Goal: Information Seeking & Learning: Understand process/instructions

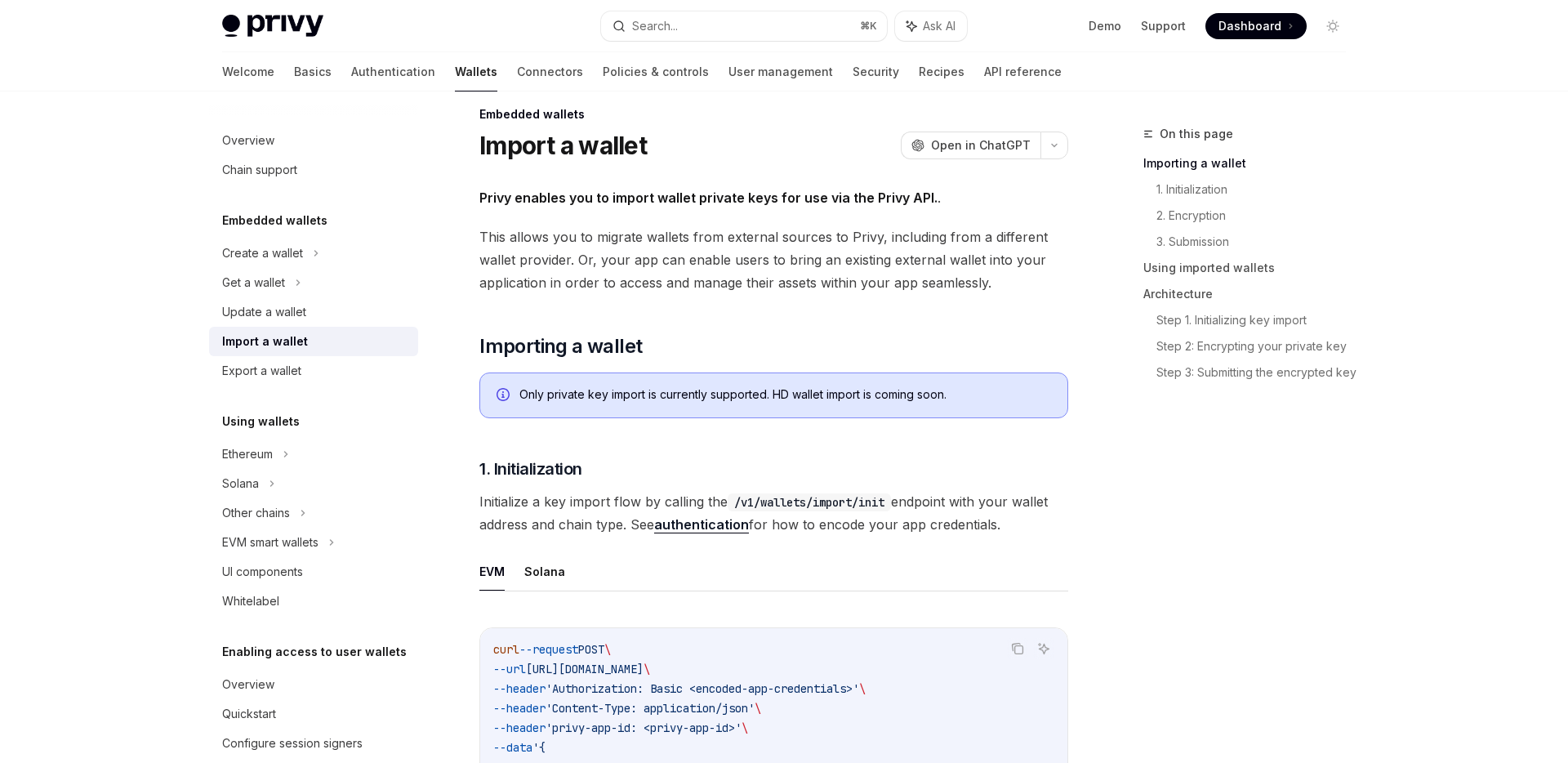
scroll to position [21, 0]
click at [322, 317] on div "Update a wallet" at bounding box center [315, 312] width 186 height 20
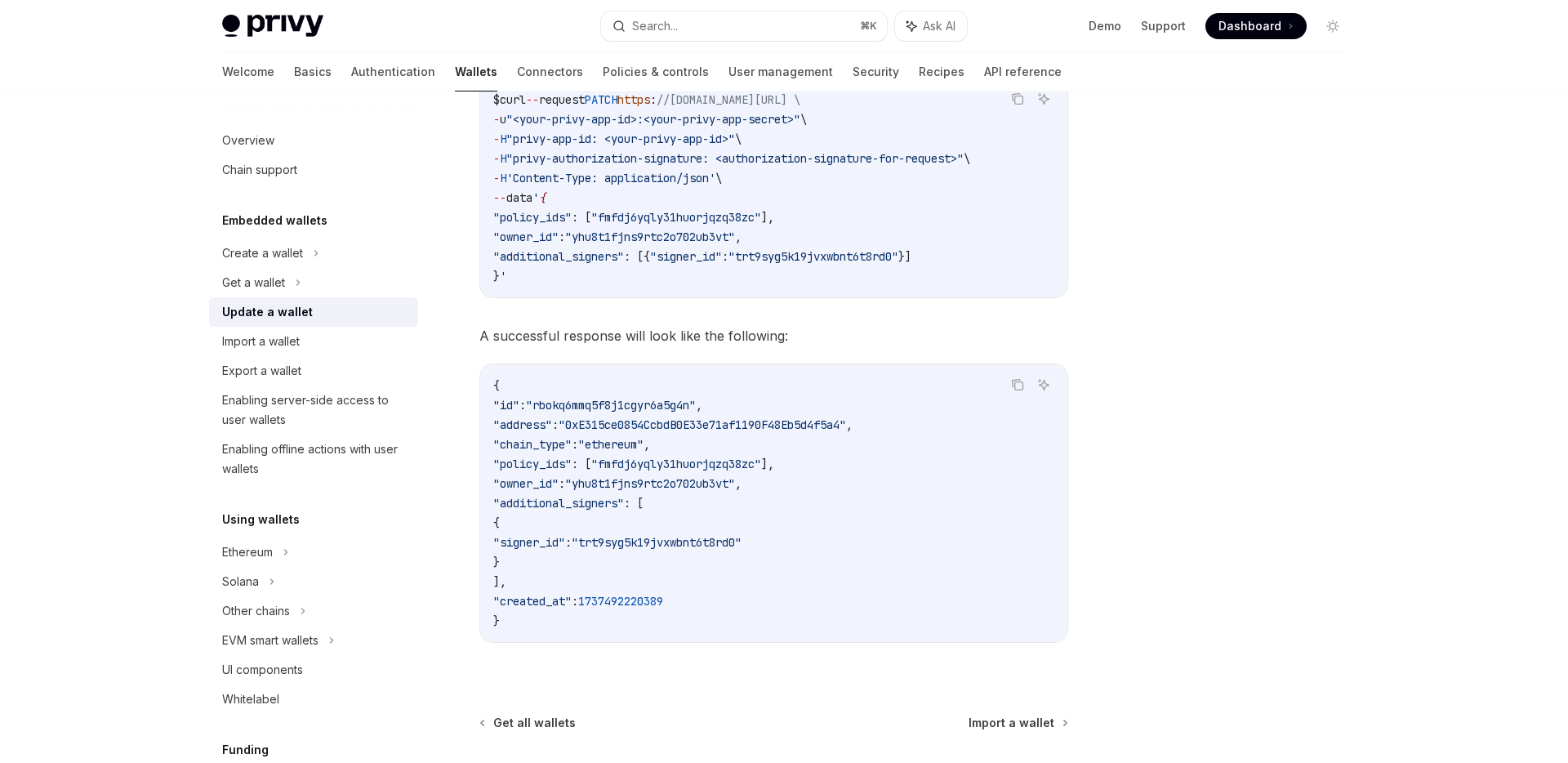
scroll to position [1817, 0]
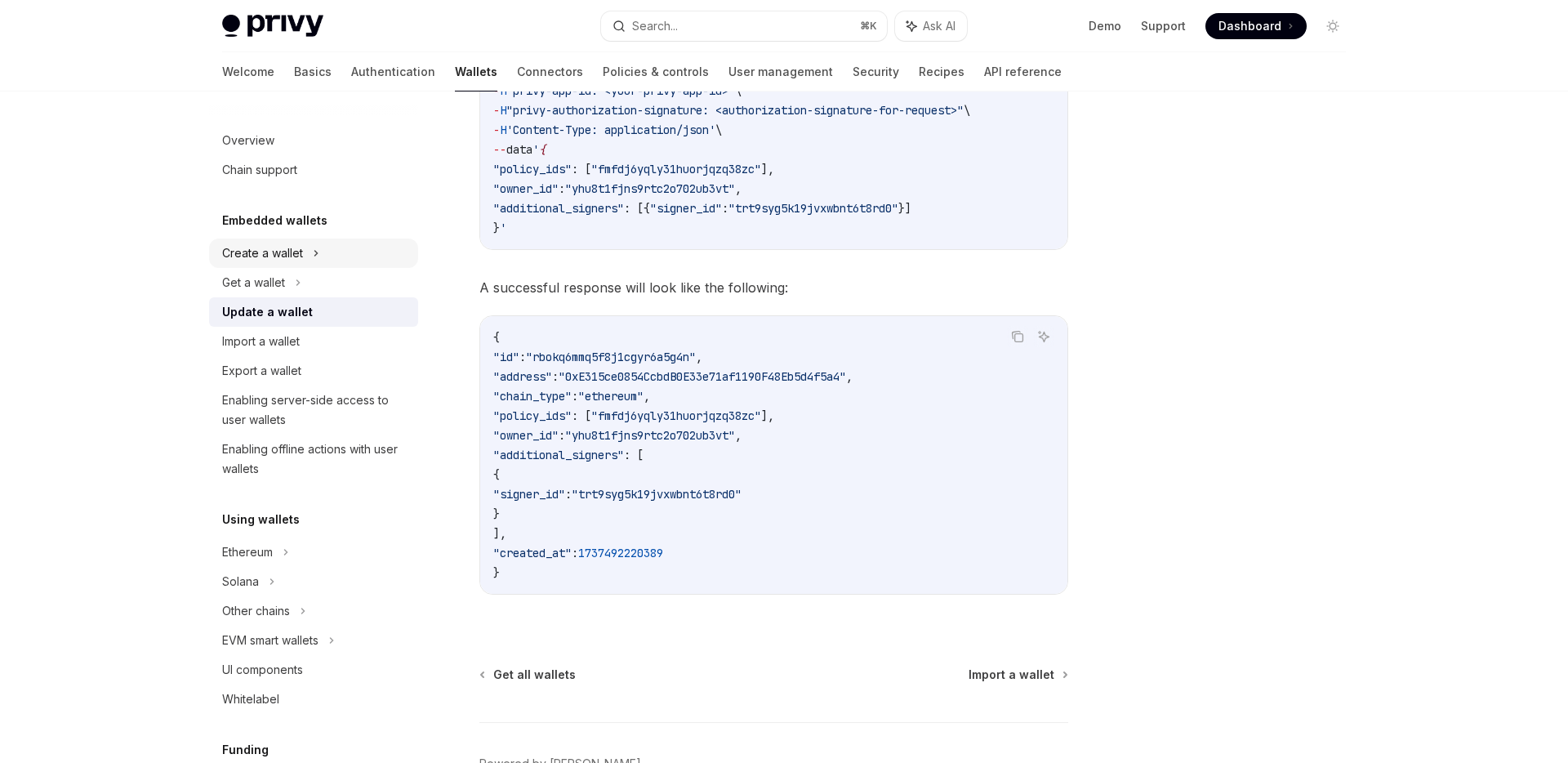
click at [313, 260] on icon at bounding box center [316, 253] width 7 height 20
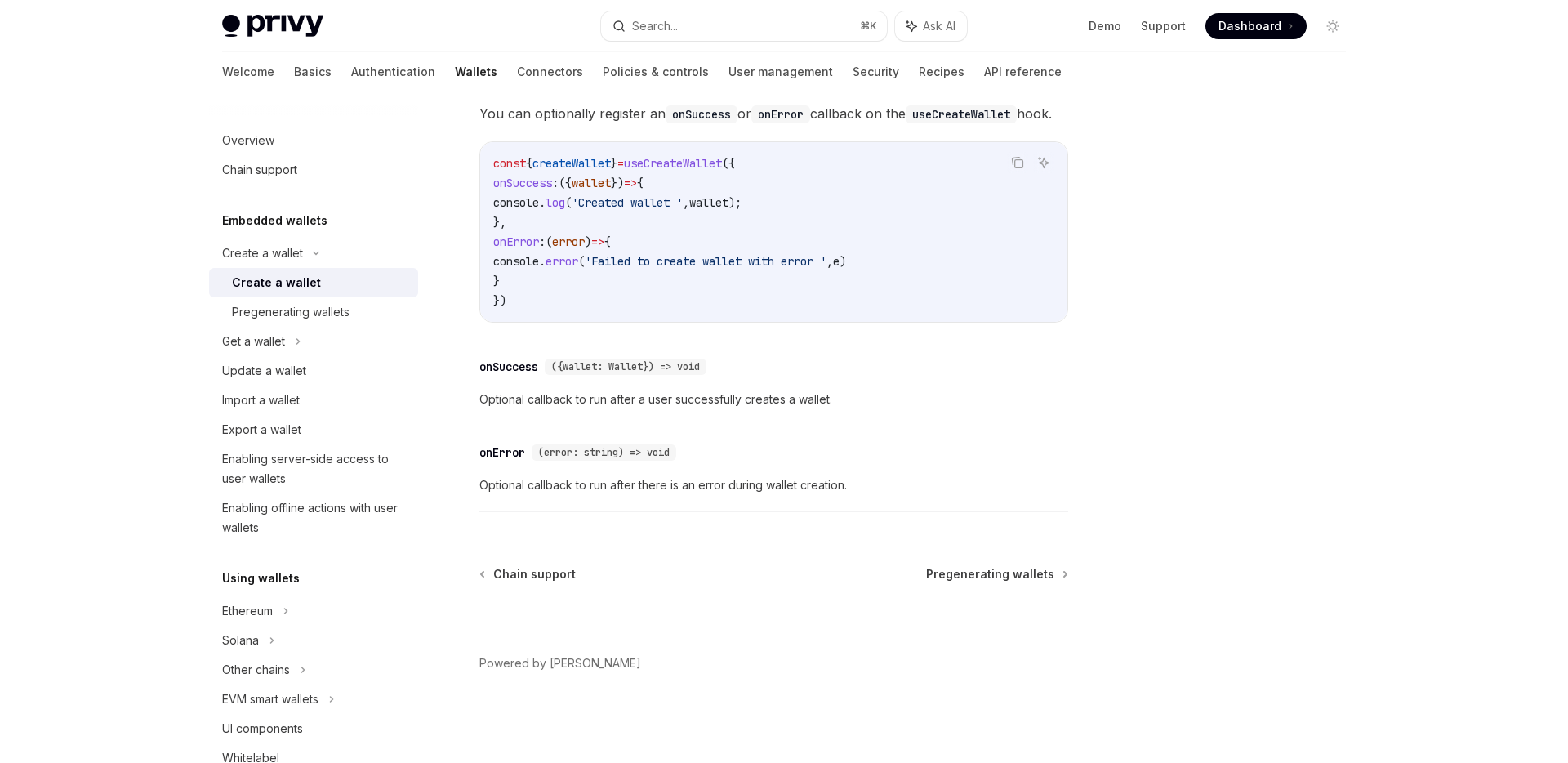
scroll to position [1192, 0]
click at [350, 317] on div "Pregenerating wallets" at bounding box center [320, 312] width 176 height 20
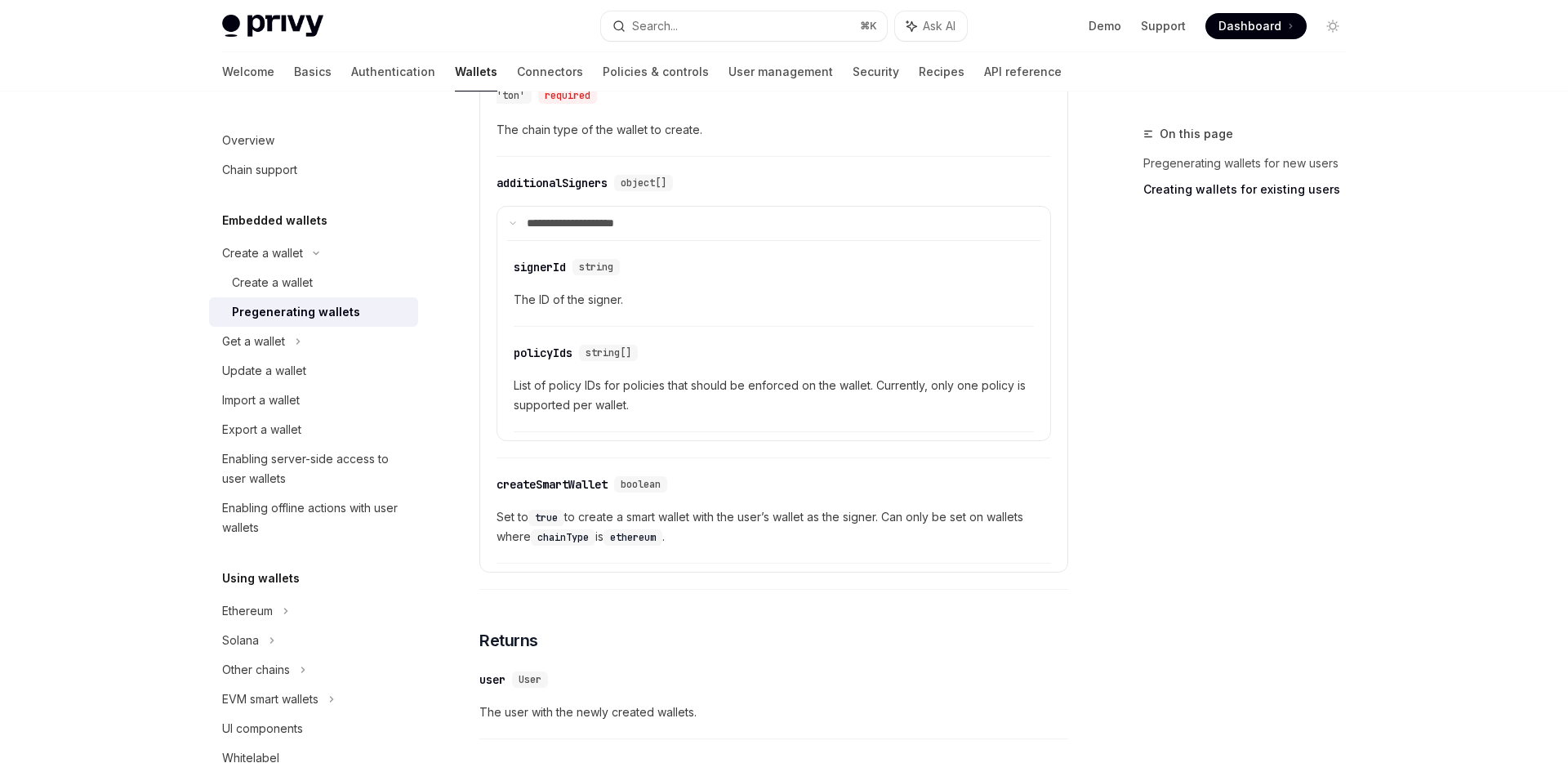
scroll to position [2792, 0]
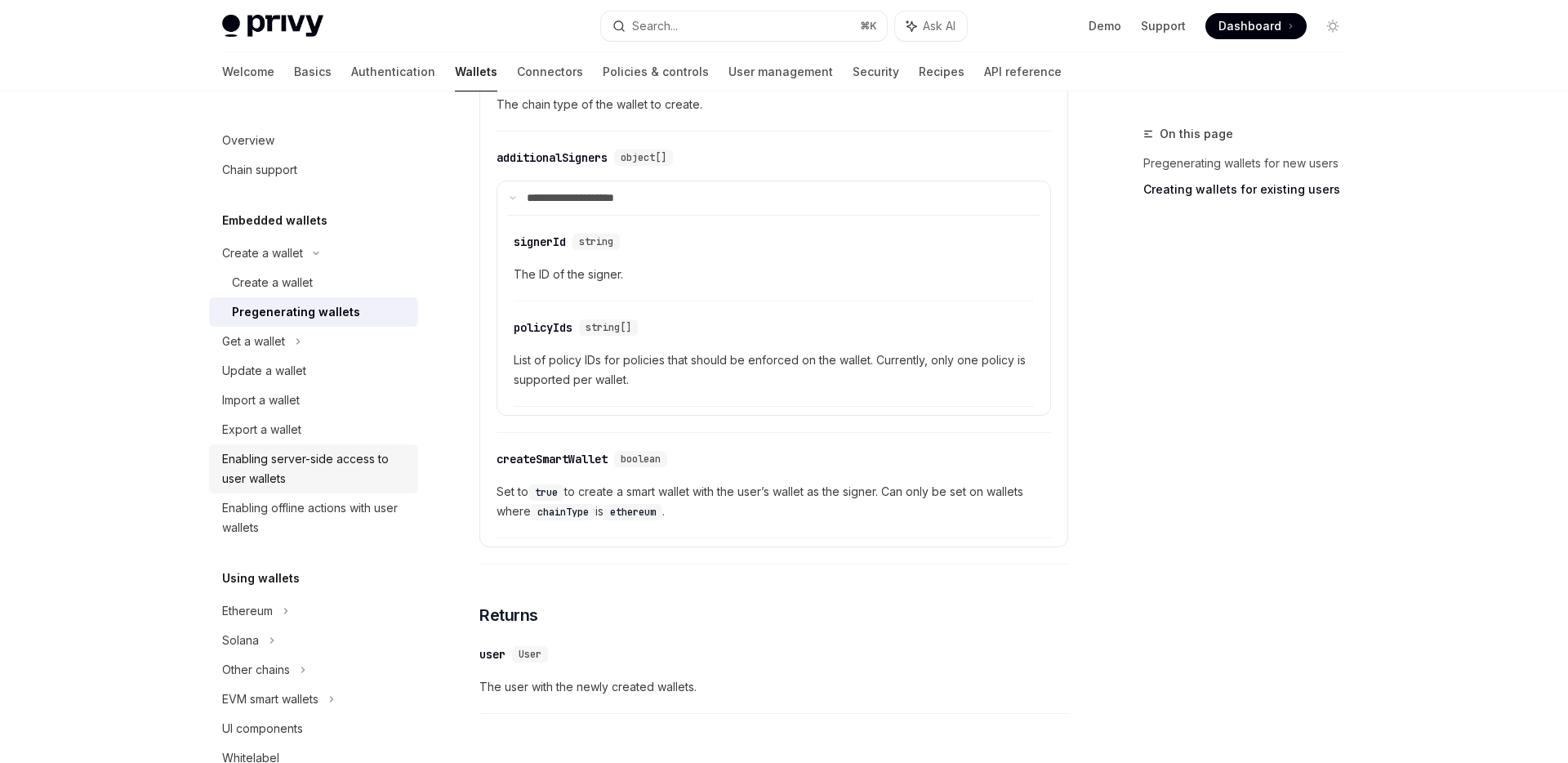
click at [367, 464] on div "Enabling server-side access to user wallets" at bounding box center [315, 469] width 186 height 39
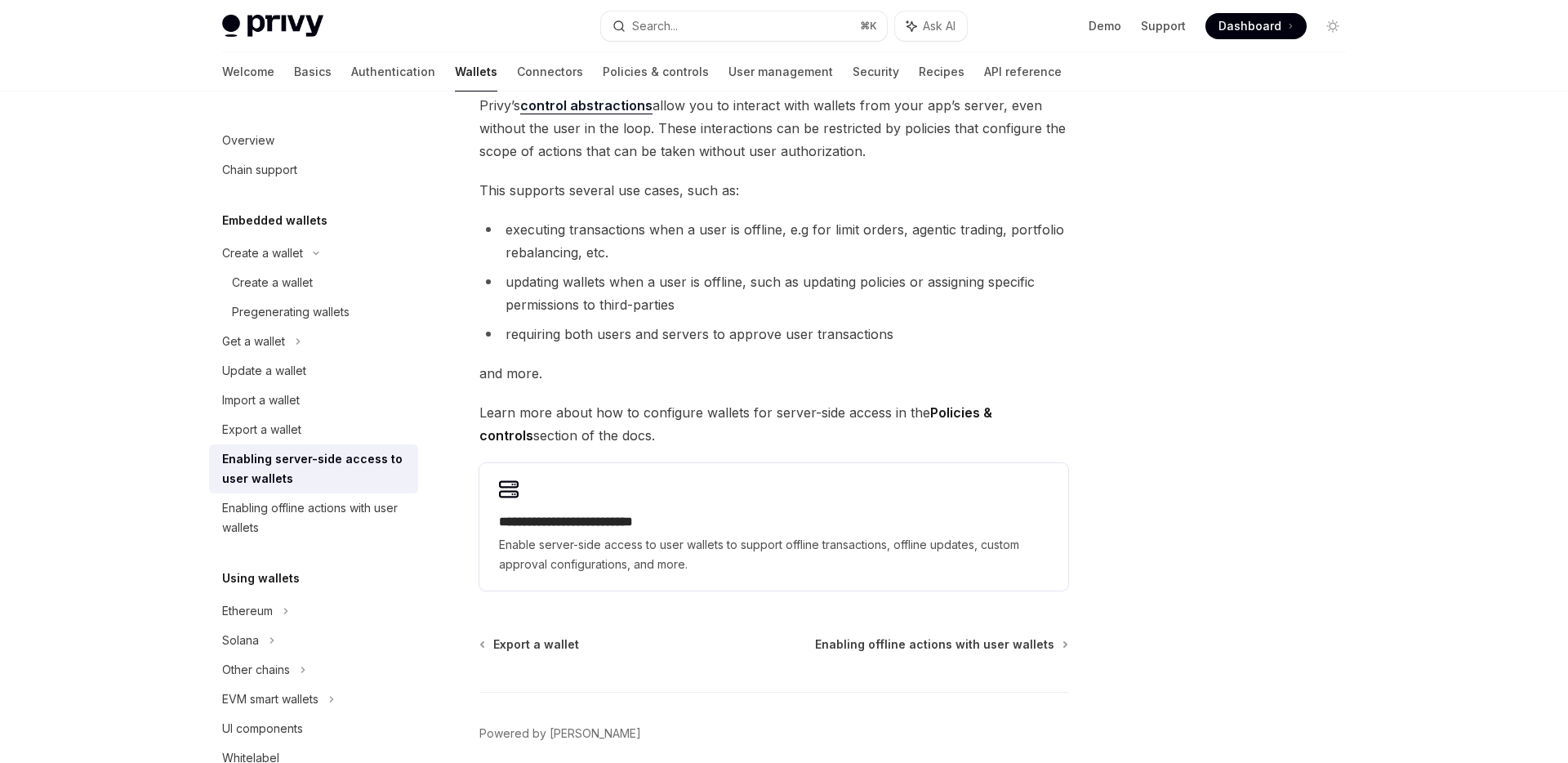
scroll to position [121, 0]
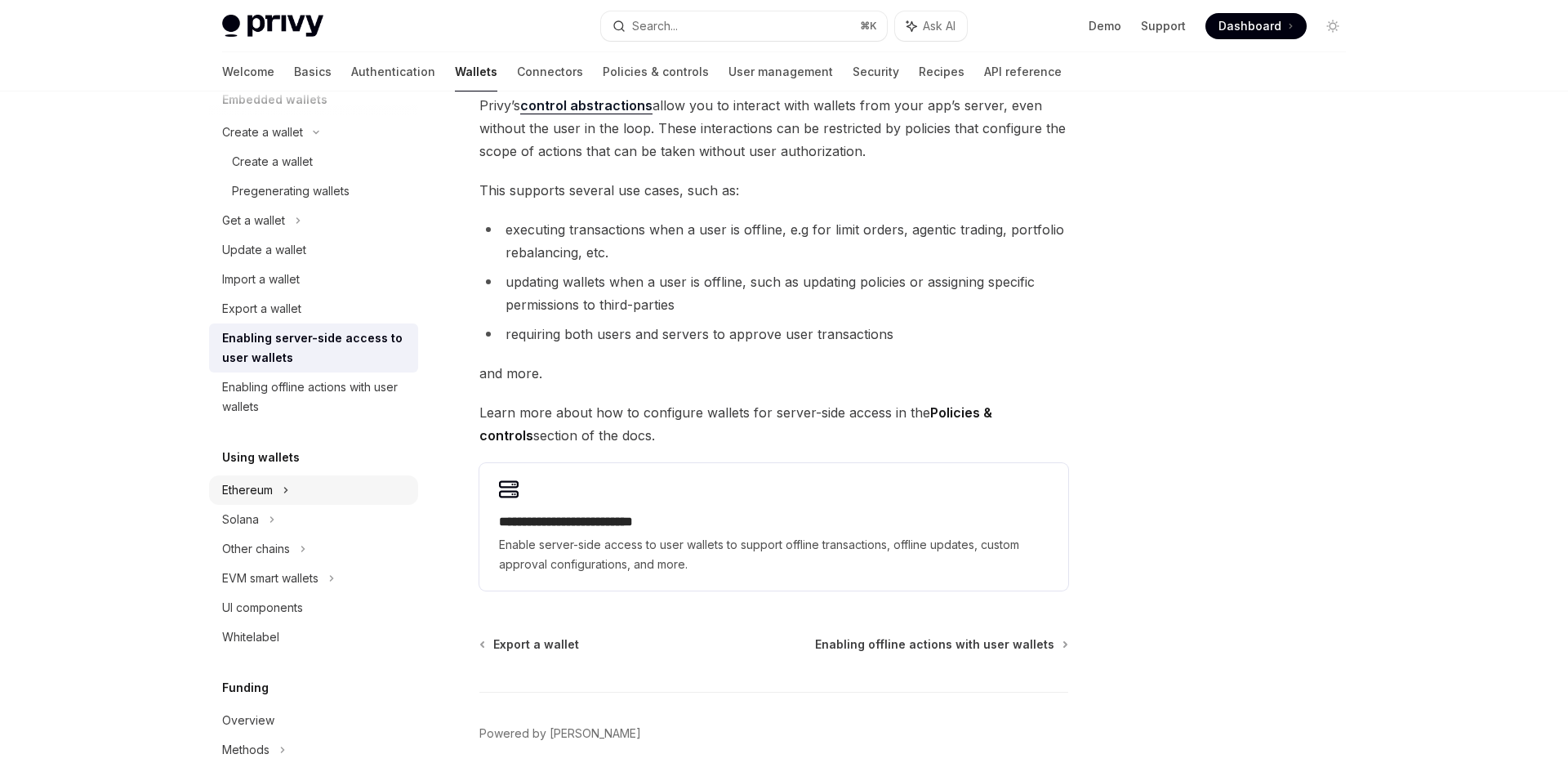
click at [283, 147] on div "Ethereum" at bounding box center [313, 132] width 209 height 30
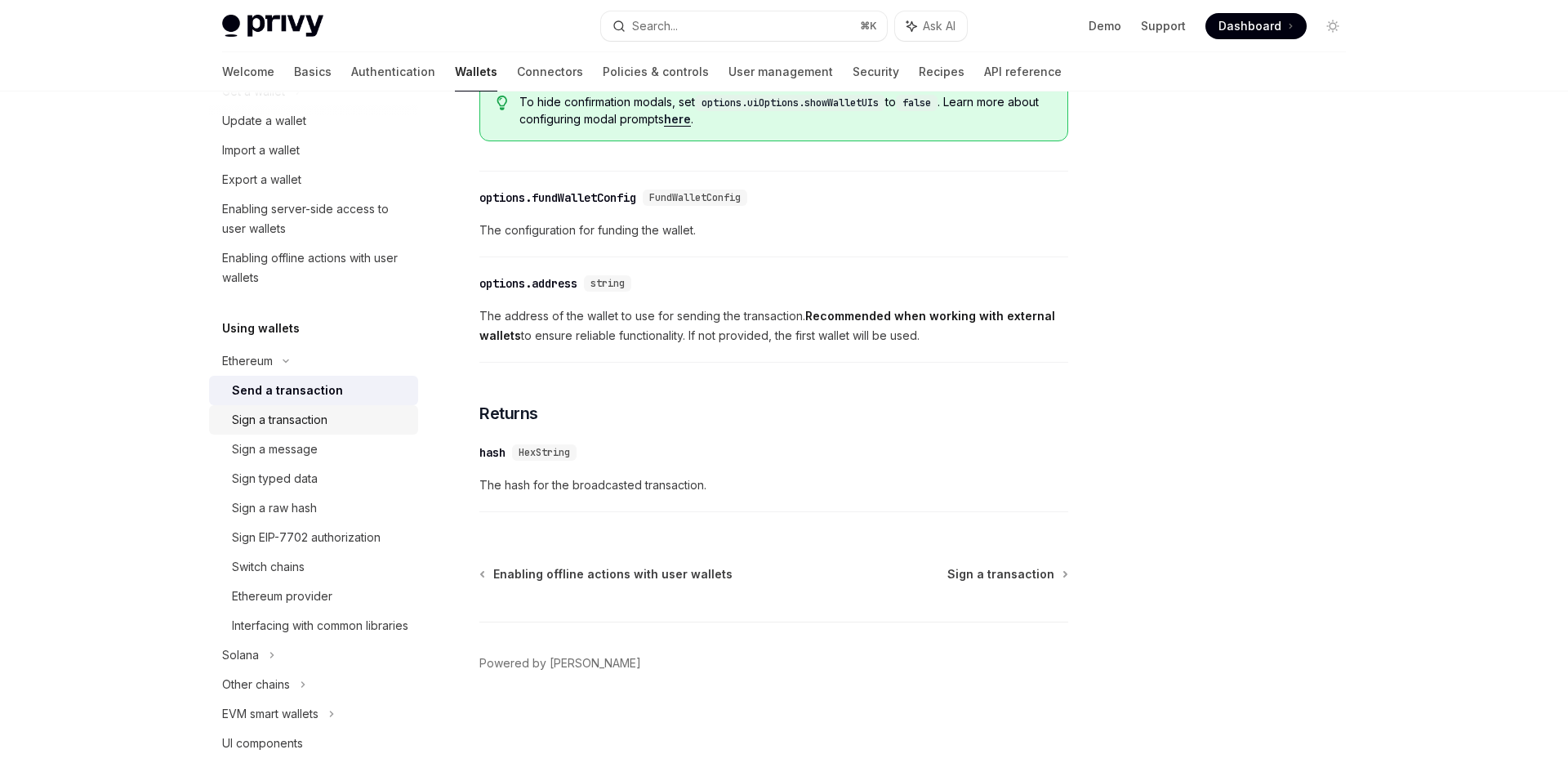
scroll to position [254, 0]
click at [342, 554] on div "Switch chains" at bounding box center [320, 563] width 176 height 20
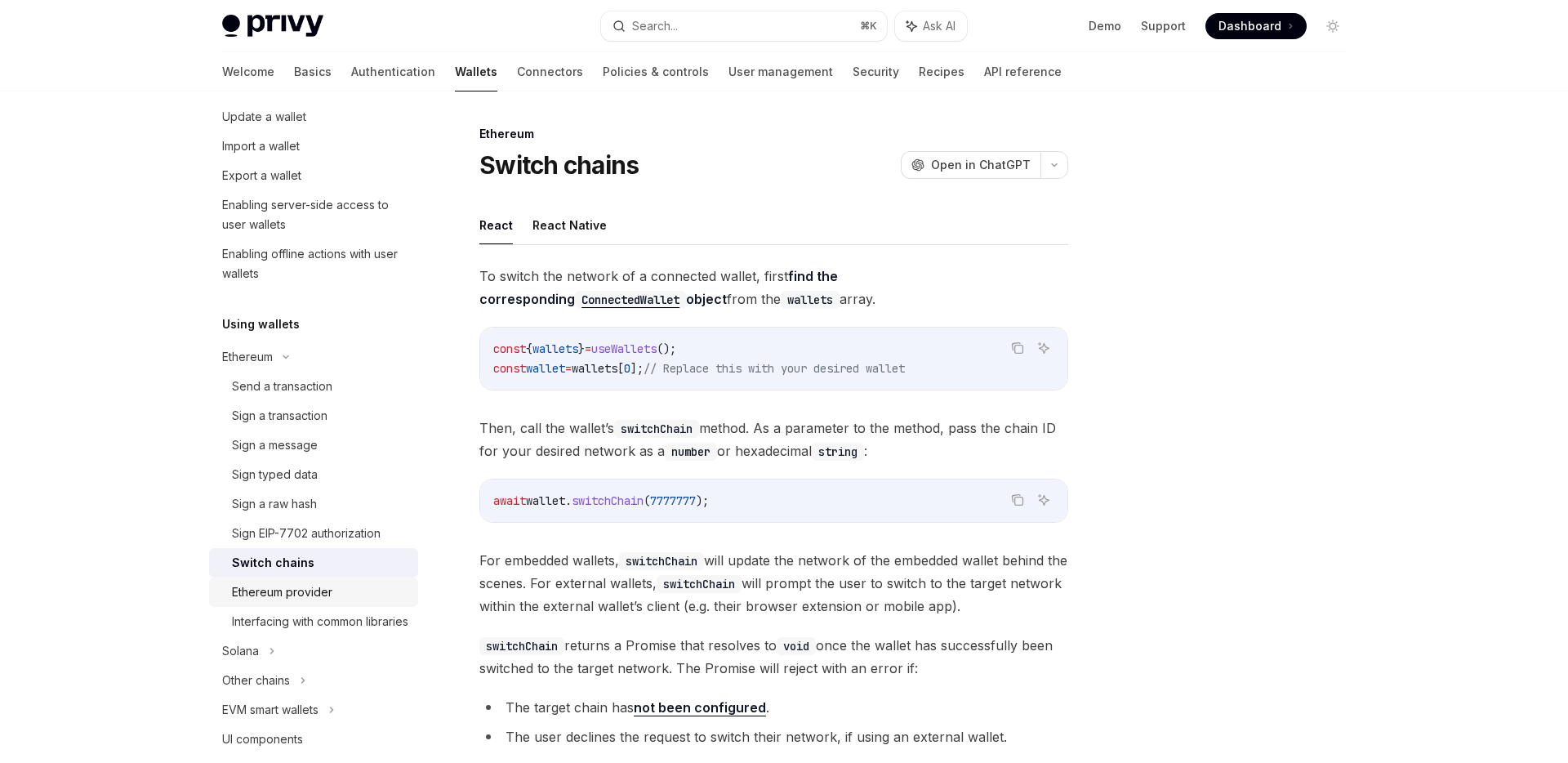
click at [334, 596] on div "Ethereum provider" at bounding box center [320, 593] width 176 height 20
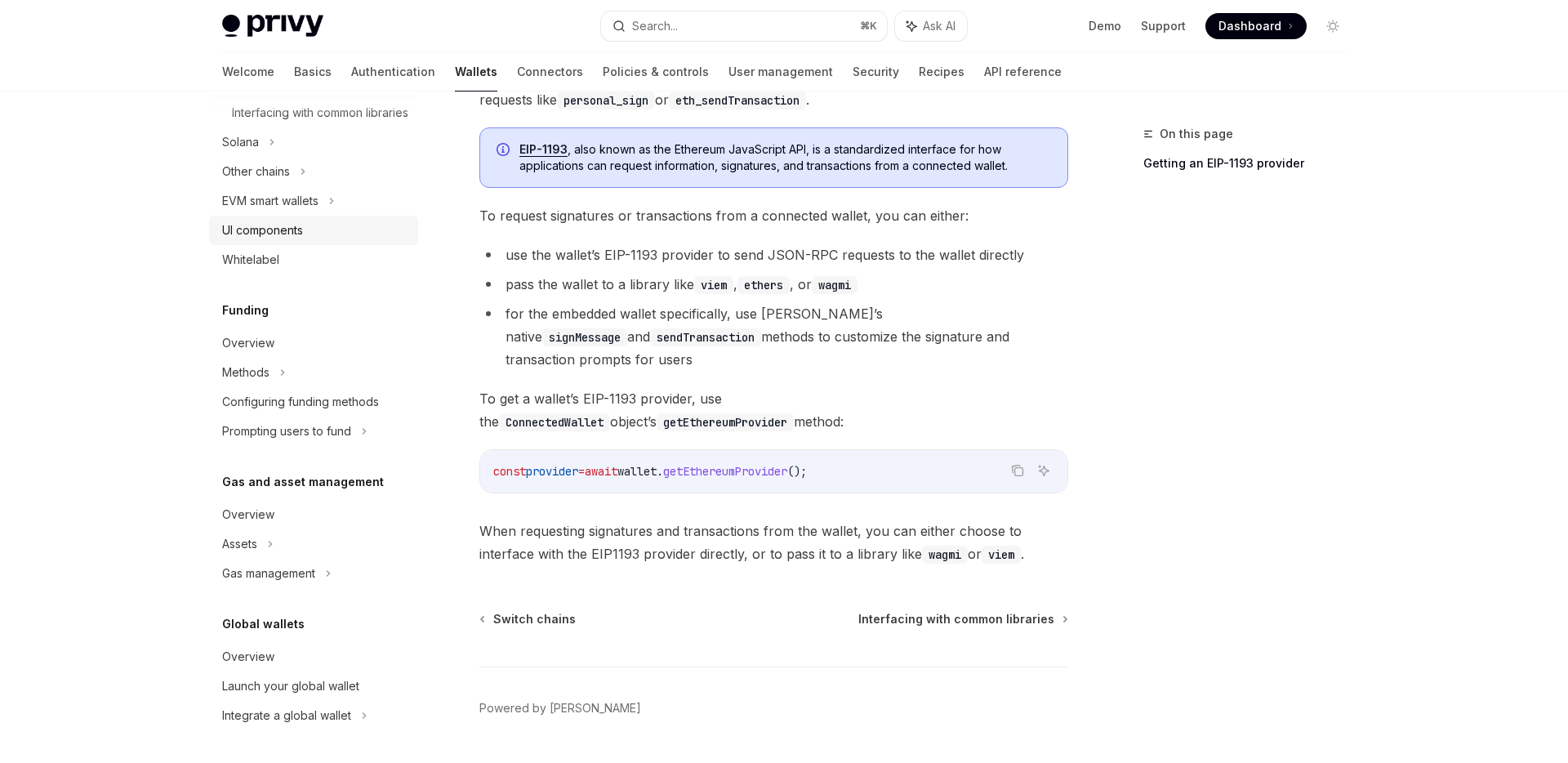
scroll to position [225, 0]
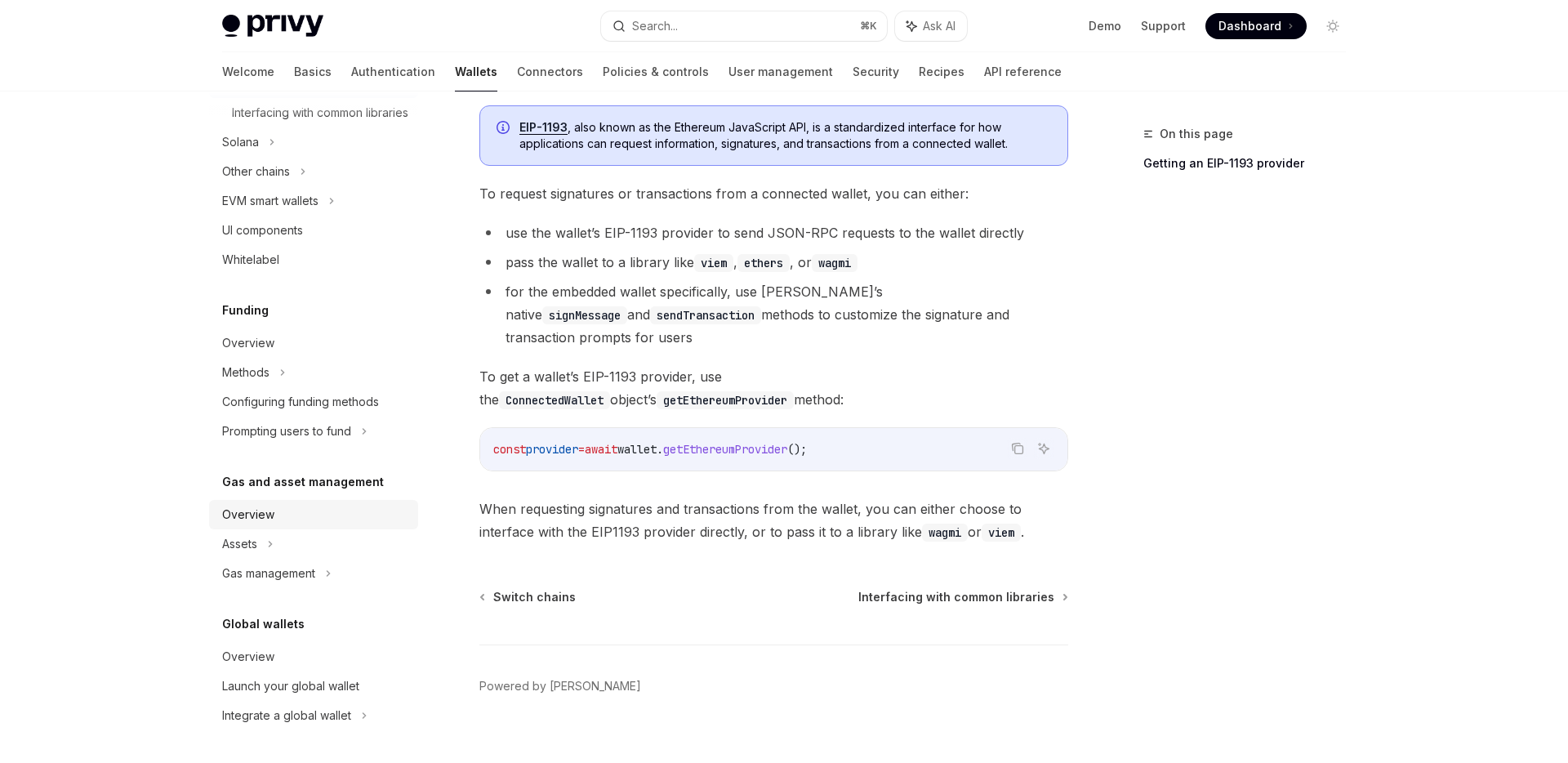
click at [281, 517] on div "Overview" at bounding box center [315, 515] width 186 height 20
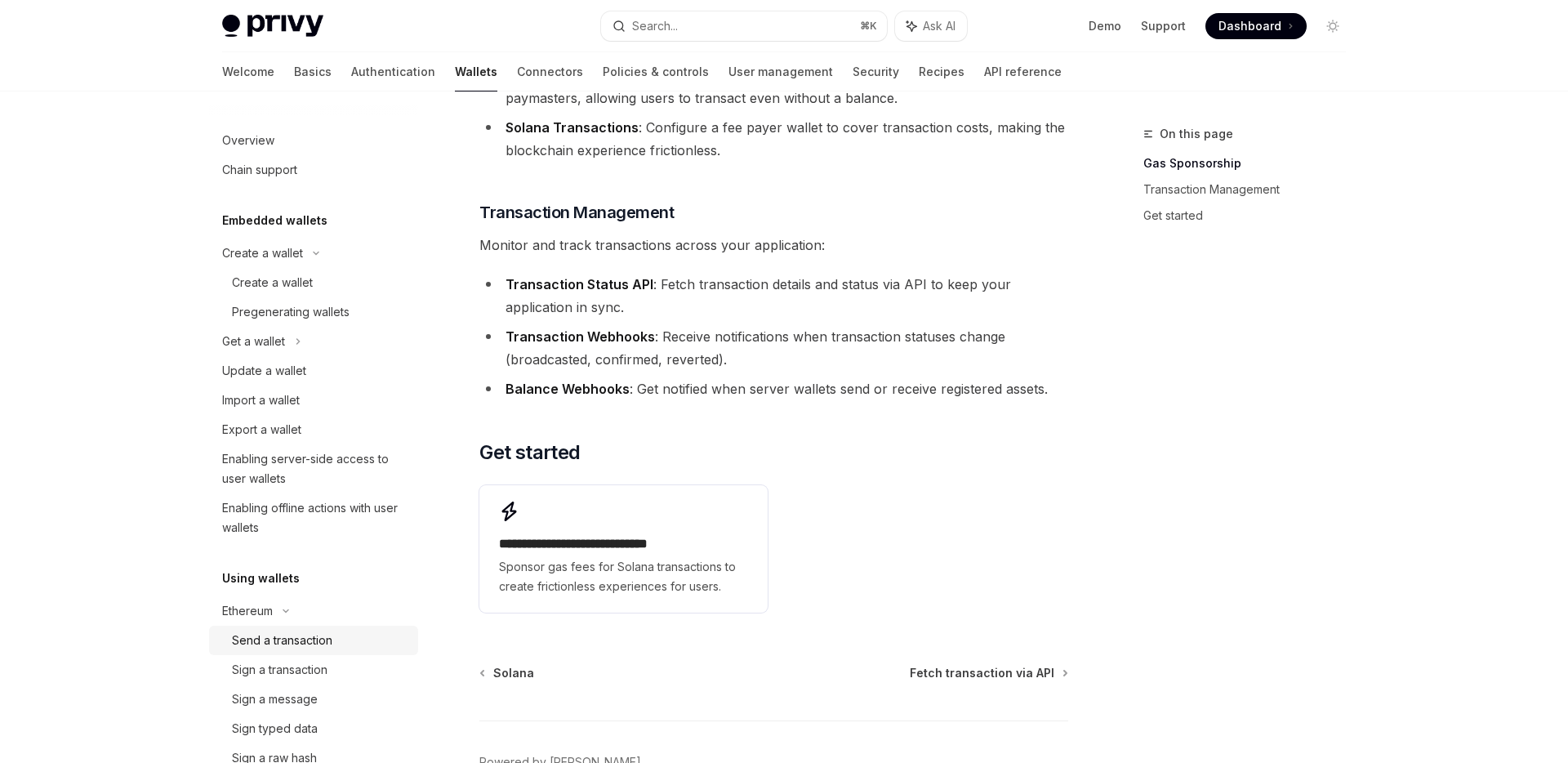
scroll to position [318, 0]
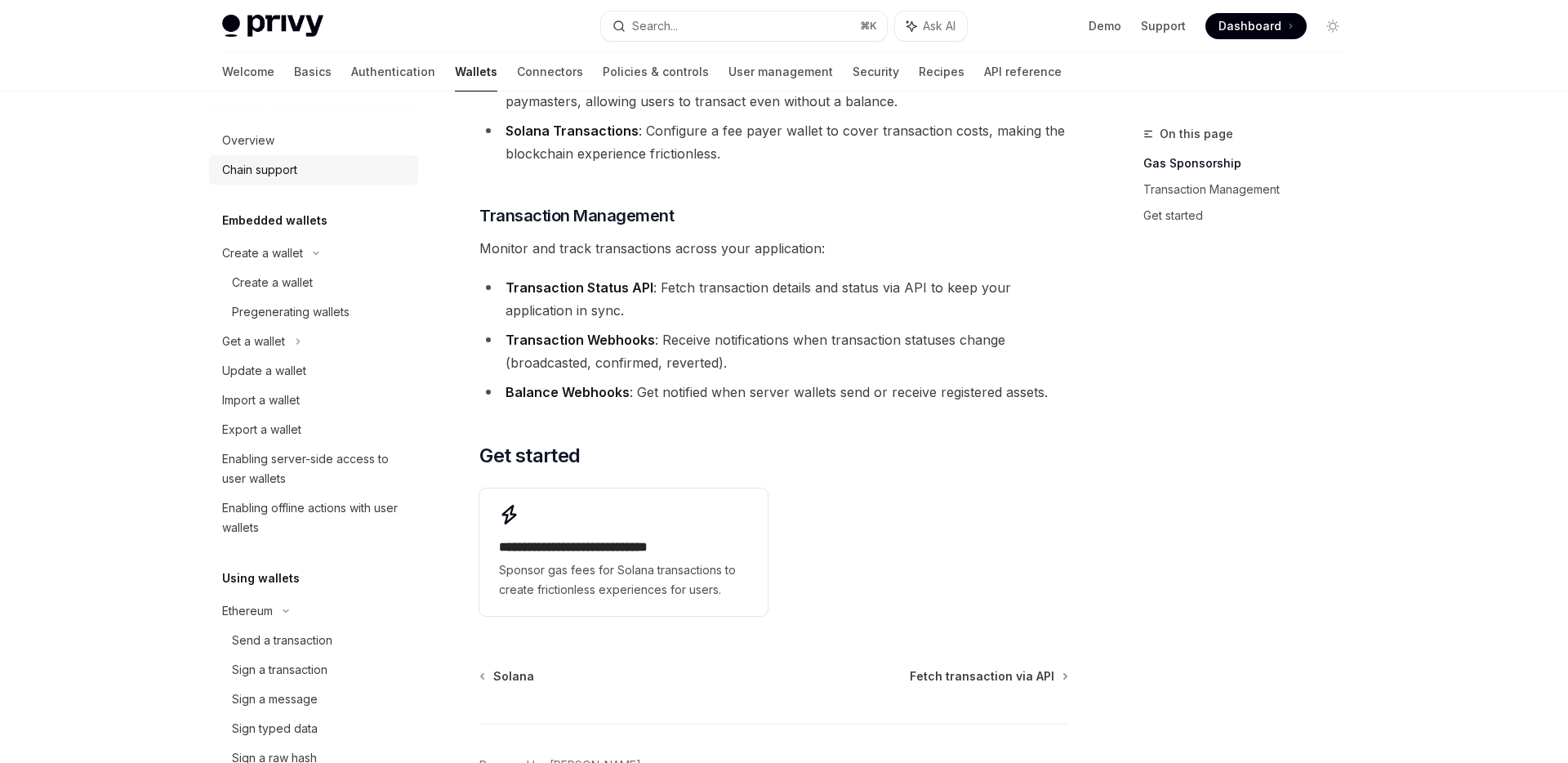
click at [286, 166] on div "Chain support" at bounding box center [260, 170] width 75 height 20
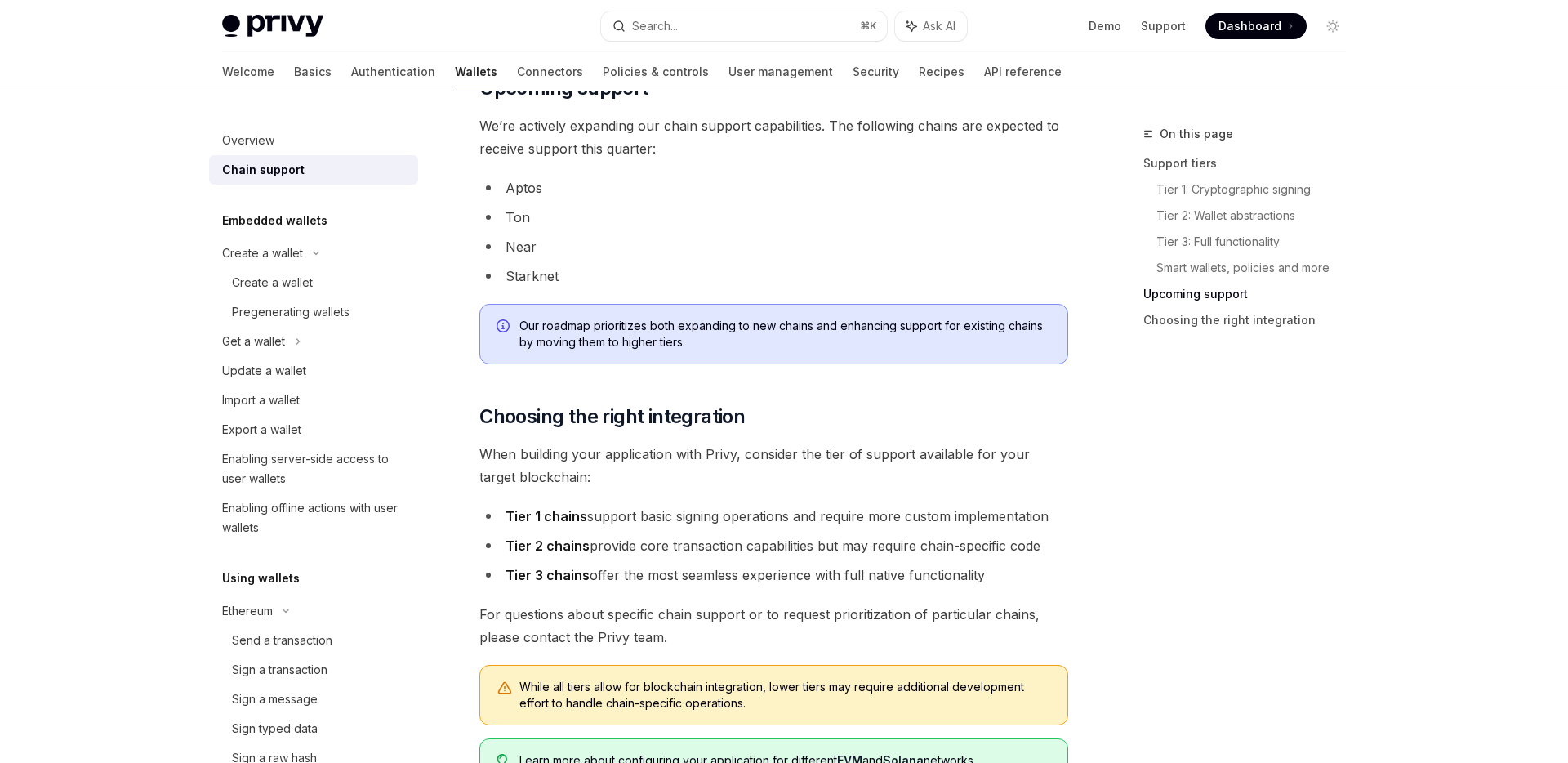
scroll to position [1832, 0]
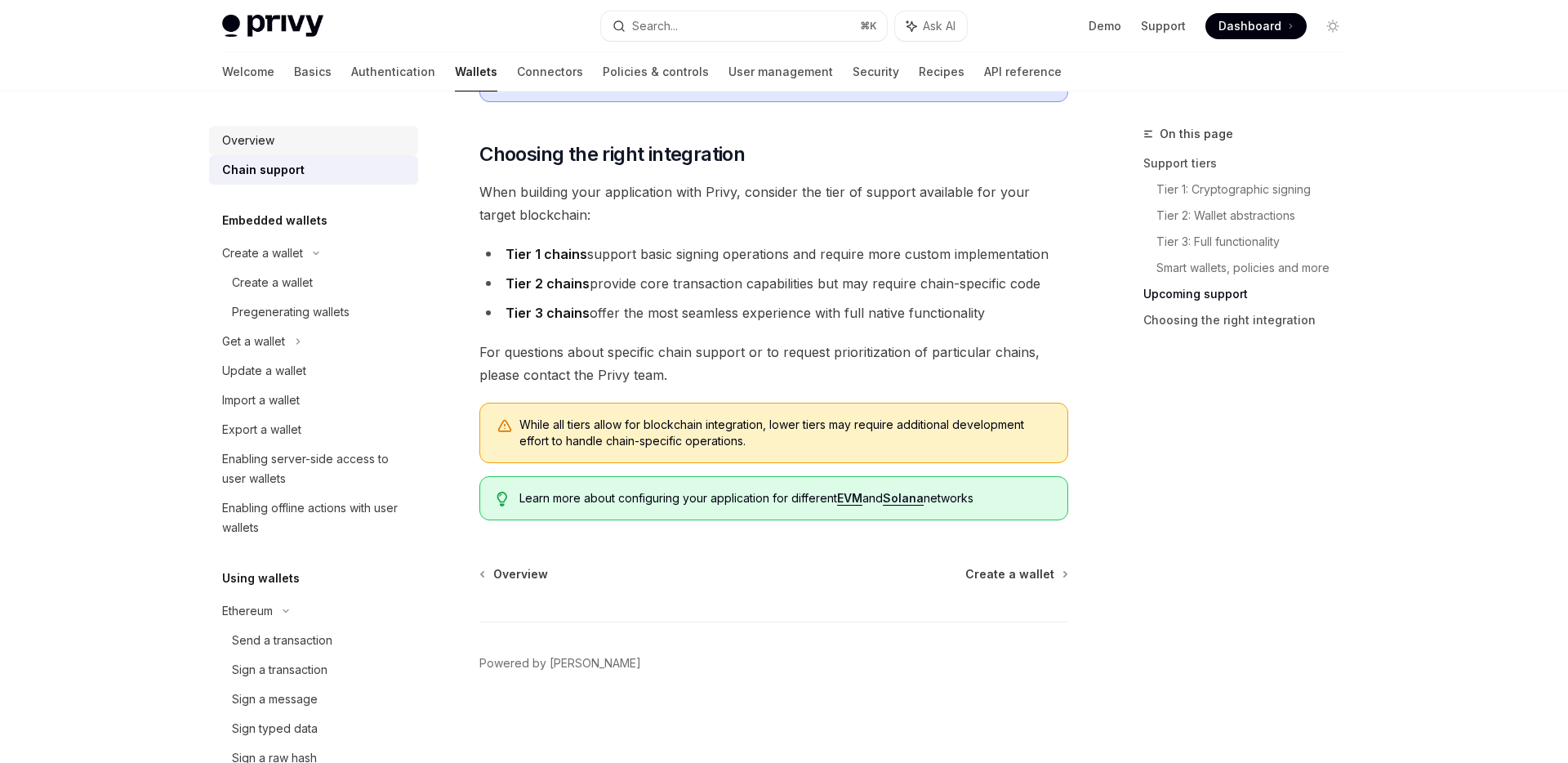
click at [314, 135] on div "Overview" at bounding box center [315, 141] width 186 height 20
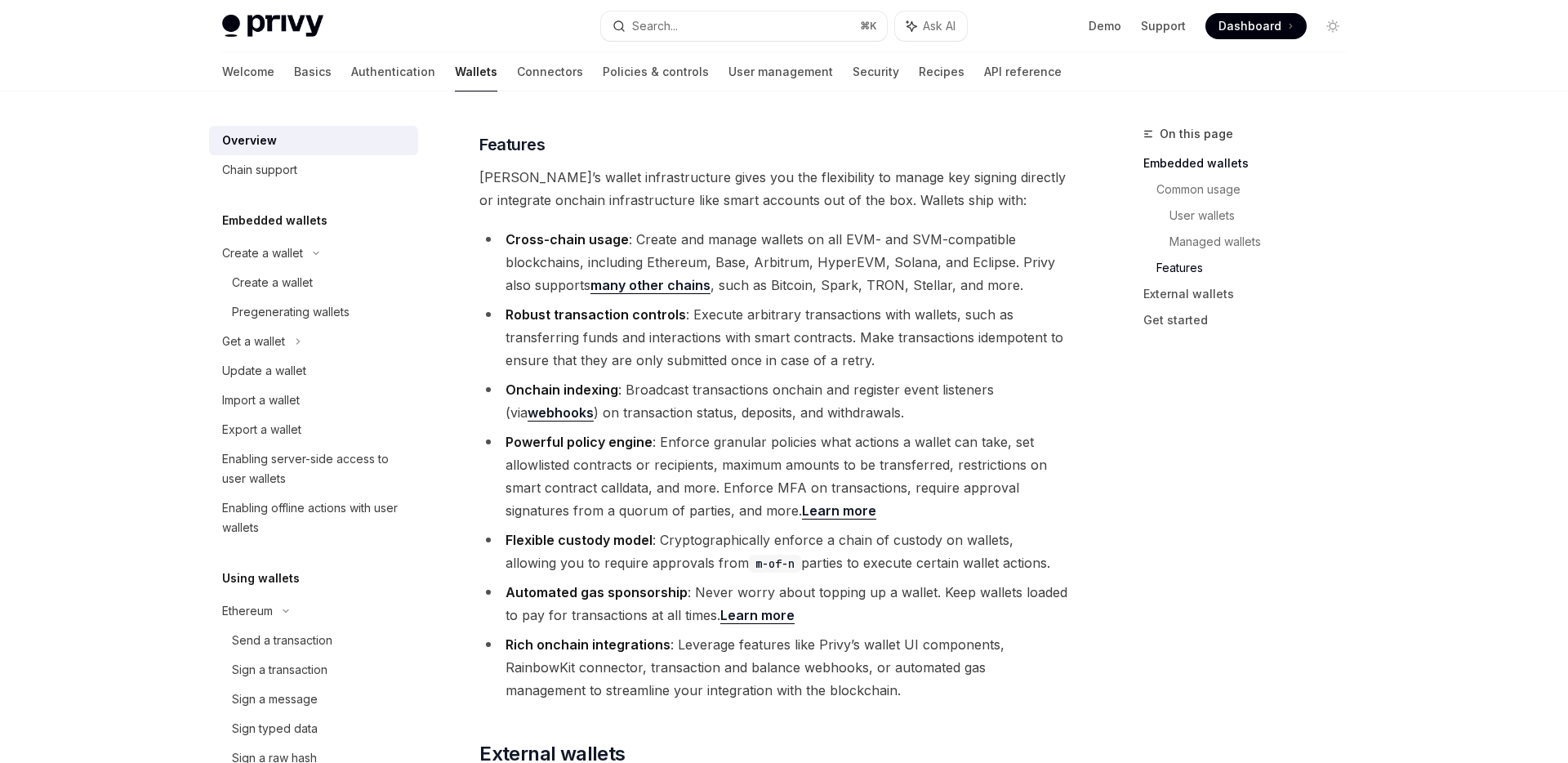
scroll to position [1872, 0]
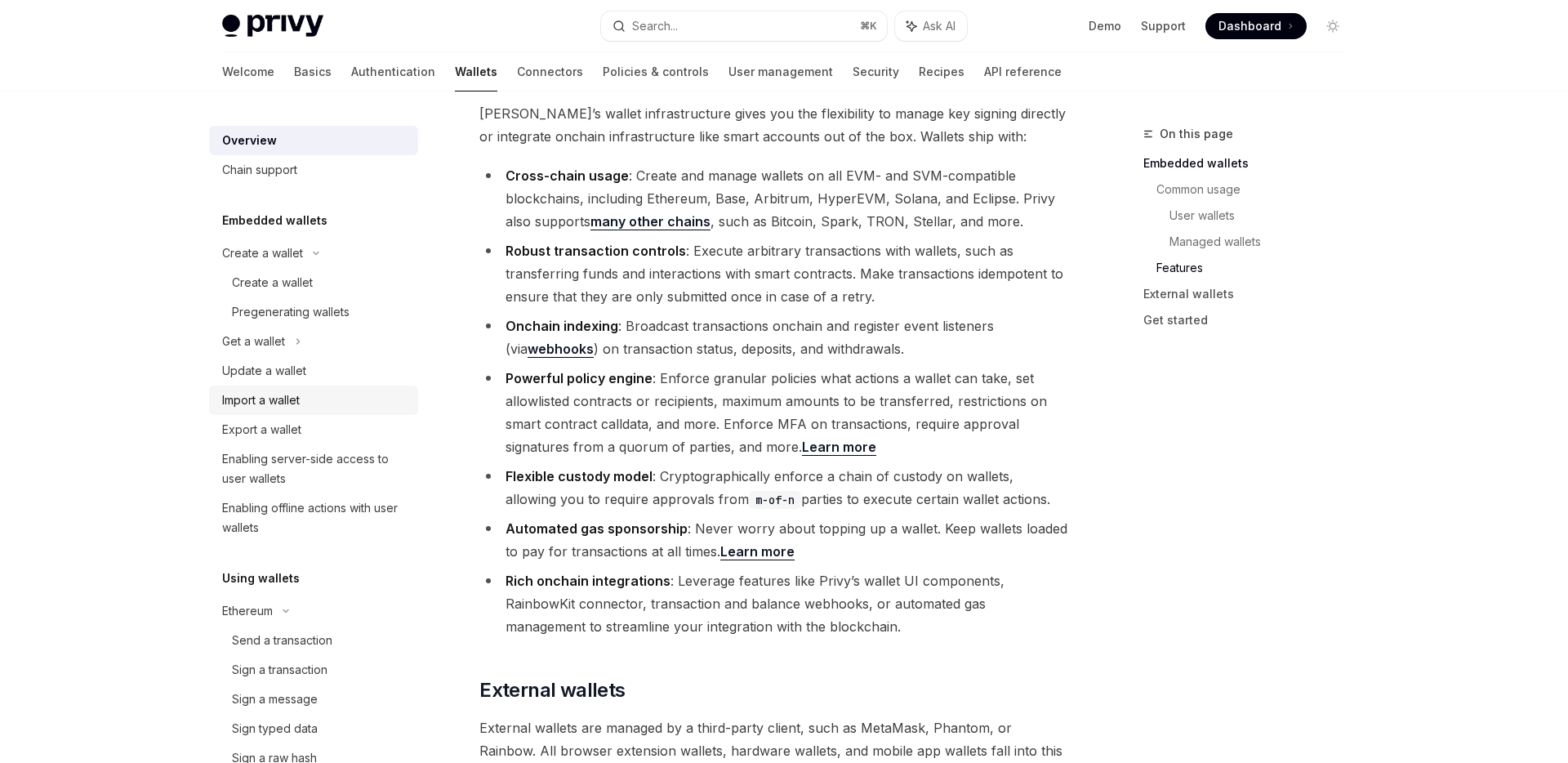
click at [294, 398] on div "Import a wallet" at bounding box center [261, 400] width 78 height 20
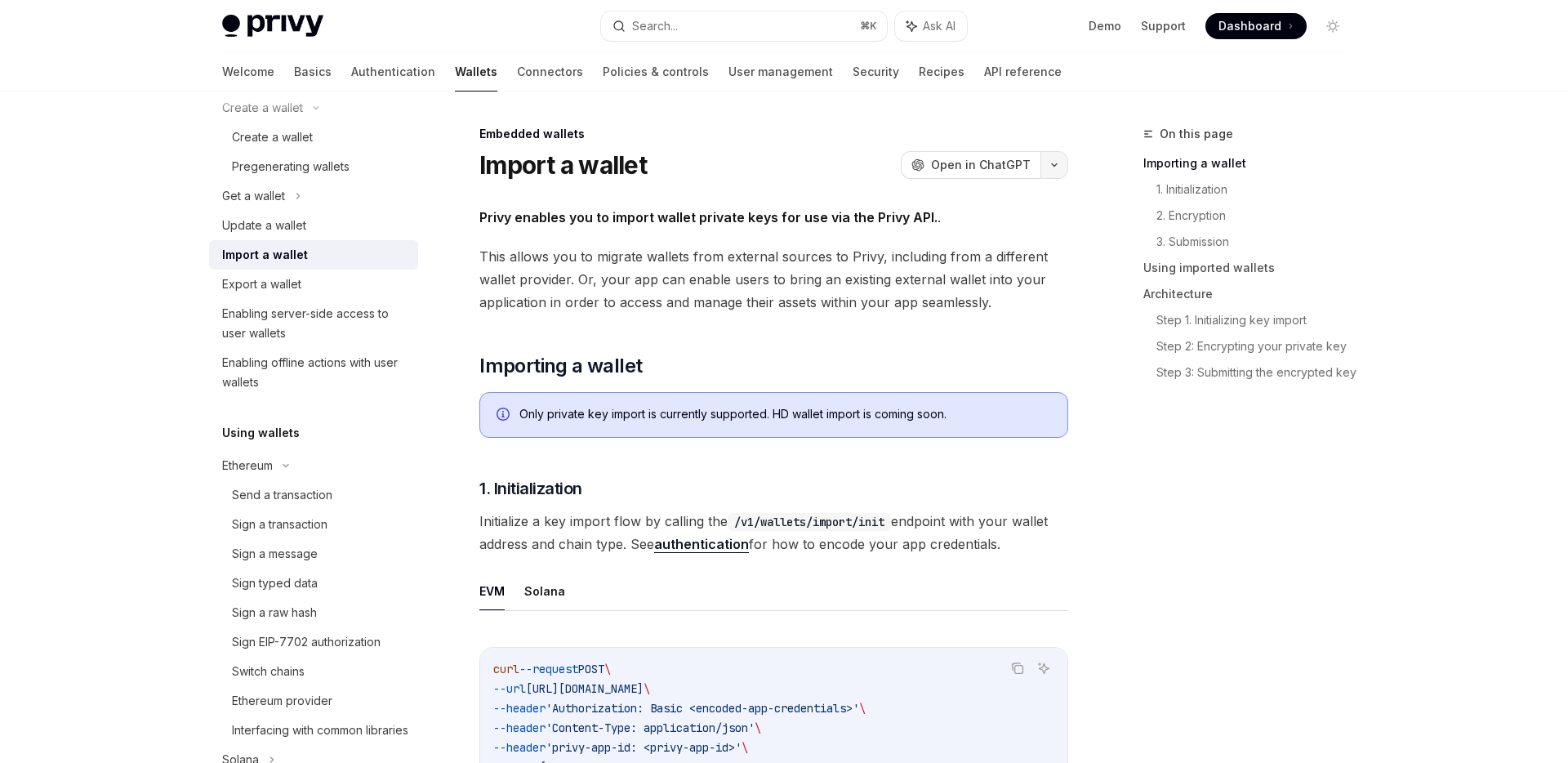
click at [1051, 163] on icon "button" at bounding box center [1055, 165] width 20 height 7
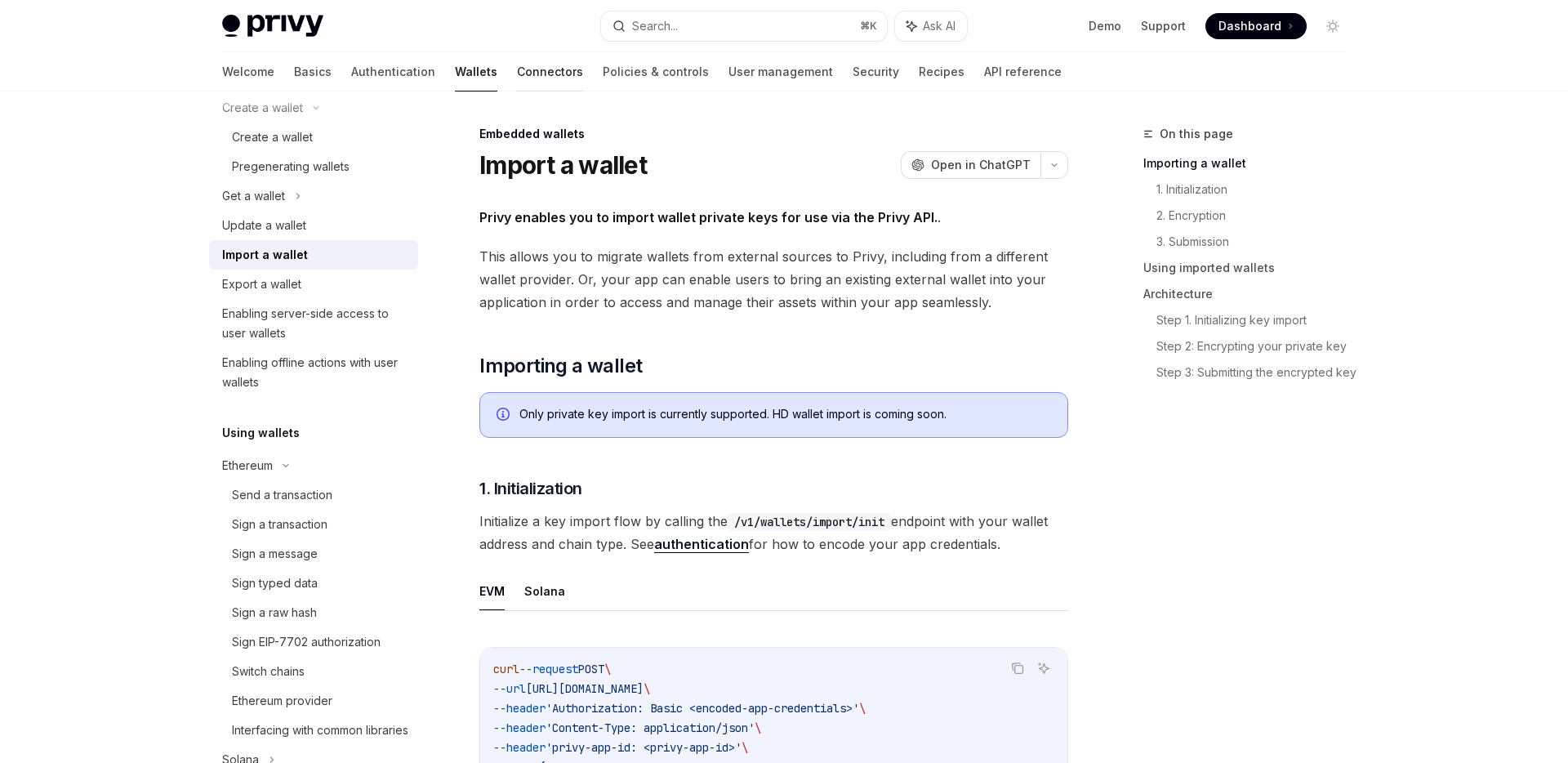
click at [517, 77] on link "Connectors" at bounding box center [550, 71] width 66 height 39
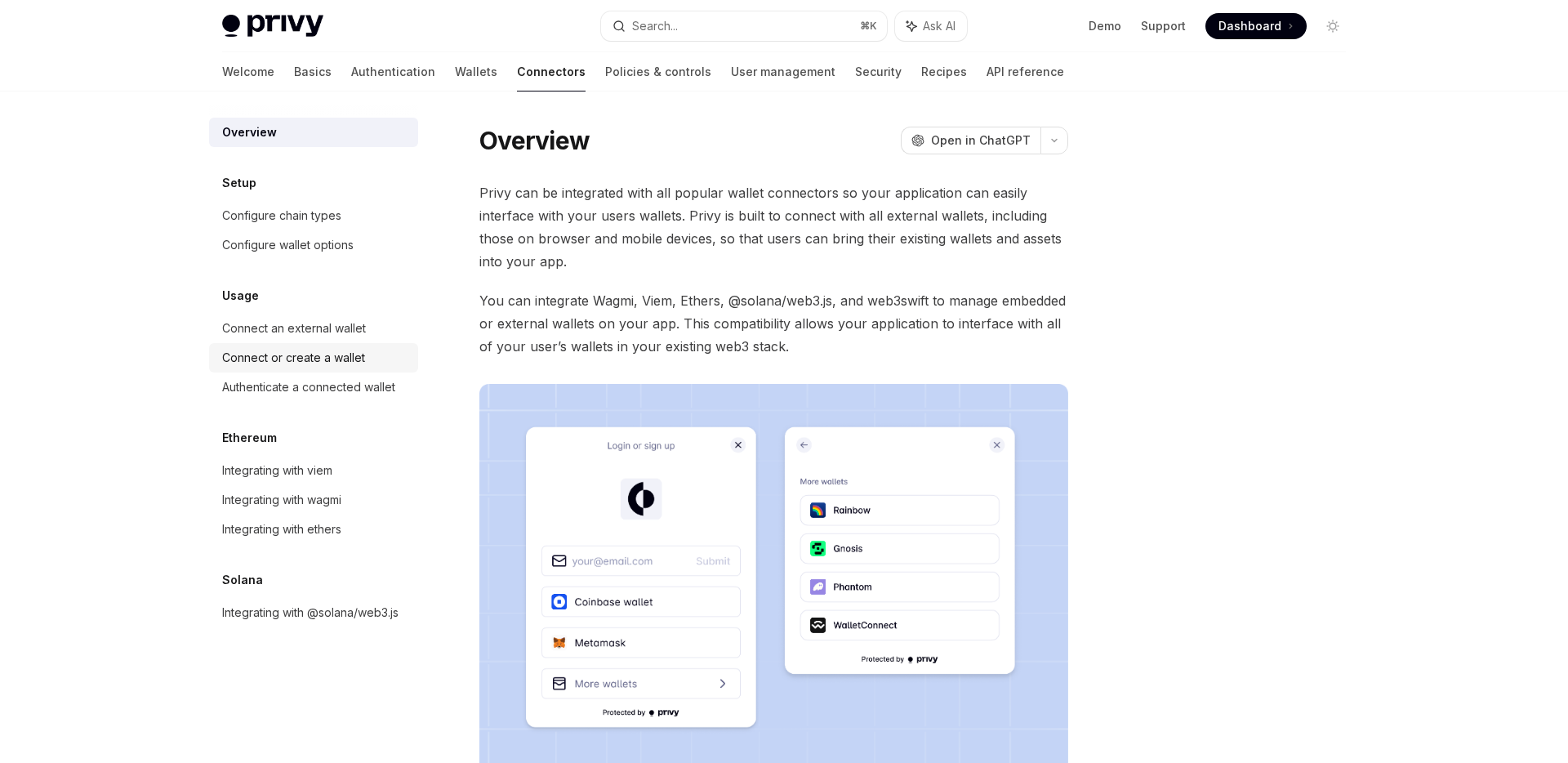
click at [382, 360] on div "Connect or create a wallet" at bounding box center [315, 358] width 186 height 20
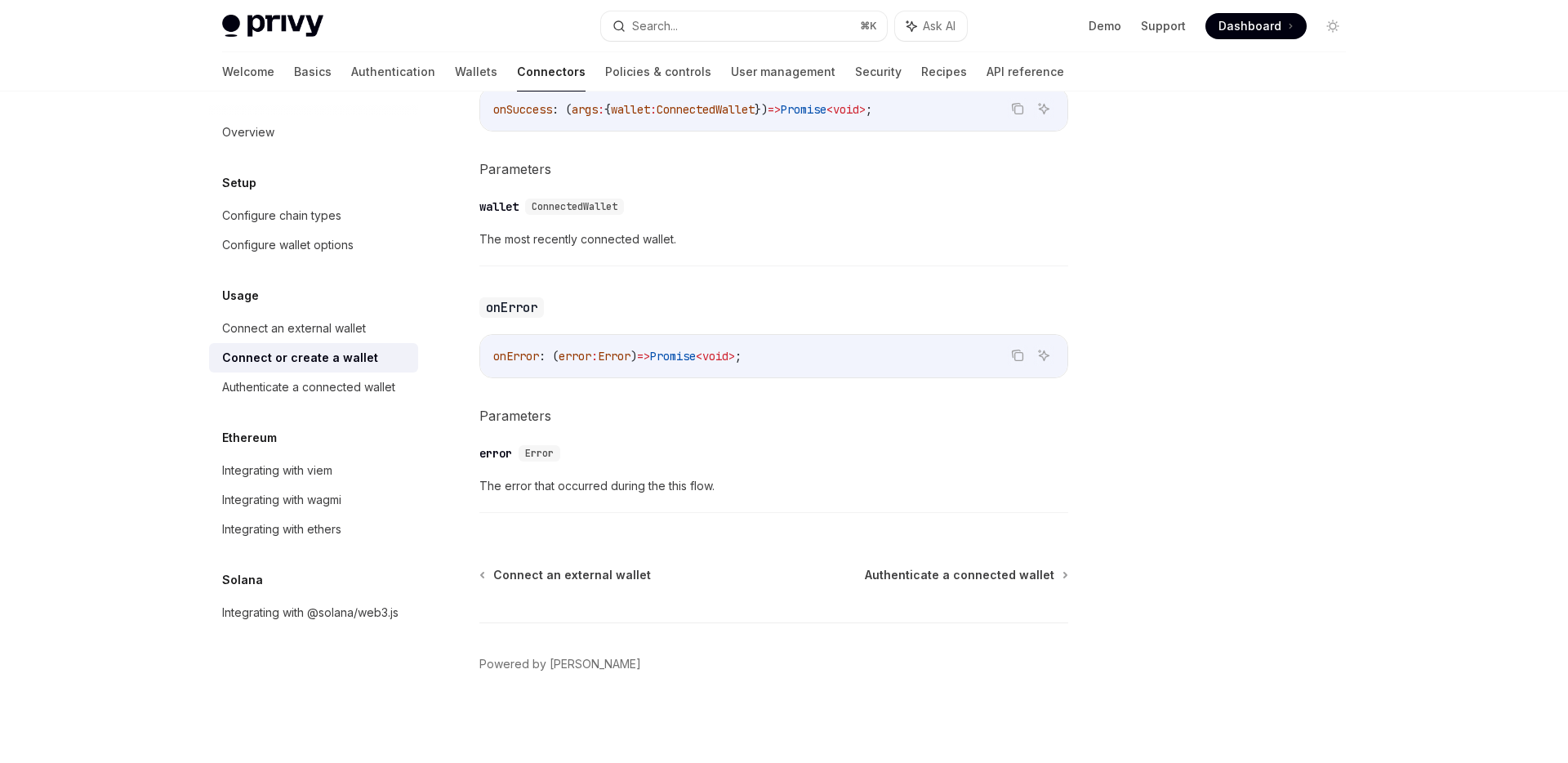
scroll to position [1047, 0]
click at [365, 394] on div "Authenticate a connected wallet" at bounding box center [309, 388] width 174 height 20
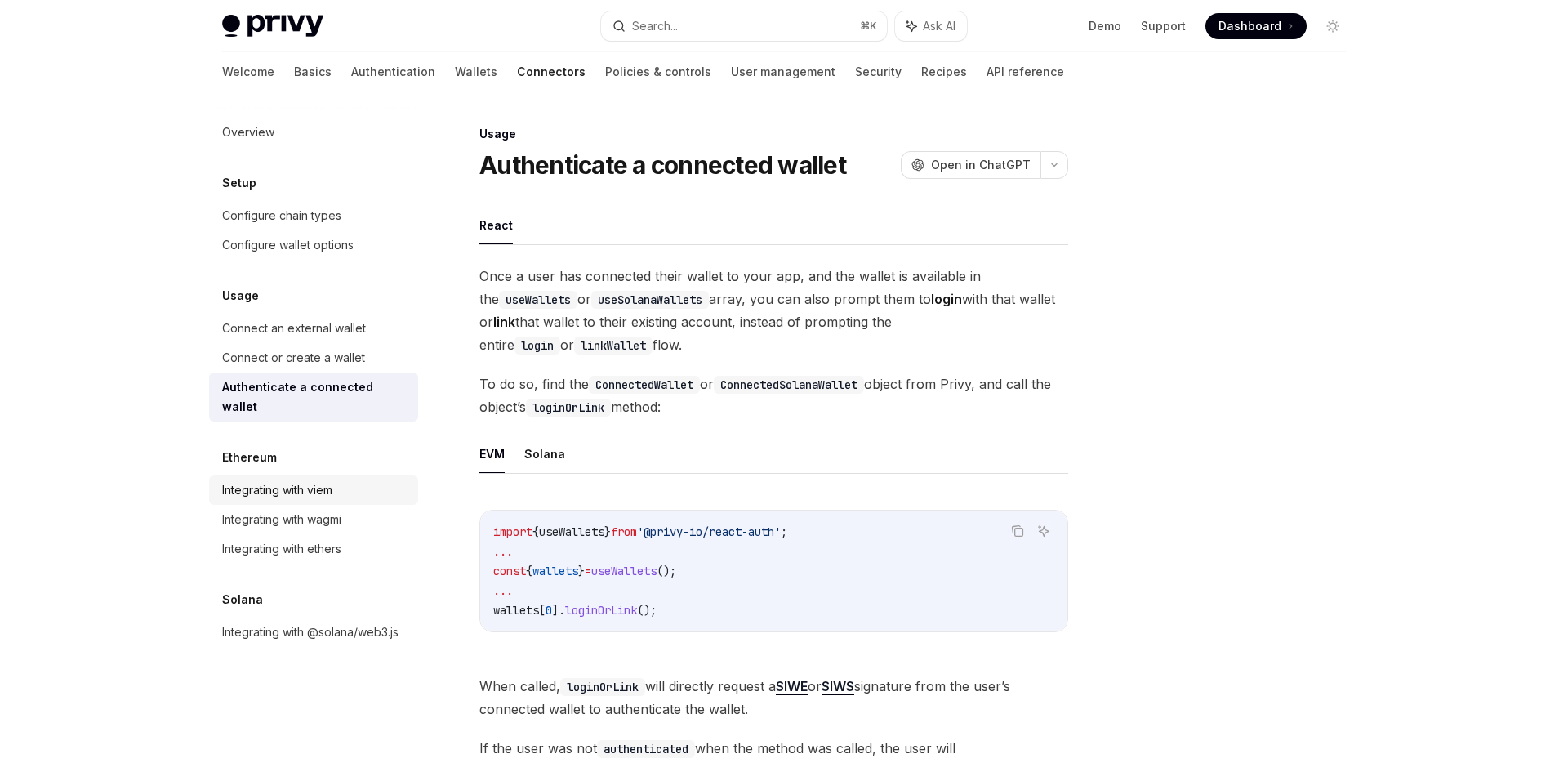
click at [337, 480] on div "Integrating with viem" at bounding box center [315, 490] width 186 height 20
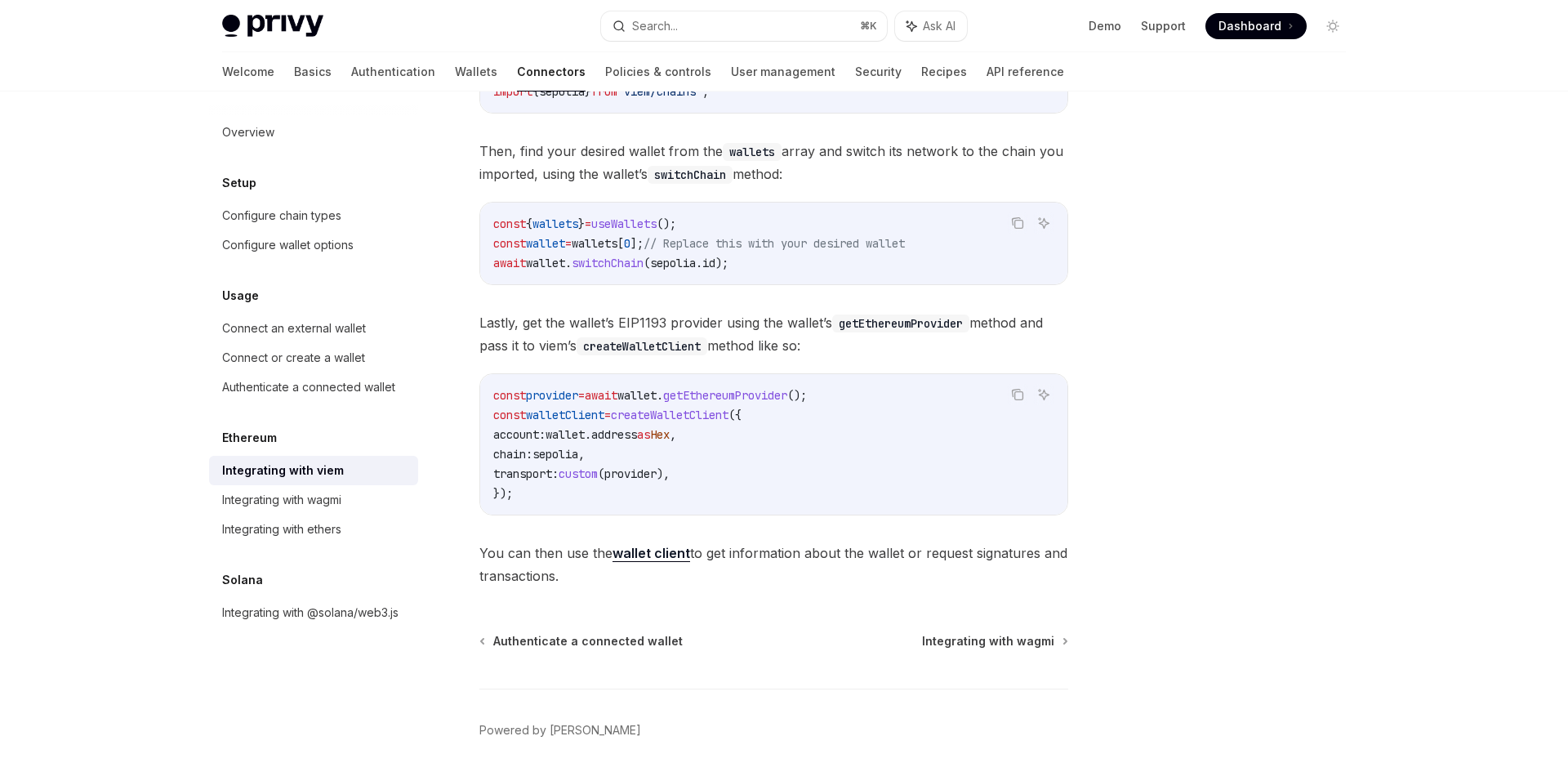
scroll to position [389, 0]
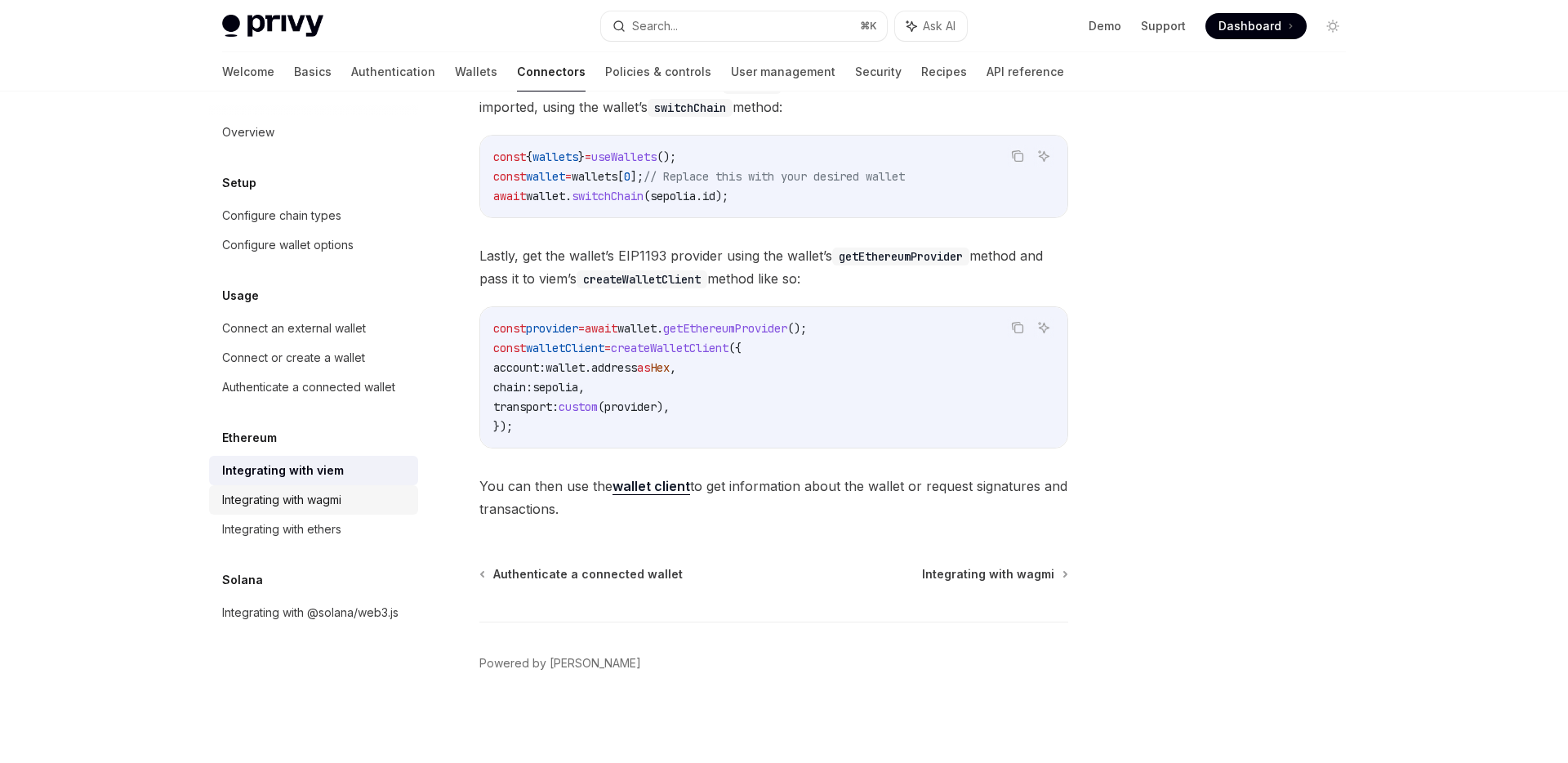
click at [360, 505] on div "Integrating with wagmi" at bounding box center [315, 500] width 186 height 20
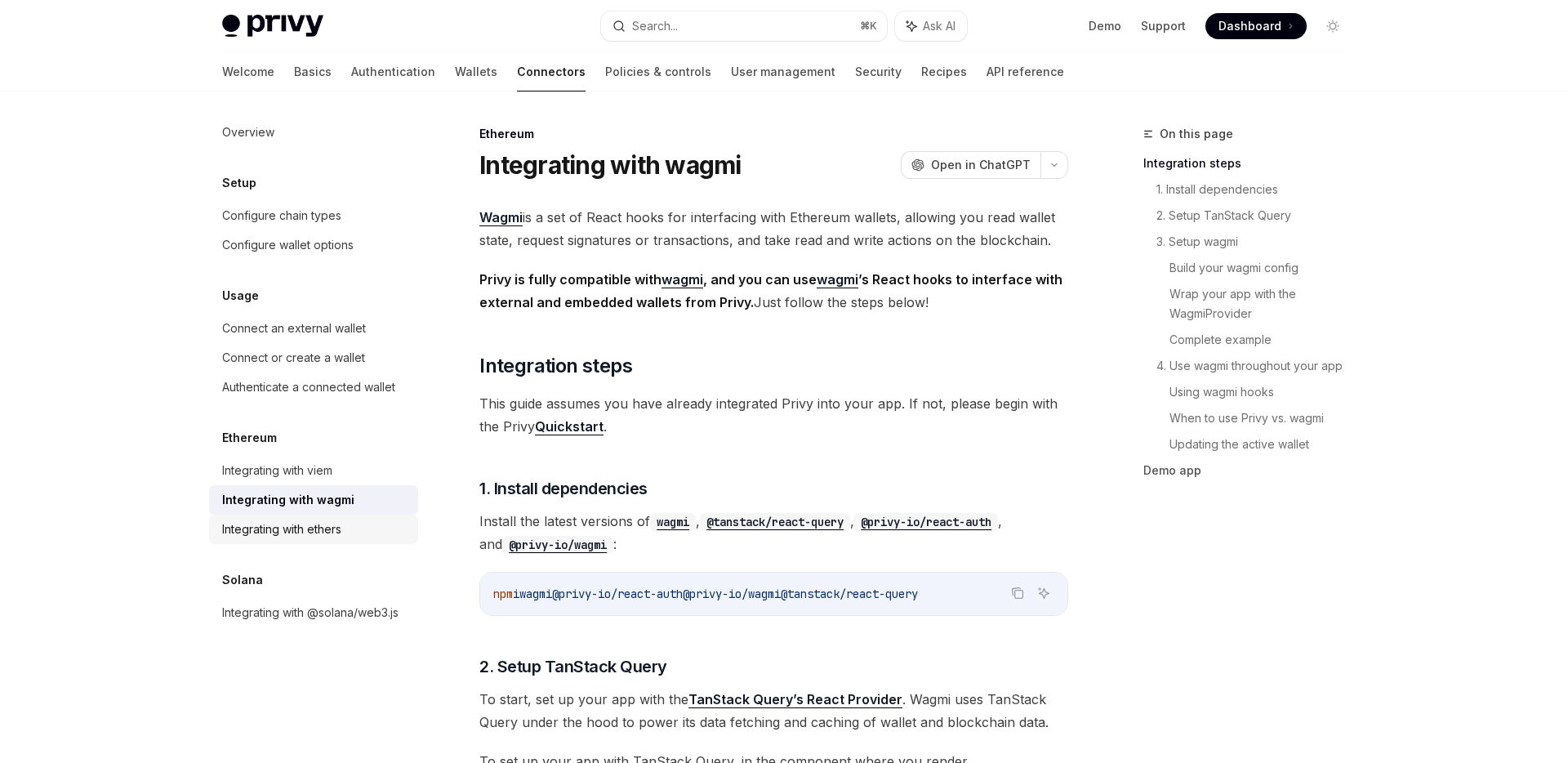
click at [362, 532] on div "Integrating with ethers" at bounding box center [315, 530] width 186 height 20
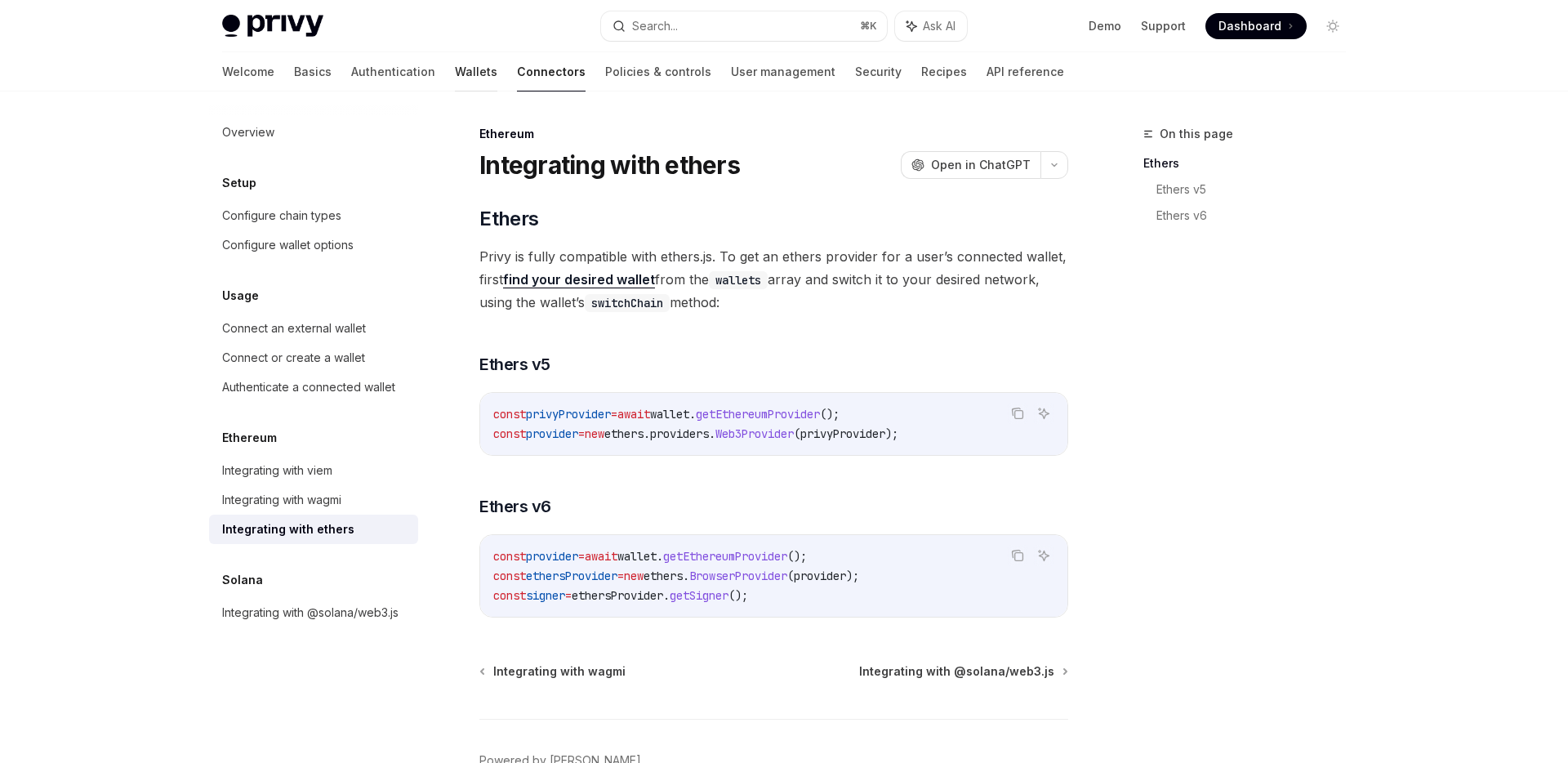
click at [455, 69] on link "Wallets" at bounding box center [475, 71] width 42 height 39
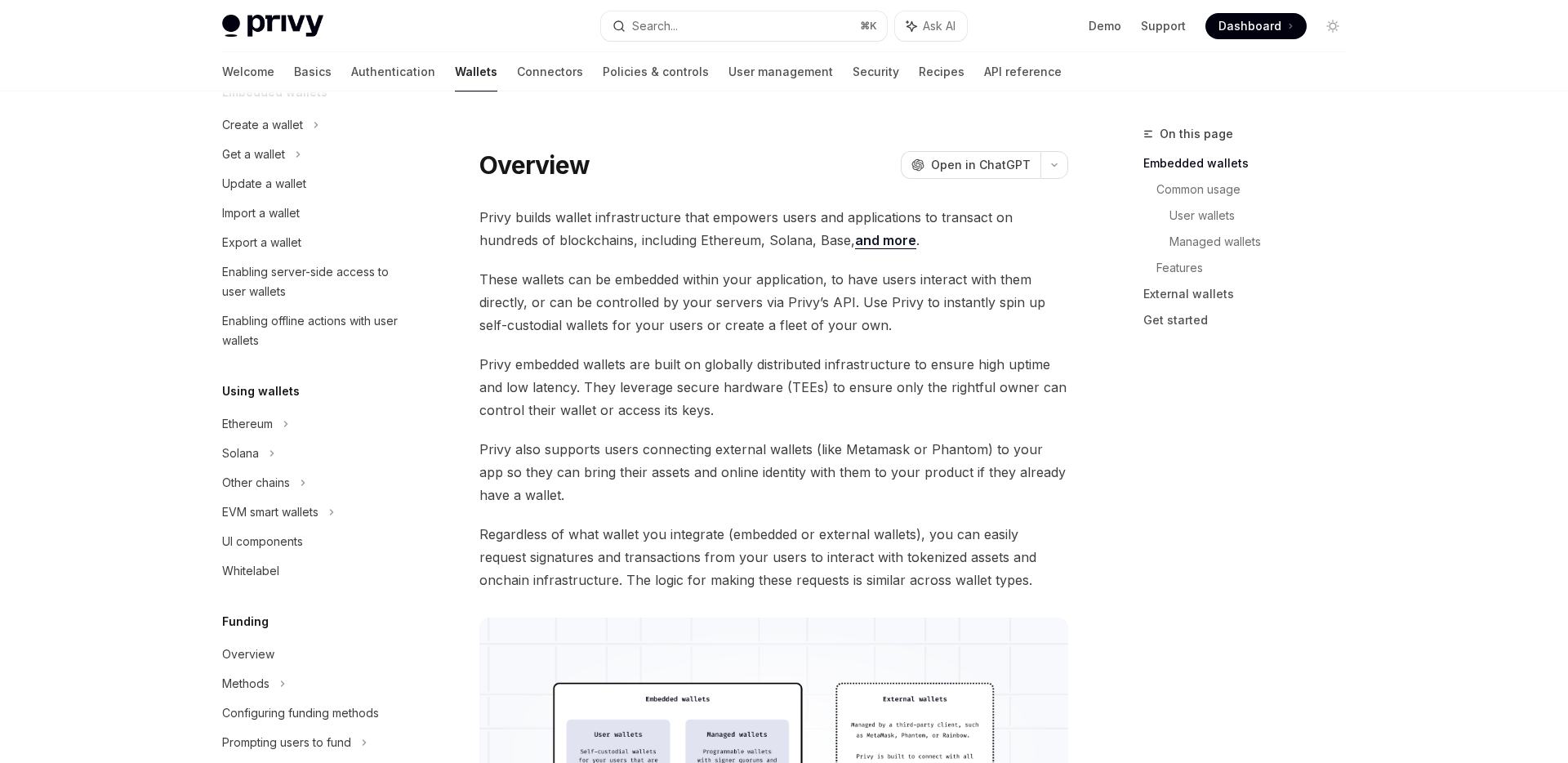
scroll to position [440, 0]
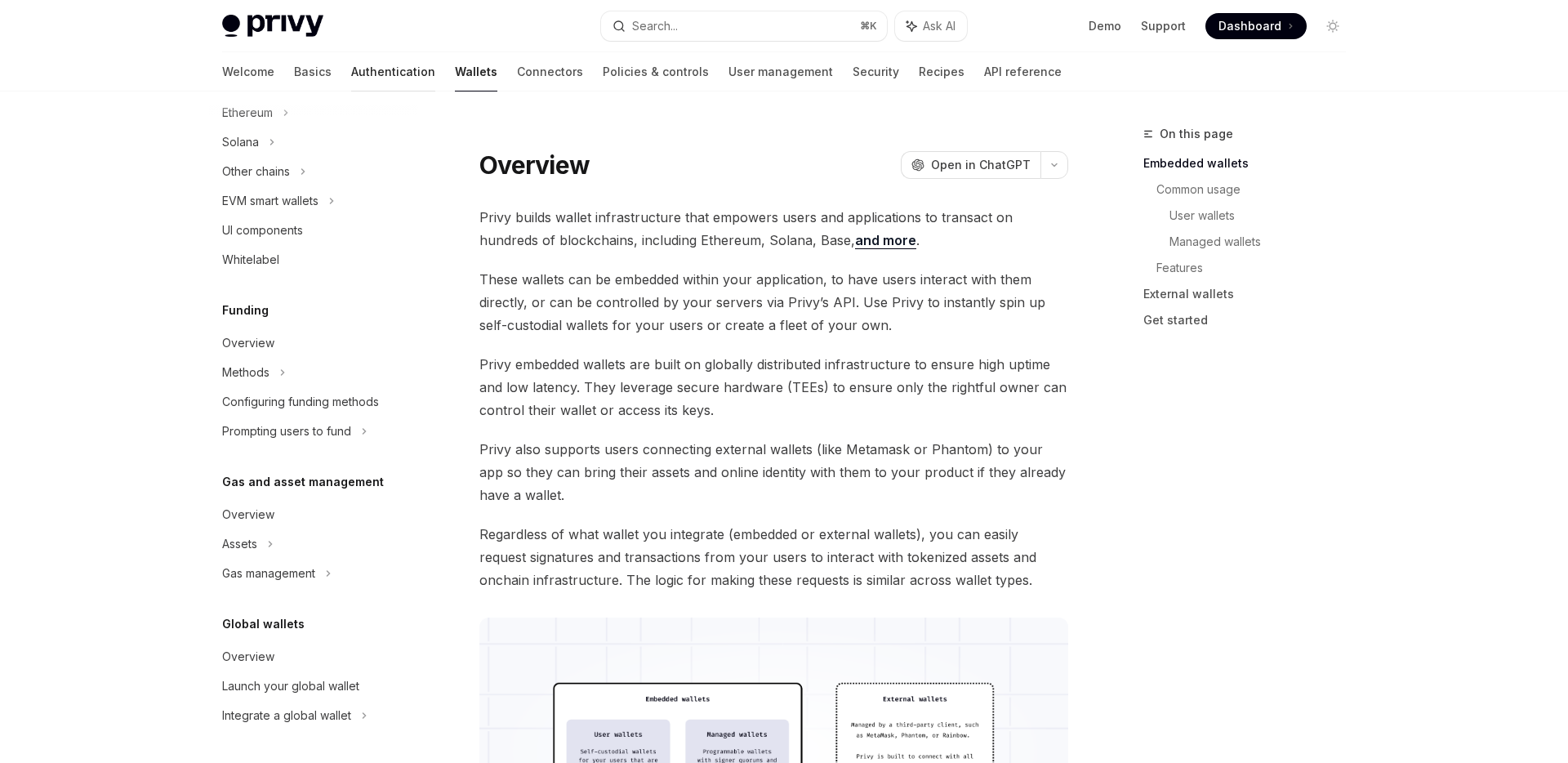
click at [351, 82] on link "Authentication" at bounding box center [393, 71] width 84 height 39
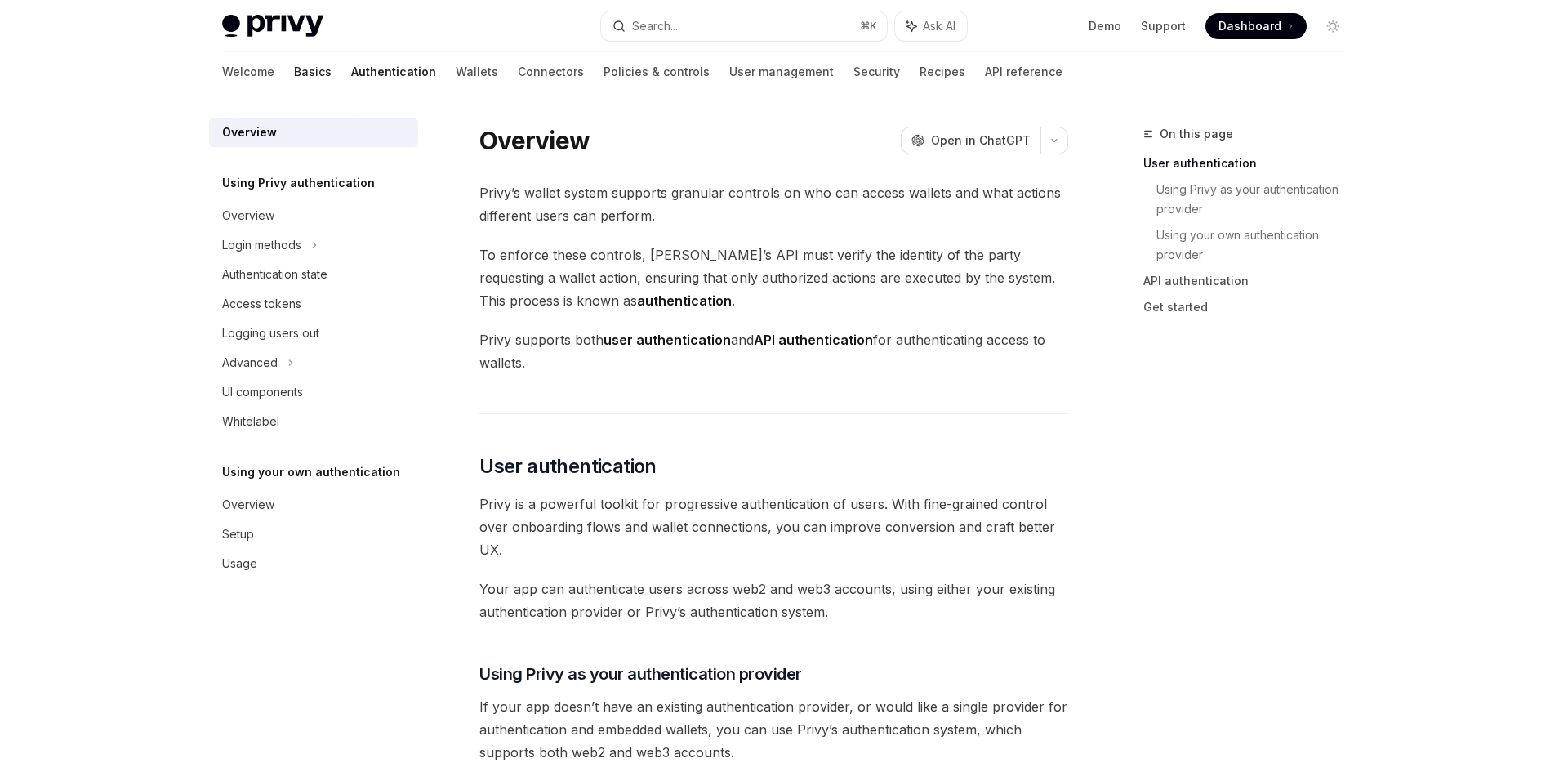
click at [294, 84] on link "Basics" at bounding box center [312, 71] width 37 height 39
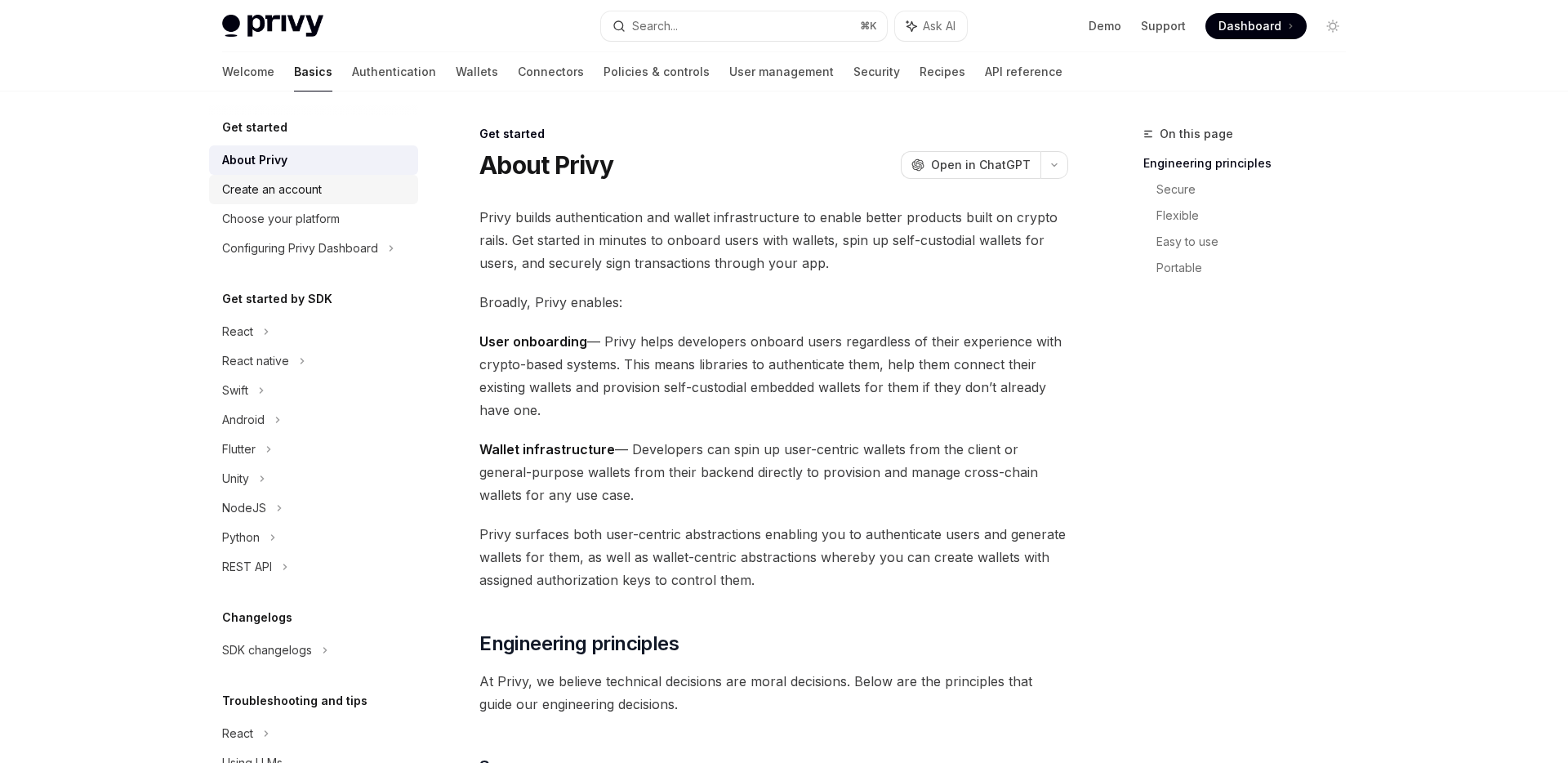
click at [333, 195] on div "Create an account" at bounding box center [315, 189] width 186 height 20
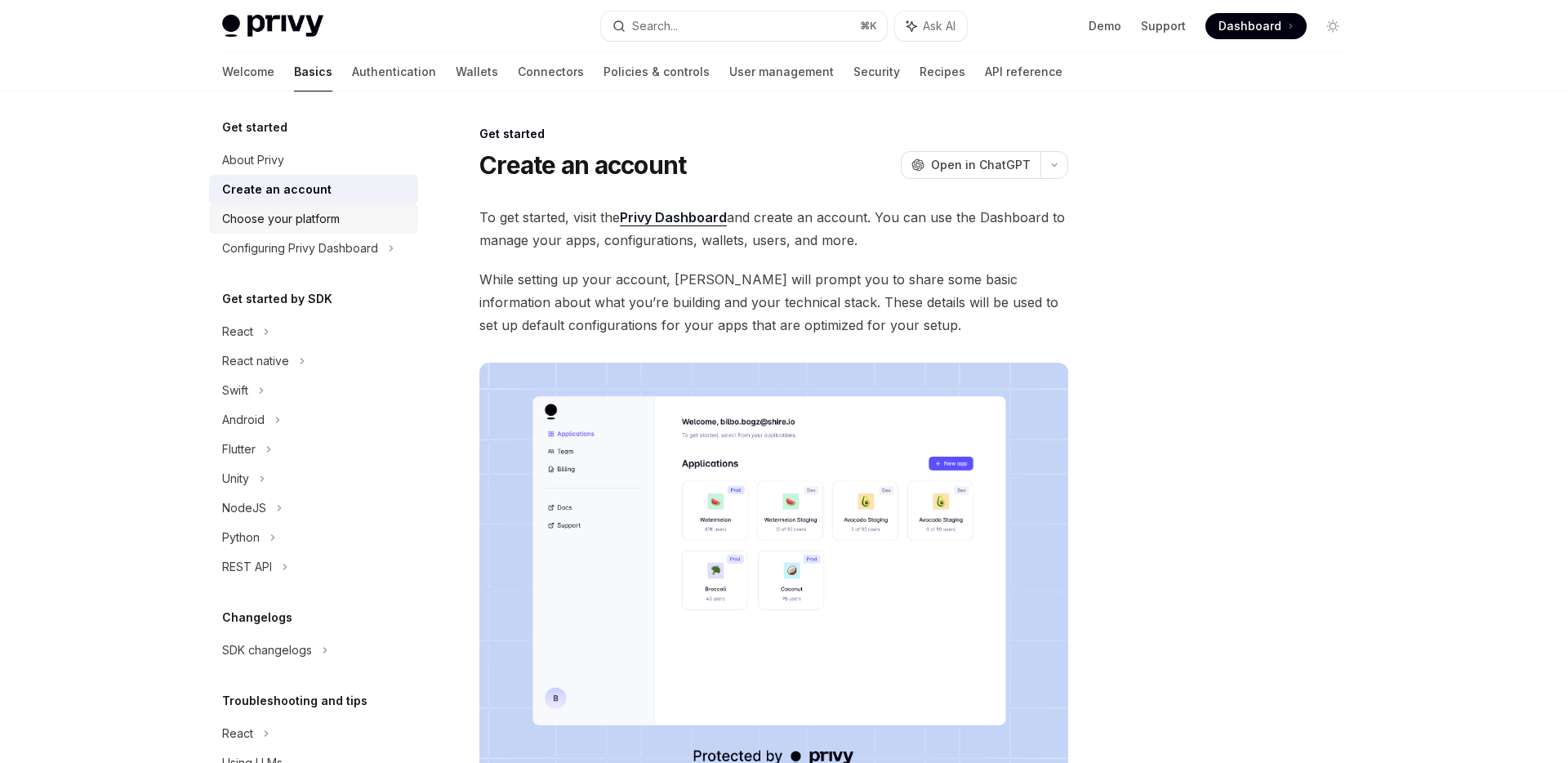
click at [343, 222] on div "Choose your platform" at bounding box center [315, 219] width 186 height 20
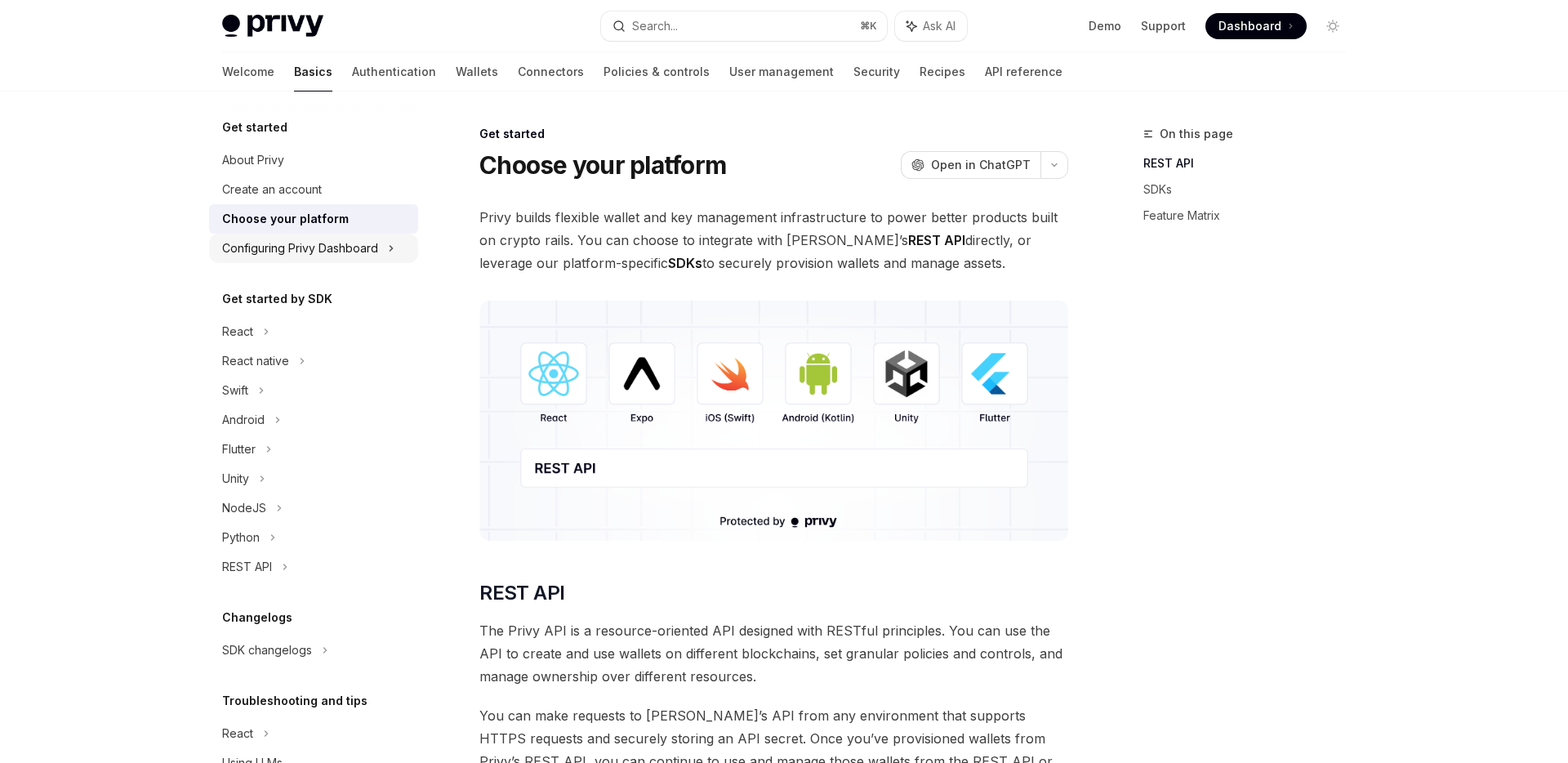
click at [360, 254] on div "Configuring Privy Dashboard" at bounding box center [300, 249] width 156 height 20
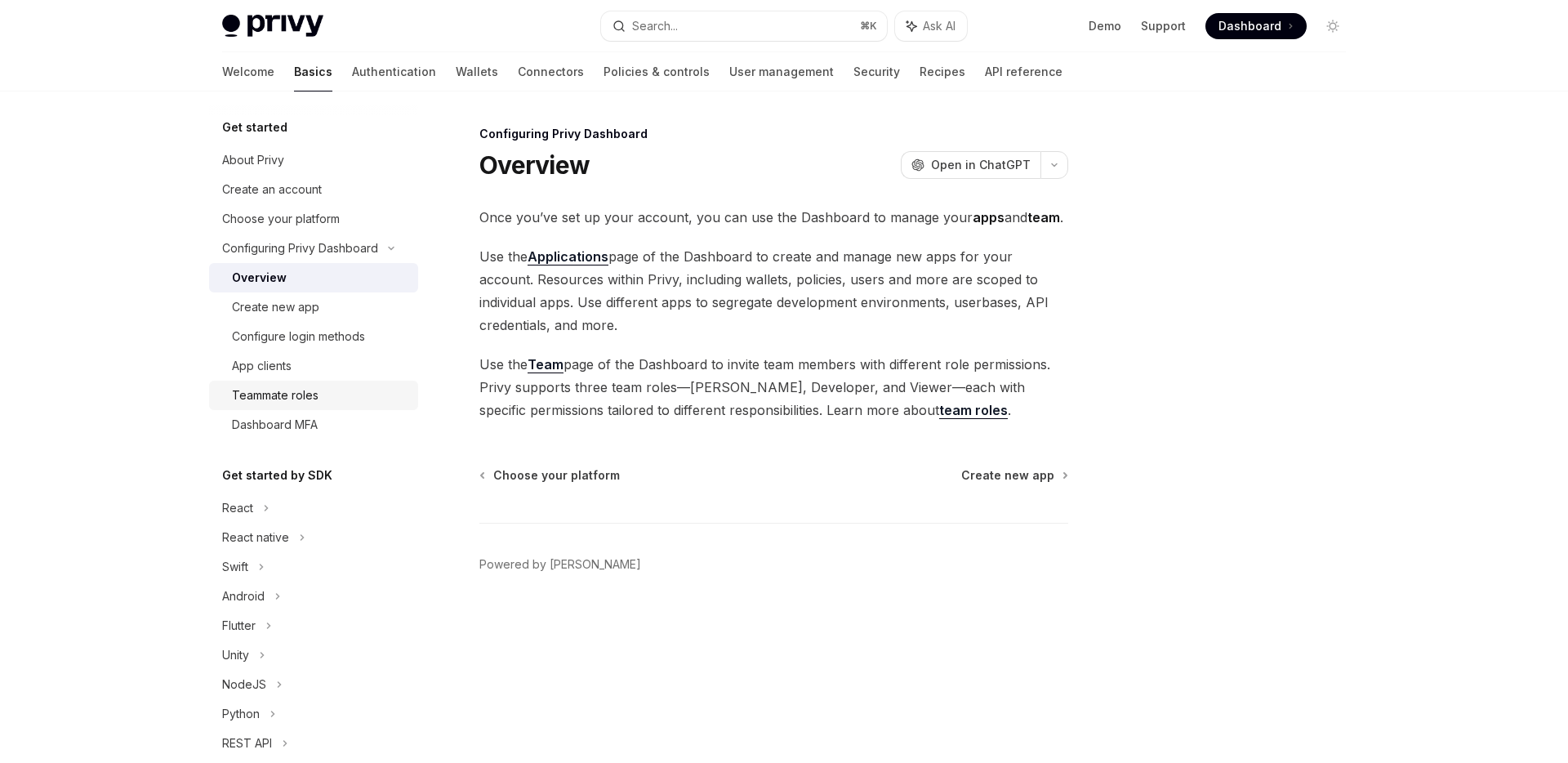
scroll to position [236, 0]
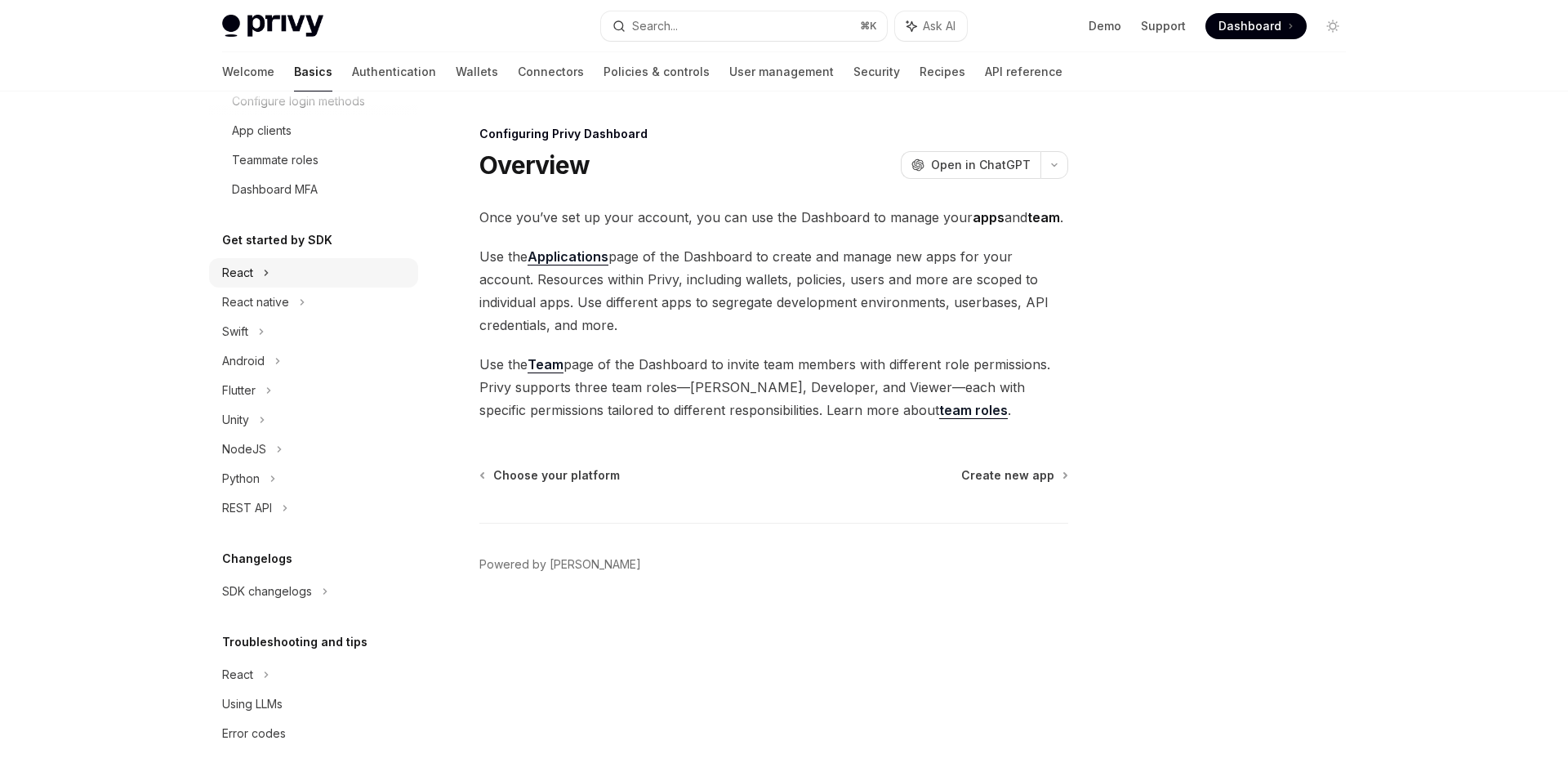
click at [340, 273] on div "React" at bounding box center [313, 273] width 209 height 30
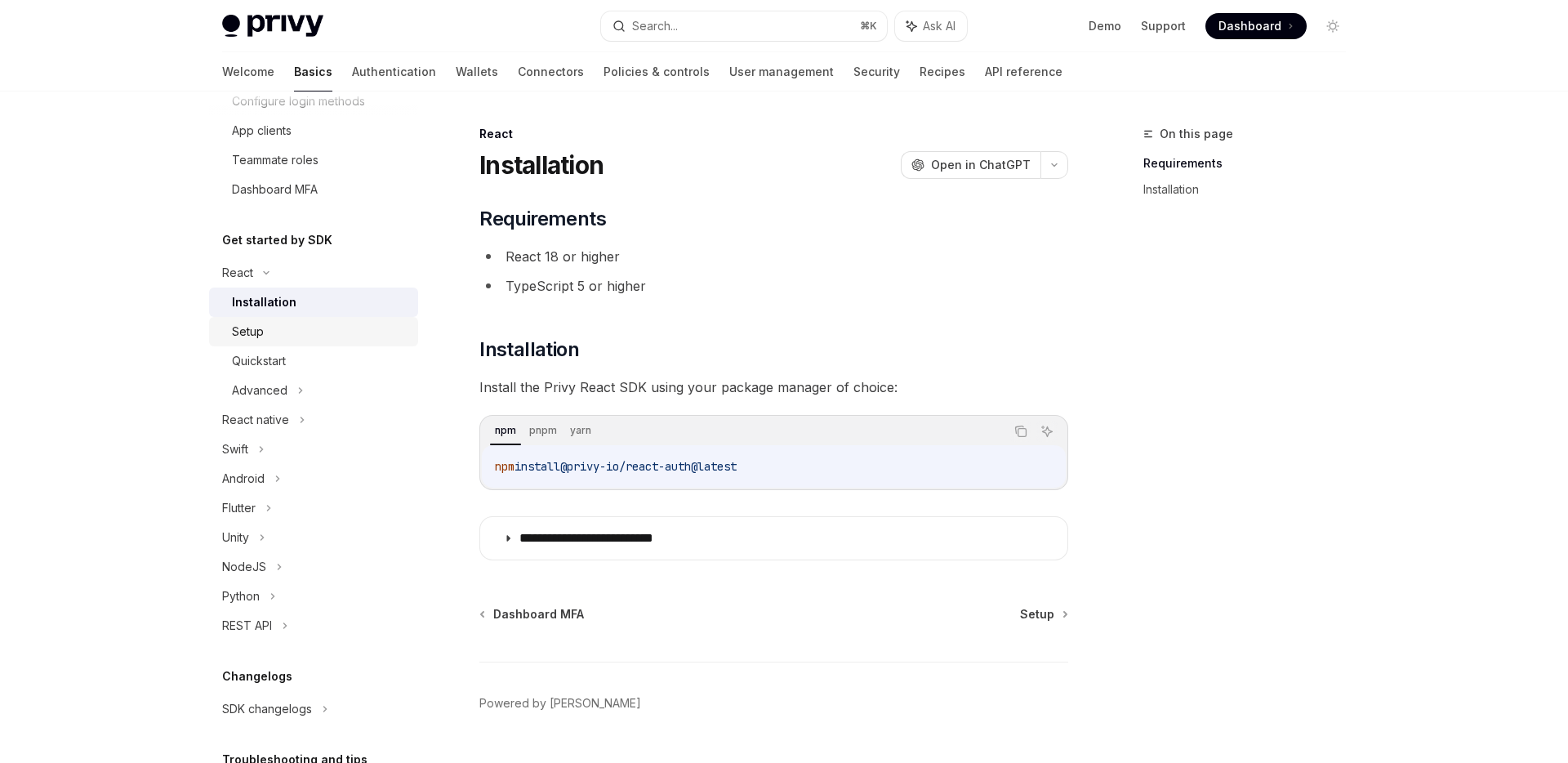
click at [348, 326] on div "Setup" at bounding box center [320, 331] width 176 height 20
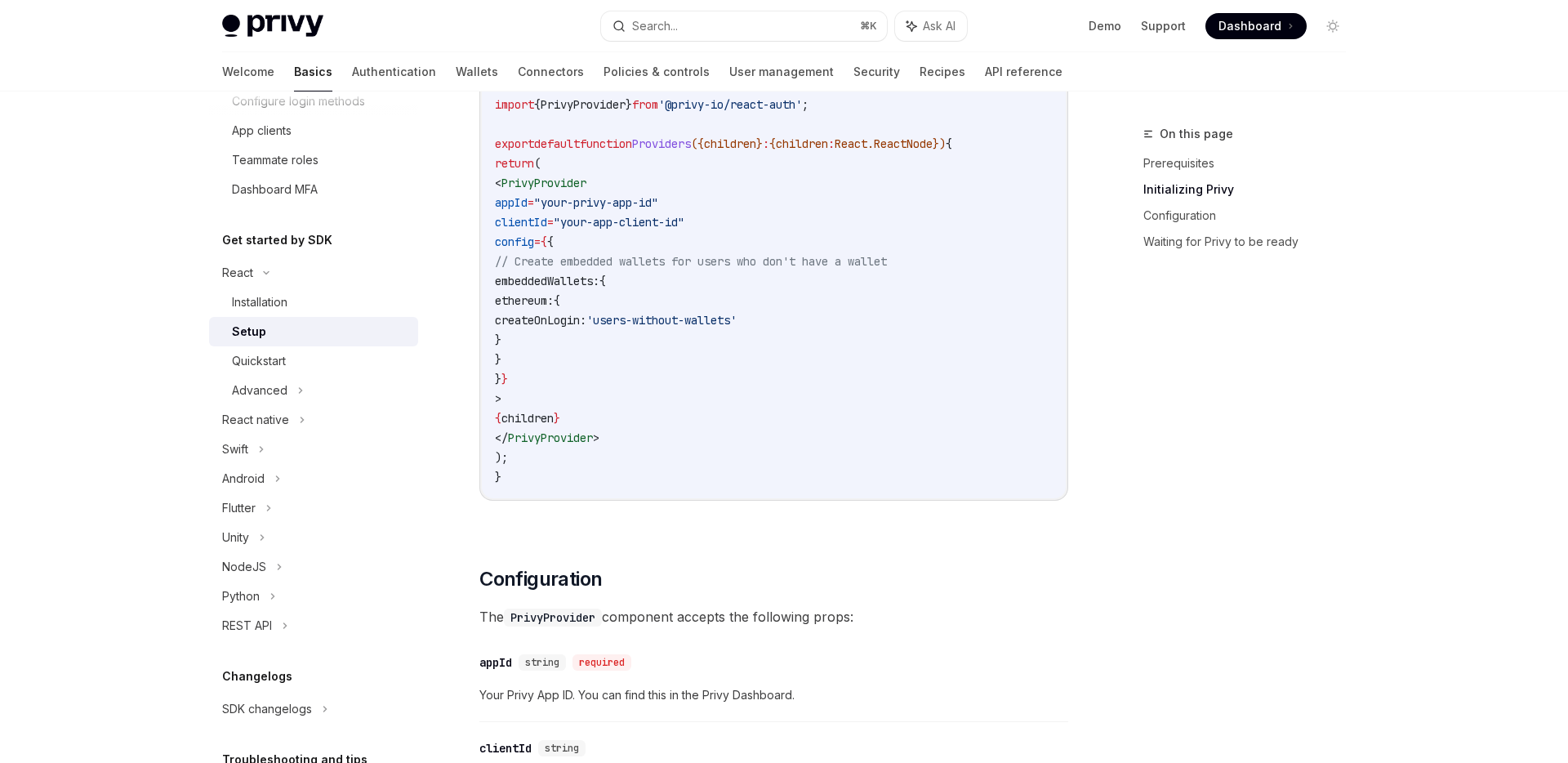
scroll to position [915, 0]
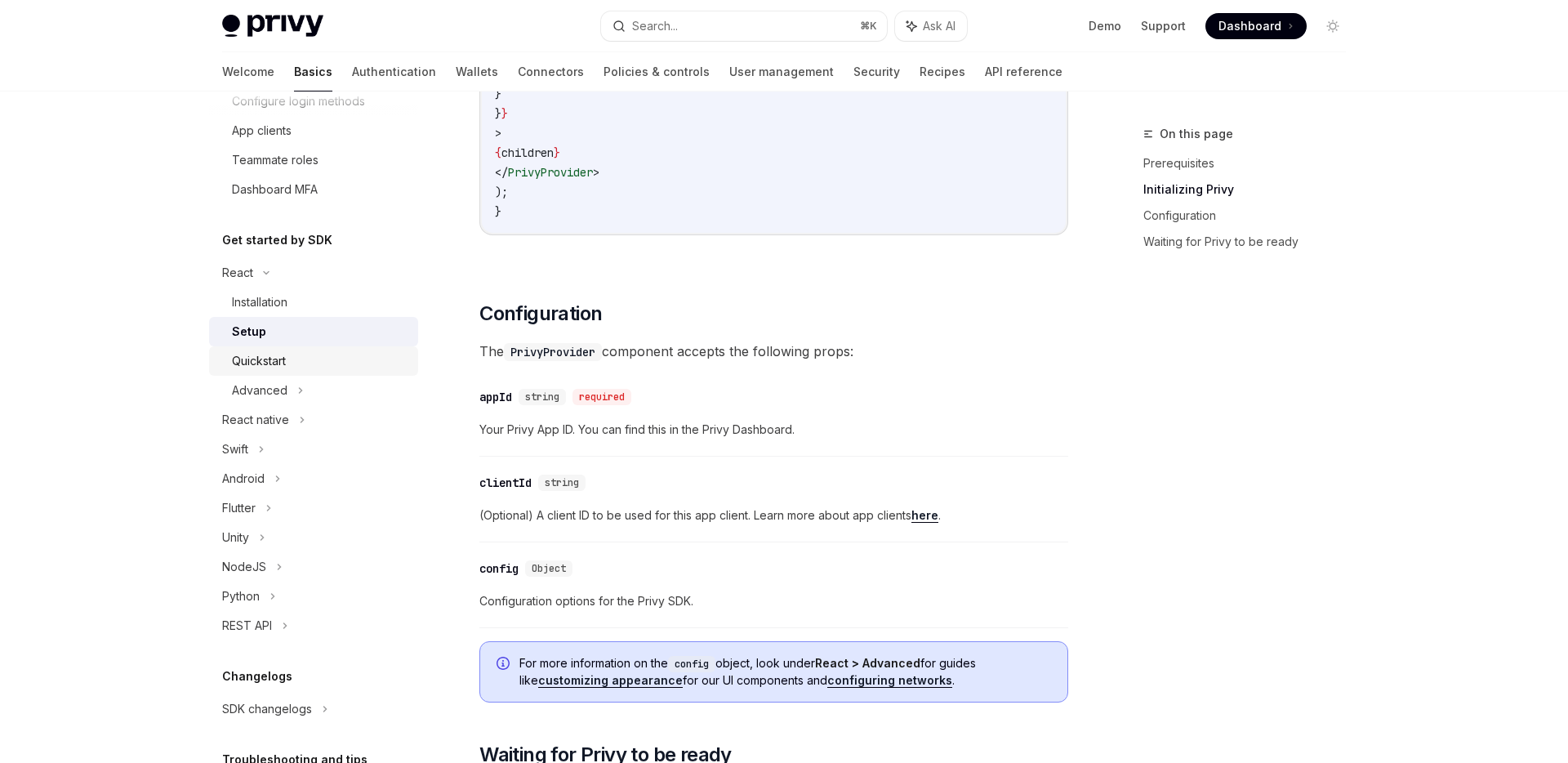
click at [374, 362] on div "Quickstart" at bounding box center [320, 361] width 176 height 20
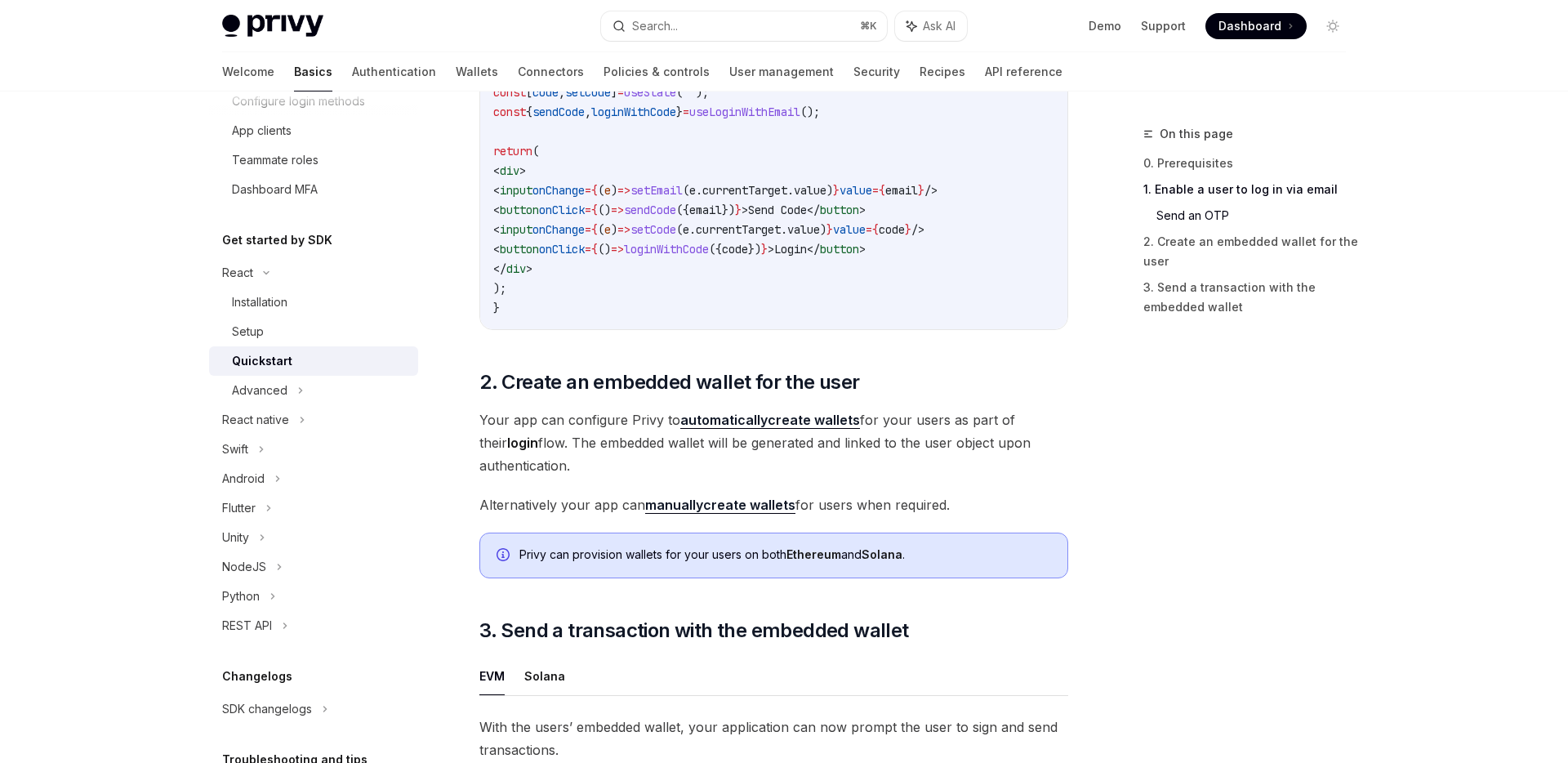
scroll to position [943, 0]
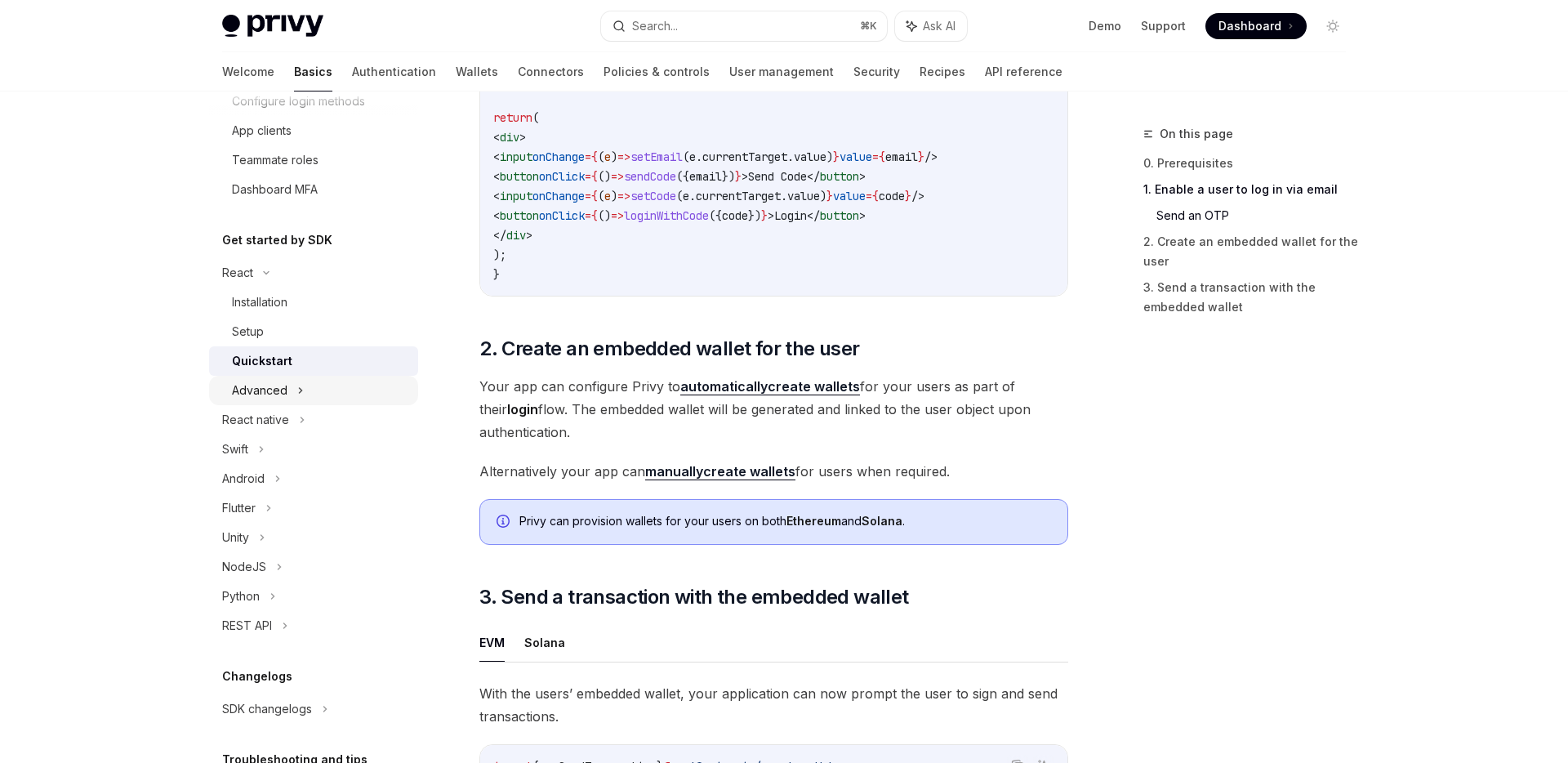
click at [309, 389] on div "Advanced" at bounding box center [313, 391] width 209 height 30
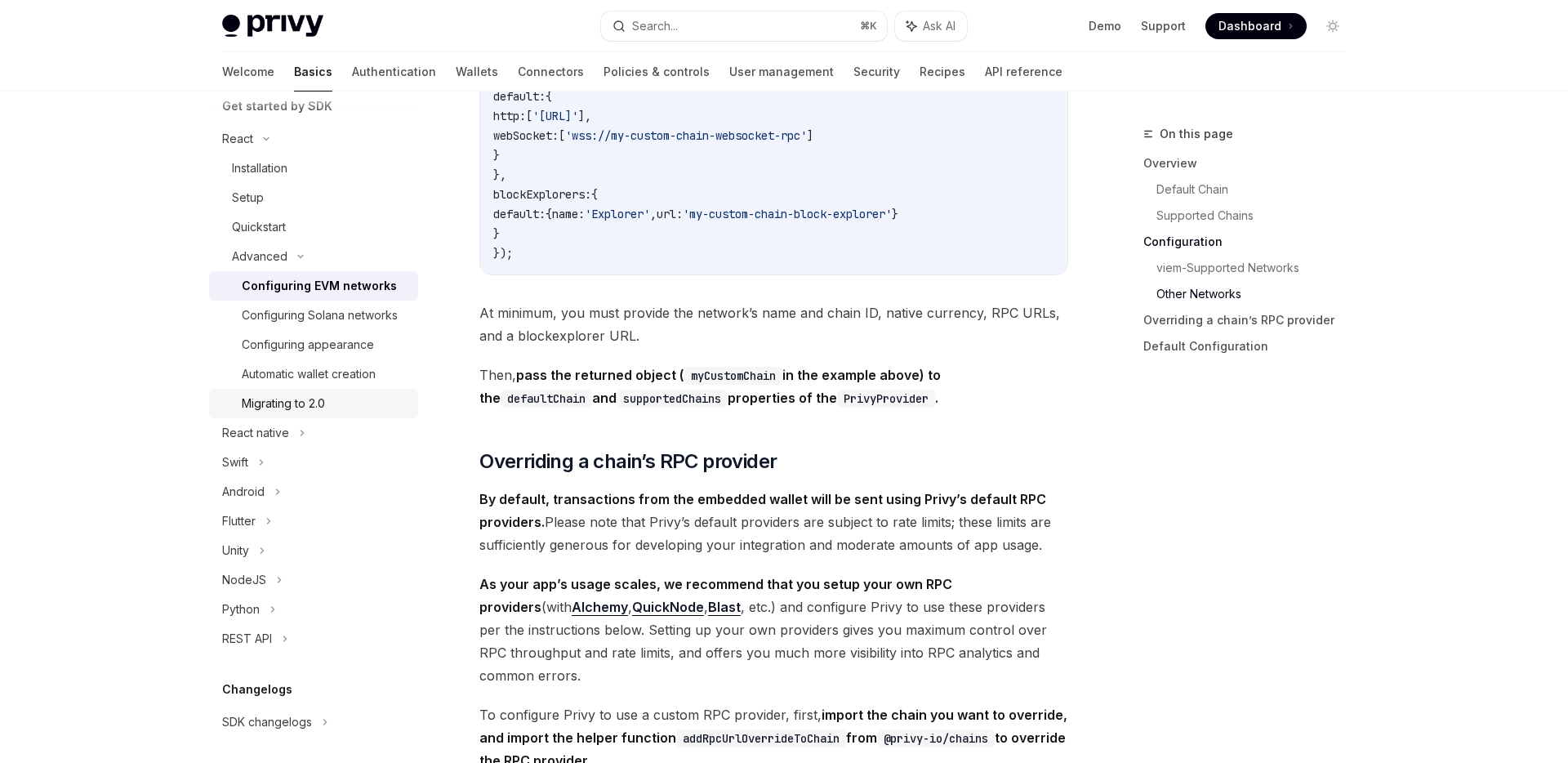
scroll to position [518, 0]
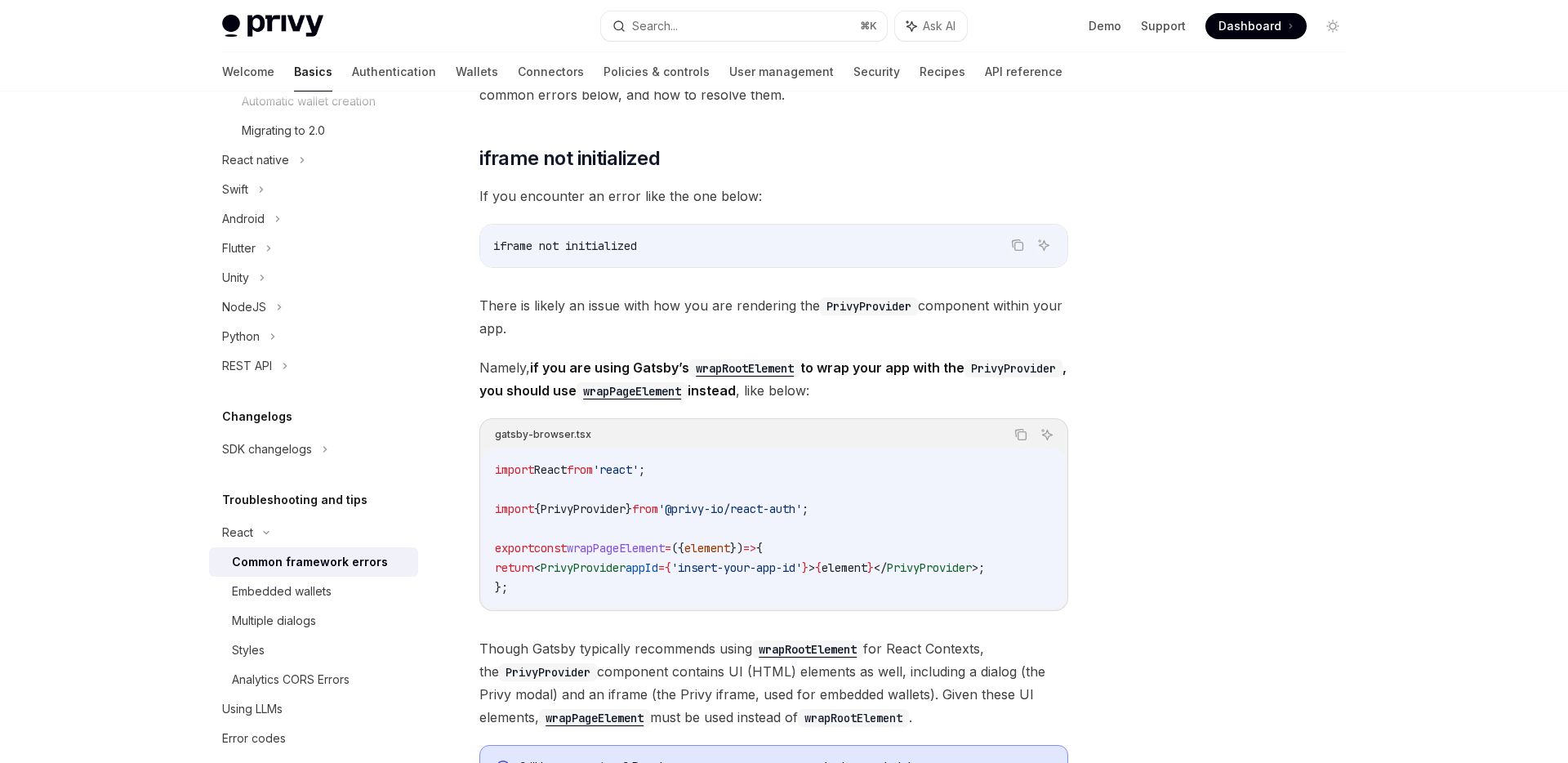
scroll to position [332, 0]
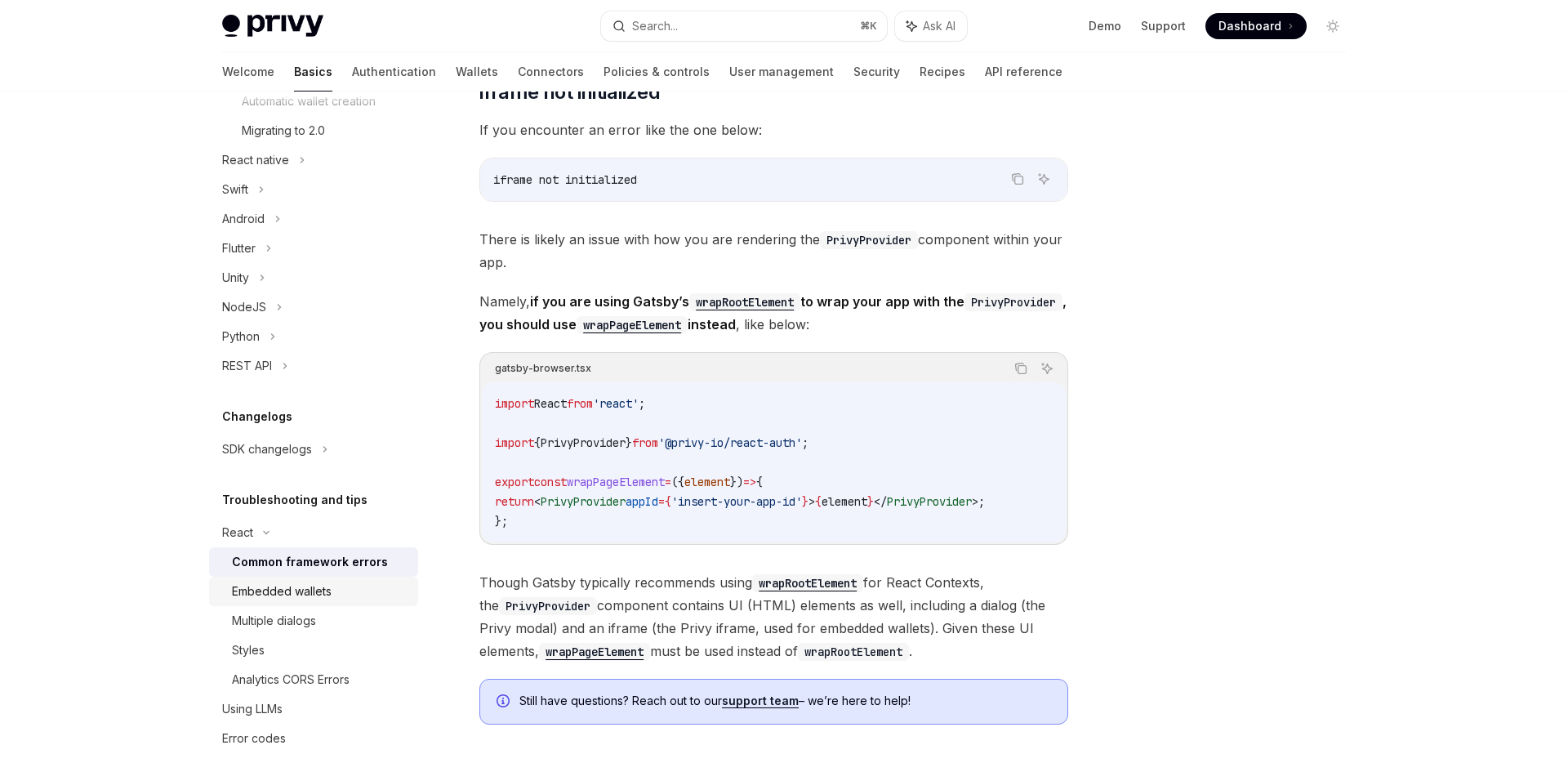
click at [336, 601] on link "Embedded wallets" at bounding box center [313, 592] width 209 height 30
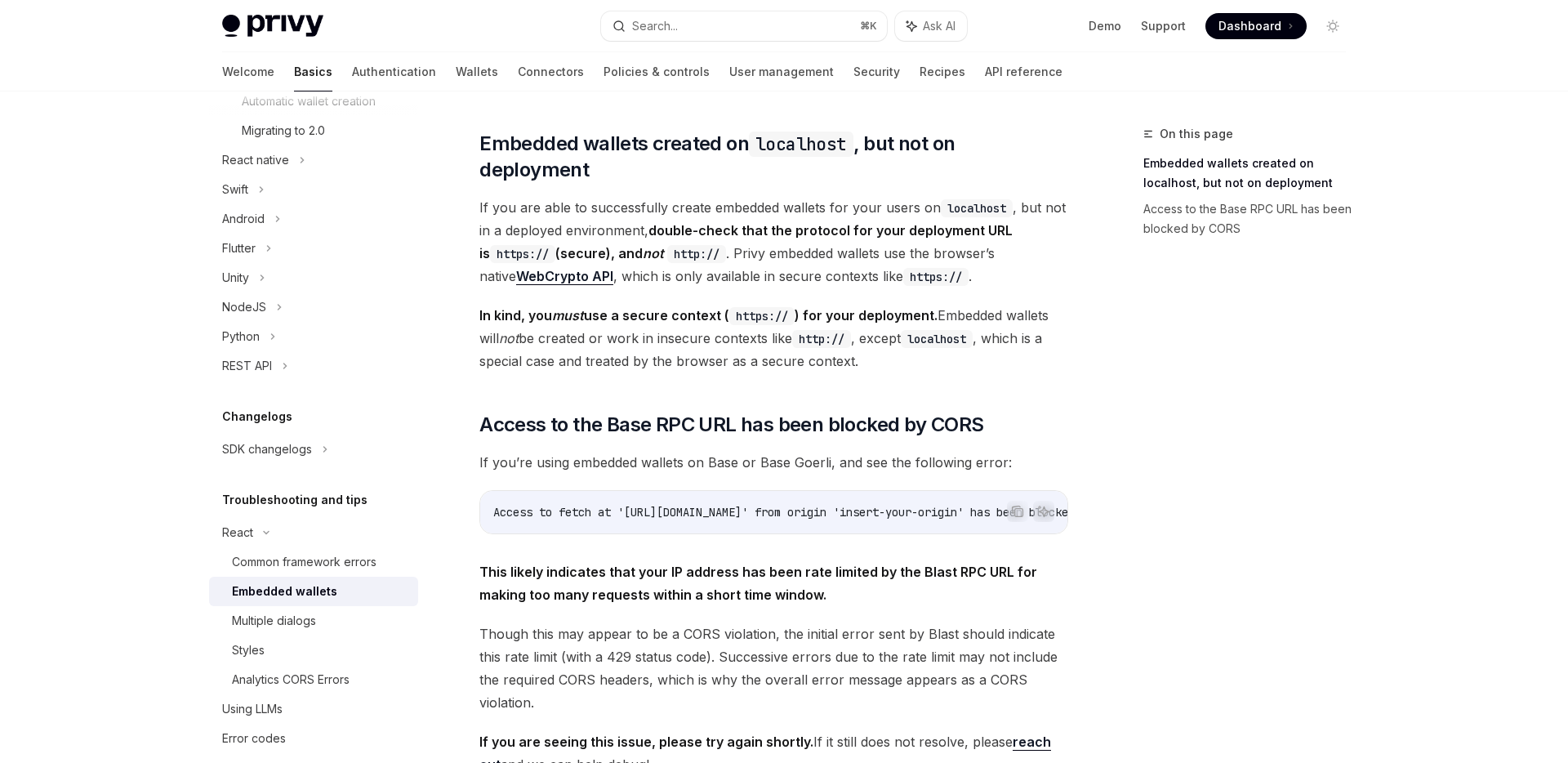
scroll to position [396, 0]
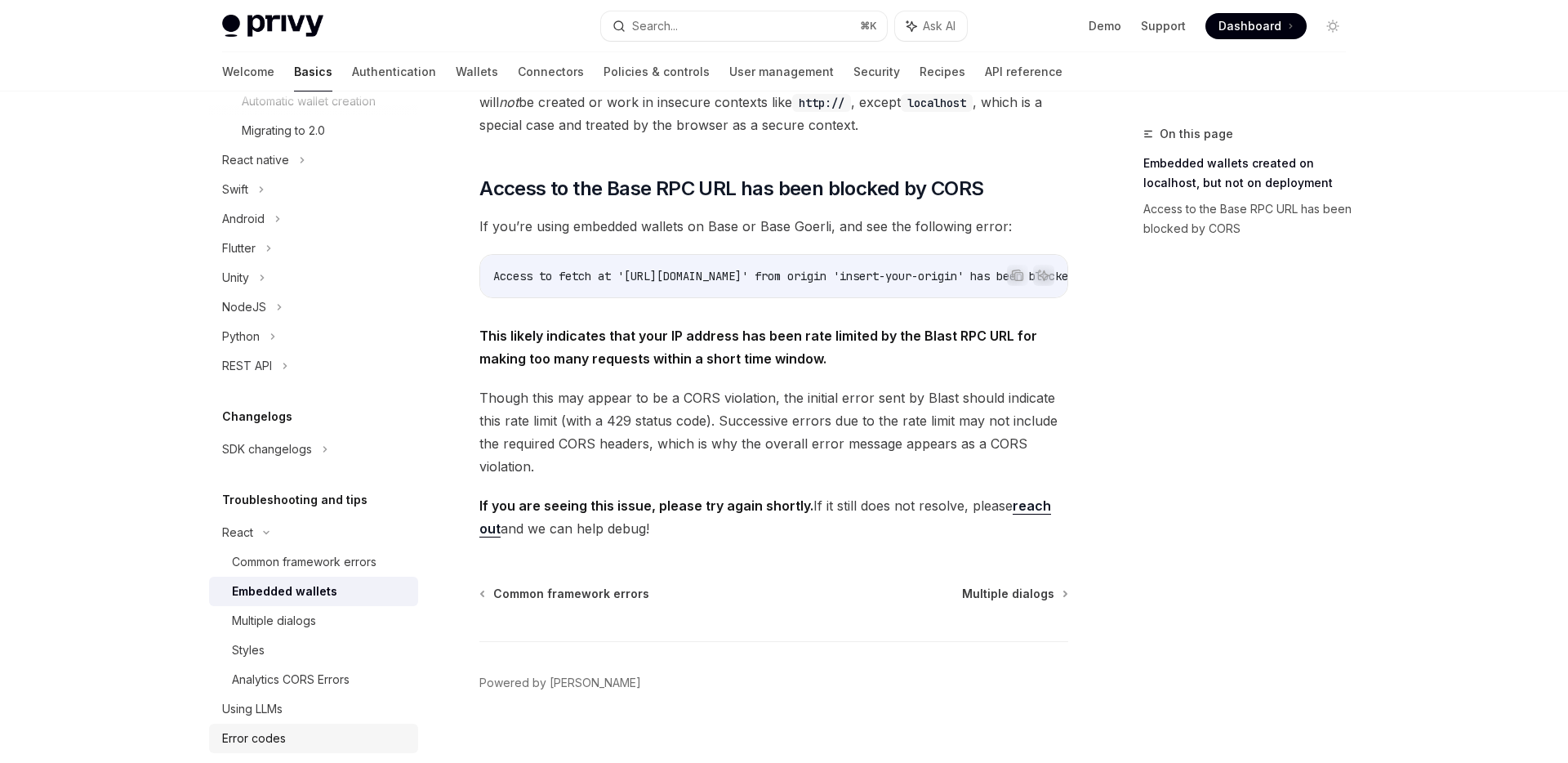
click at [317, 741] on div "Error codes" at bounding box center [315, 739] width 186 height 20
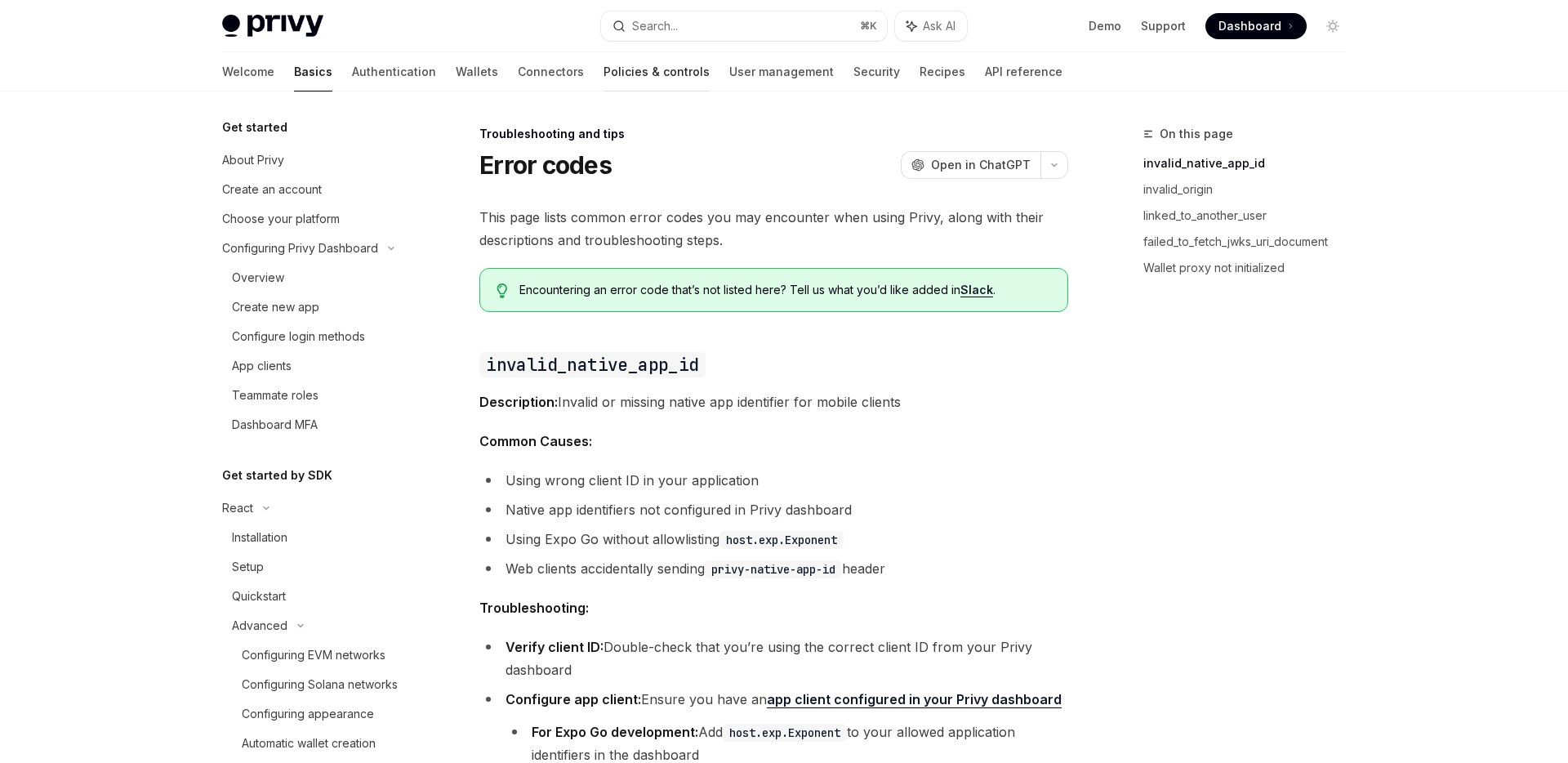
click at [603, 83] on link "Policies & controls" at bounding box center [656, 71] width 106 height 39
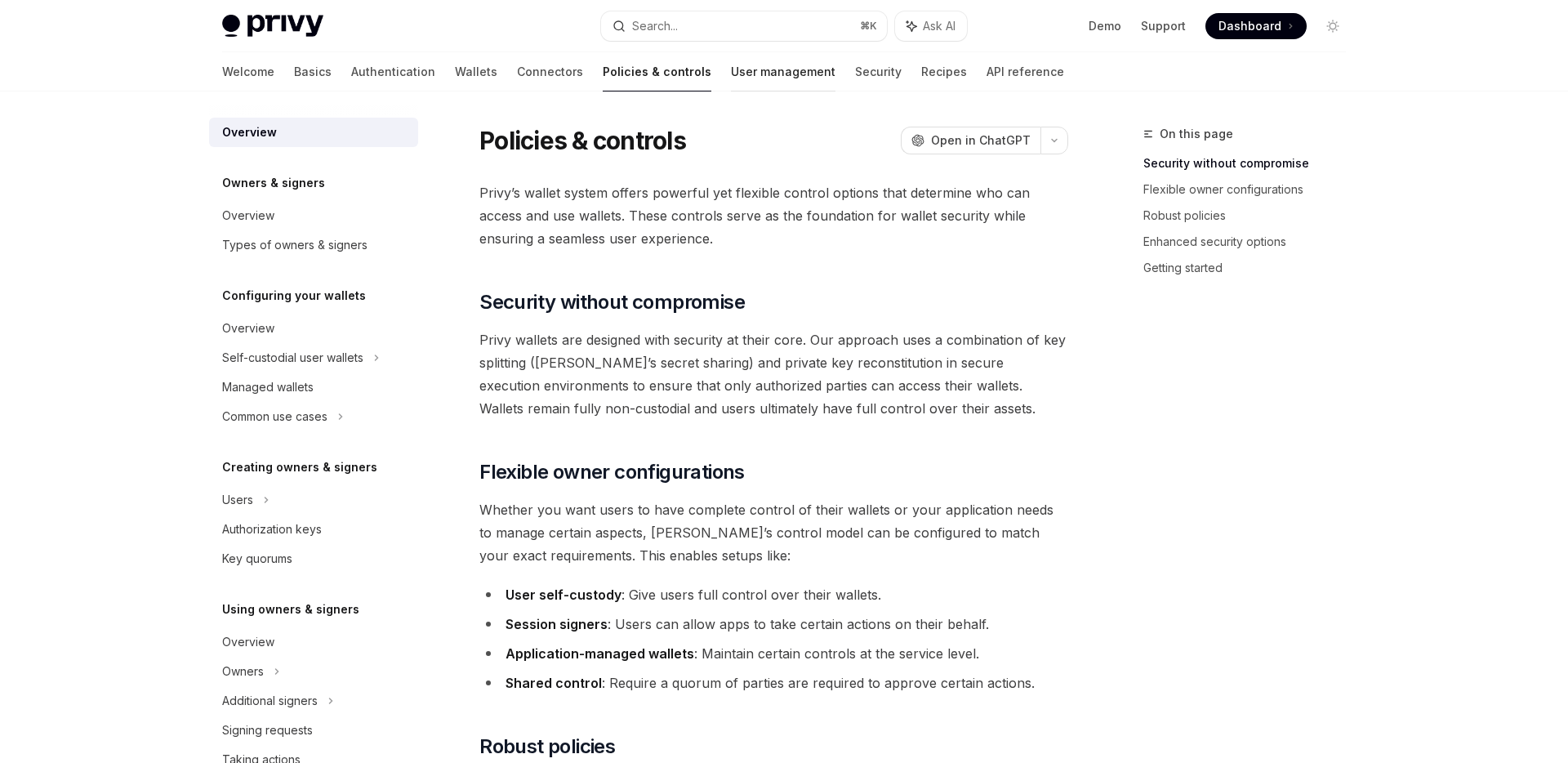
click at [731, 76] on link "User management" at bounding box center [783, 71] width 104 height 39
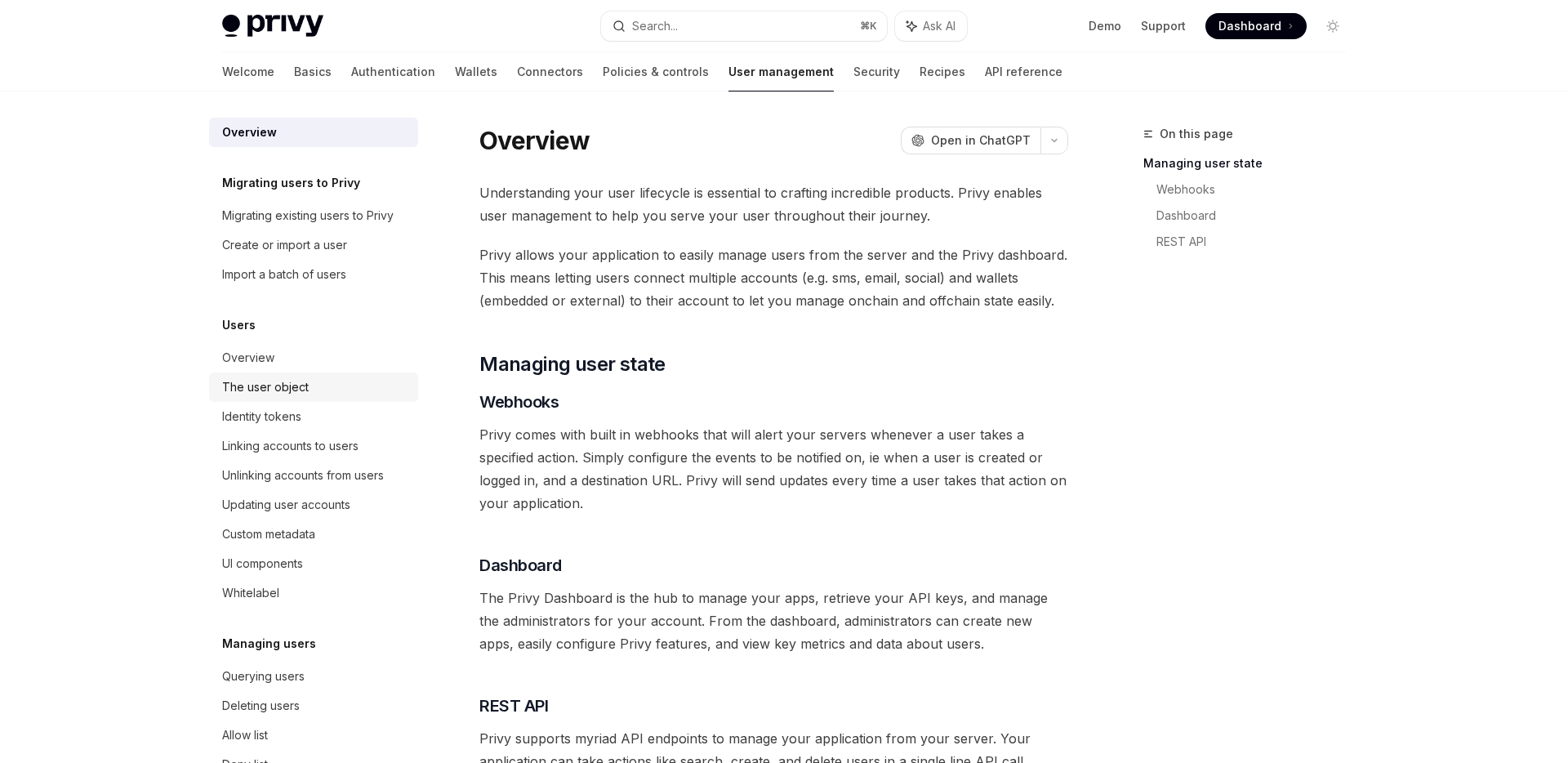
click at [326, 378] on div "The user object" at bounding box center [315, 388] width 186 height 20
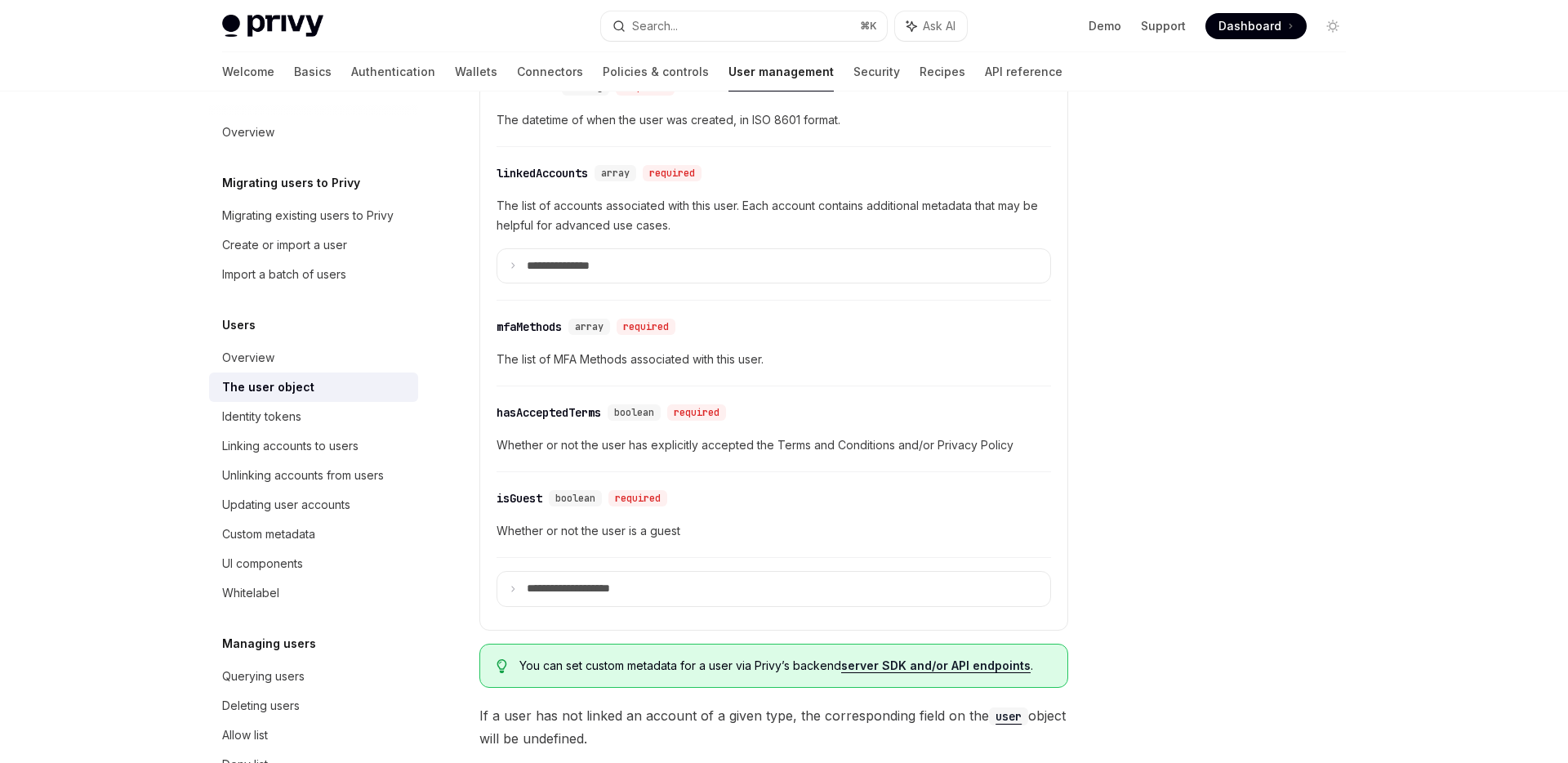
scroll to position [759, 0]
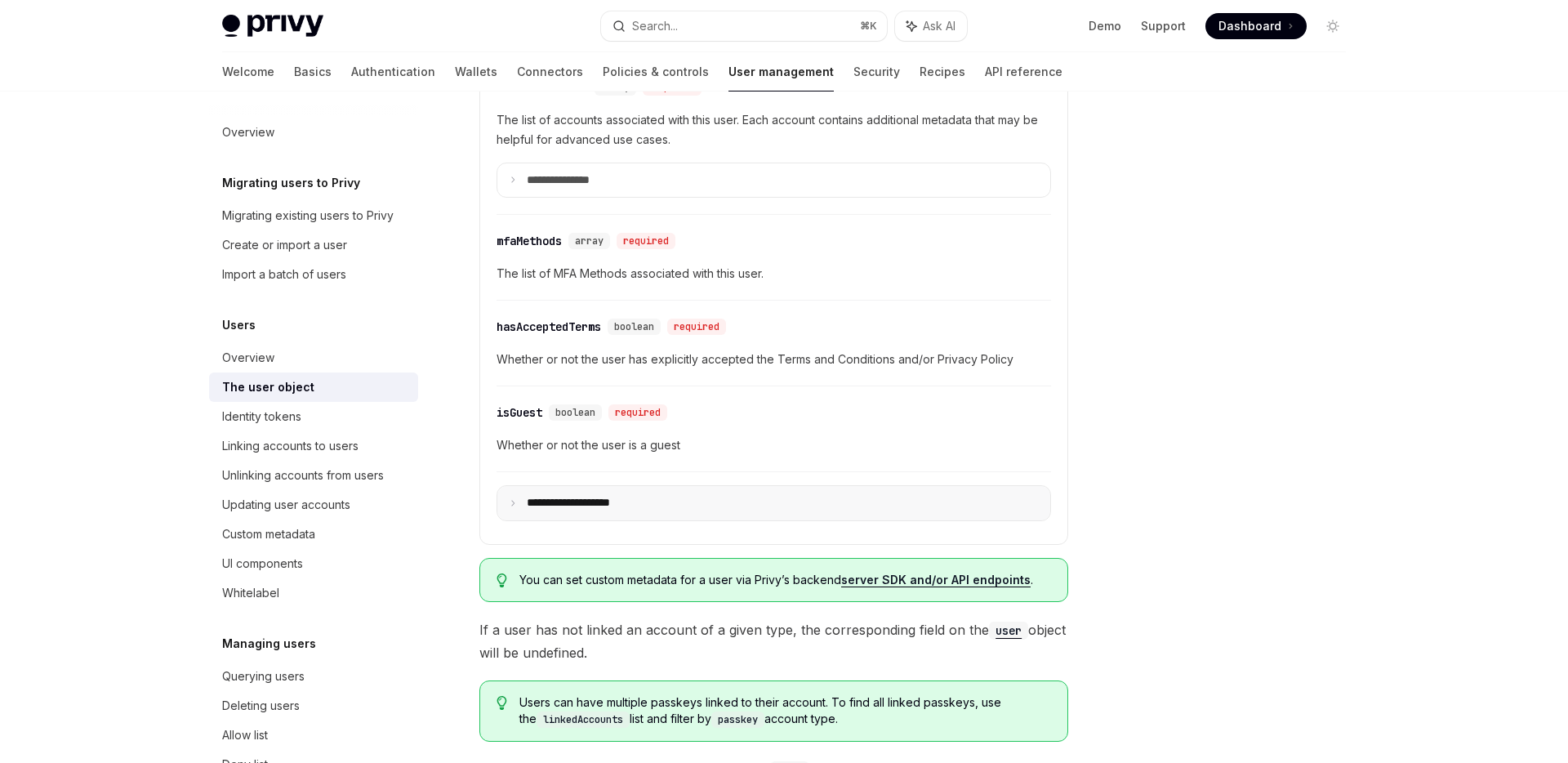
click at [662, 515] on summary "**********" at bounding box center [774, 503] width 553 height 35
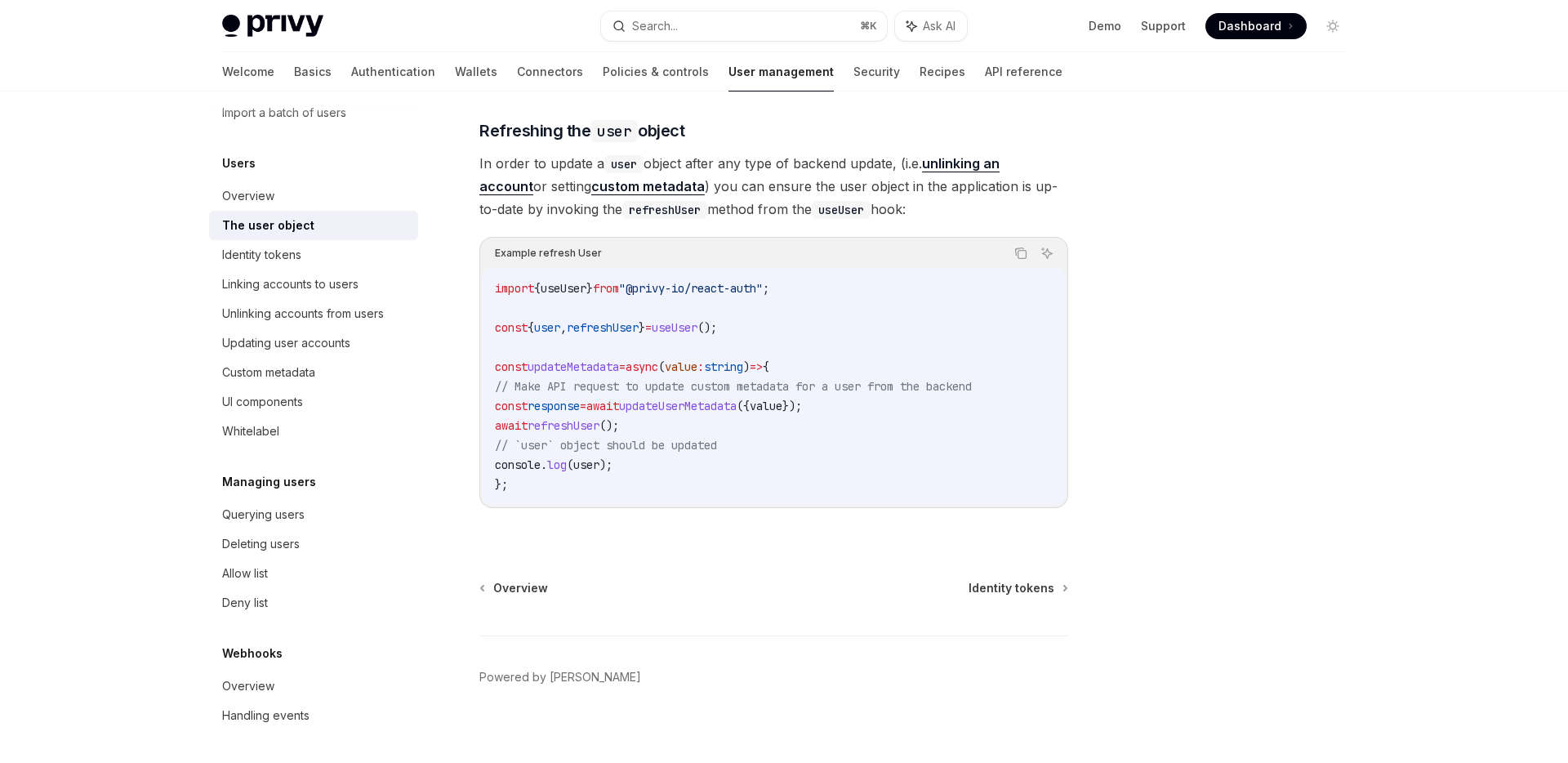
scroll to position [0, 0]
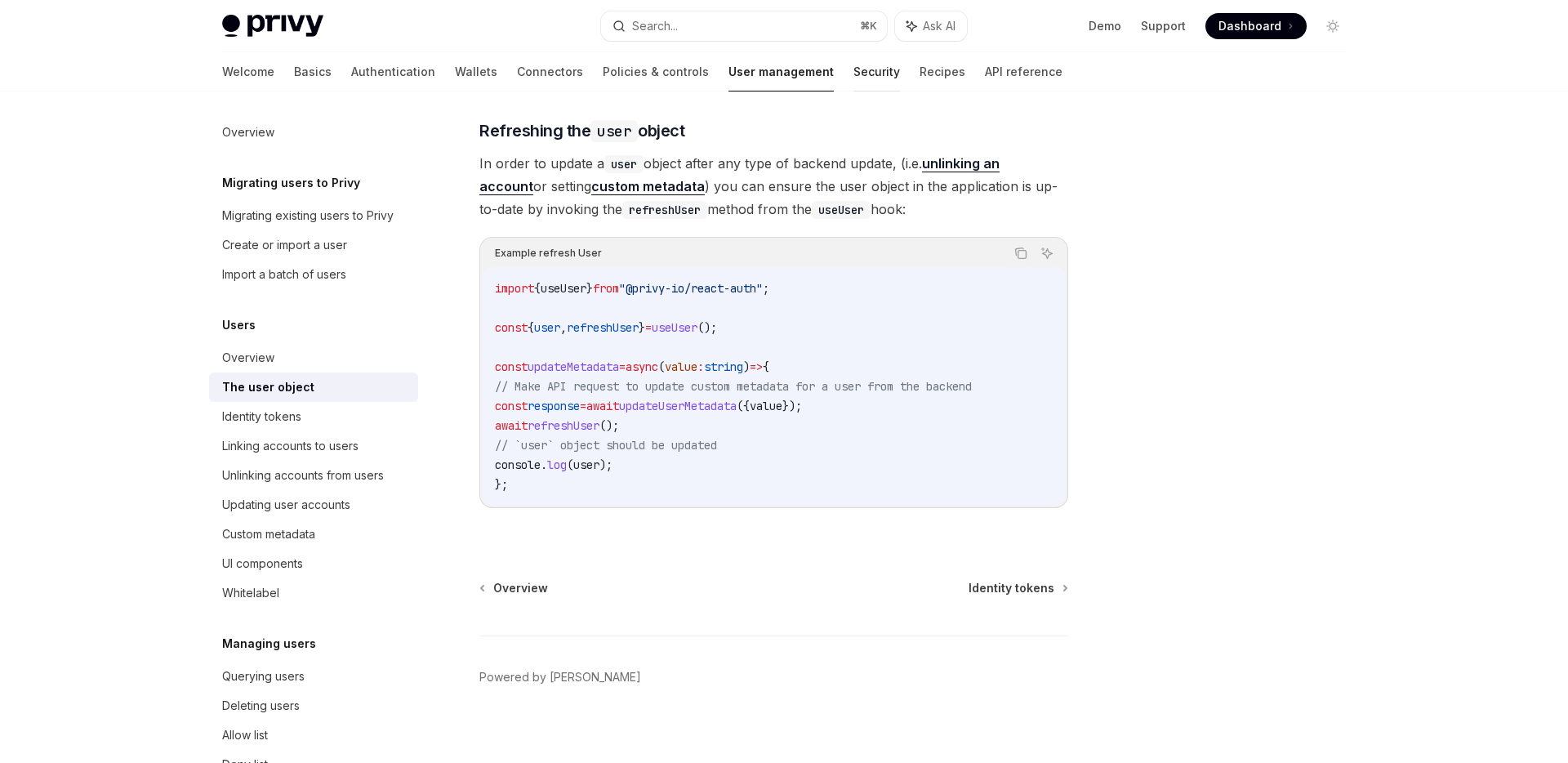
click at [854, 70] on link "Security" at bounding box center [877, 71] width 46 height 39
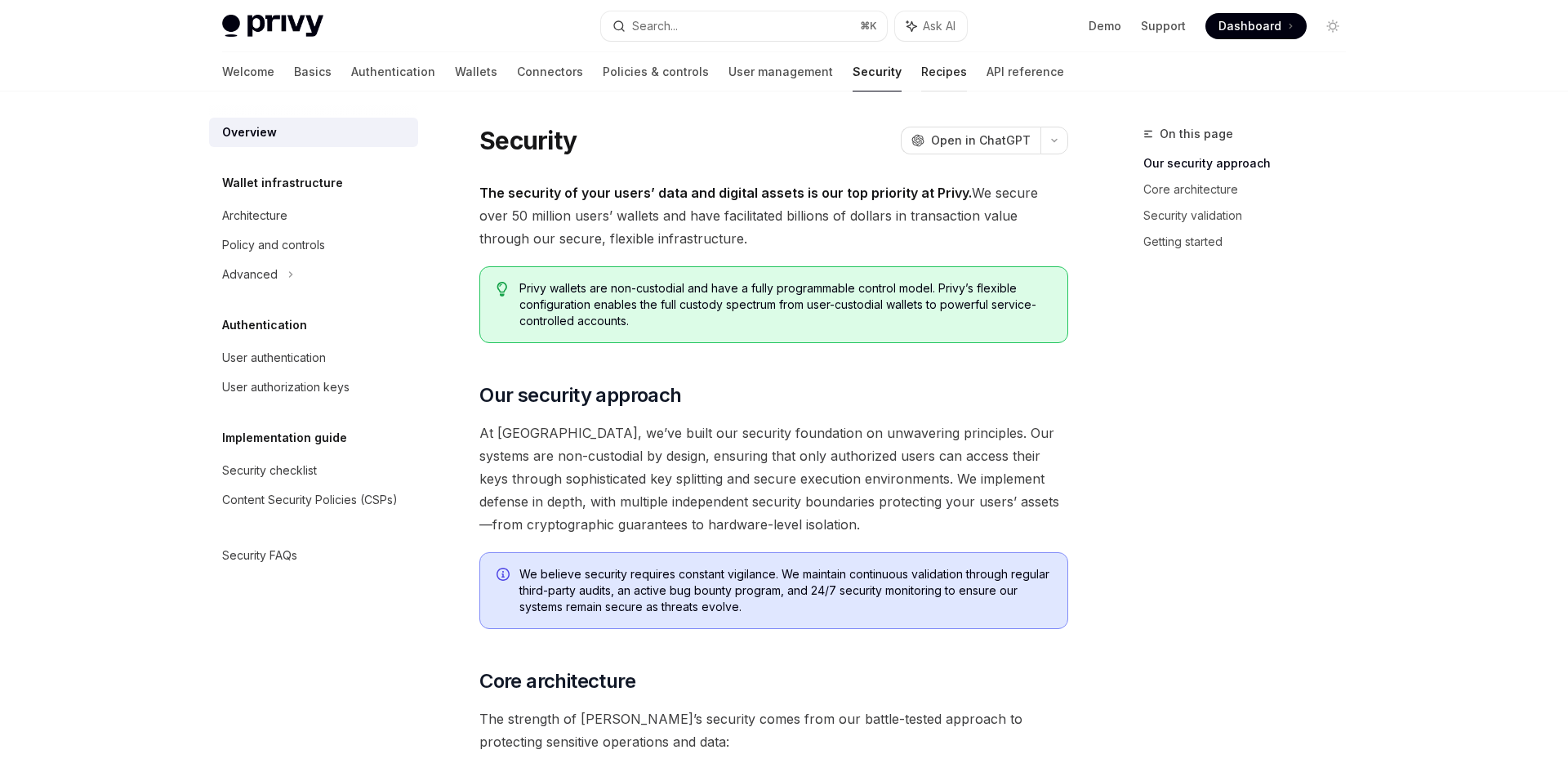
click at [922, 69] on link "Recipes" at bounding box center [944, 71] width 45 height 39
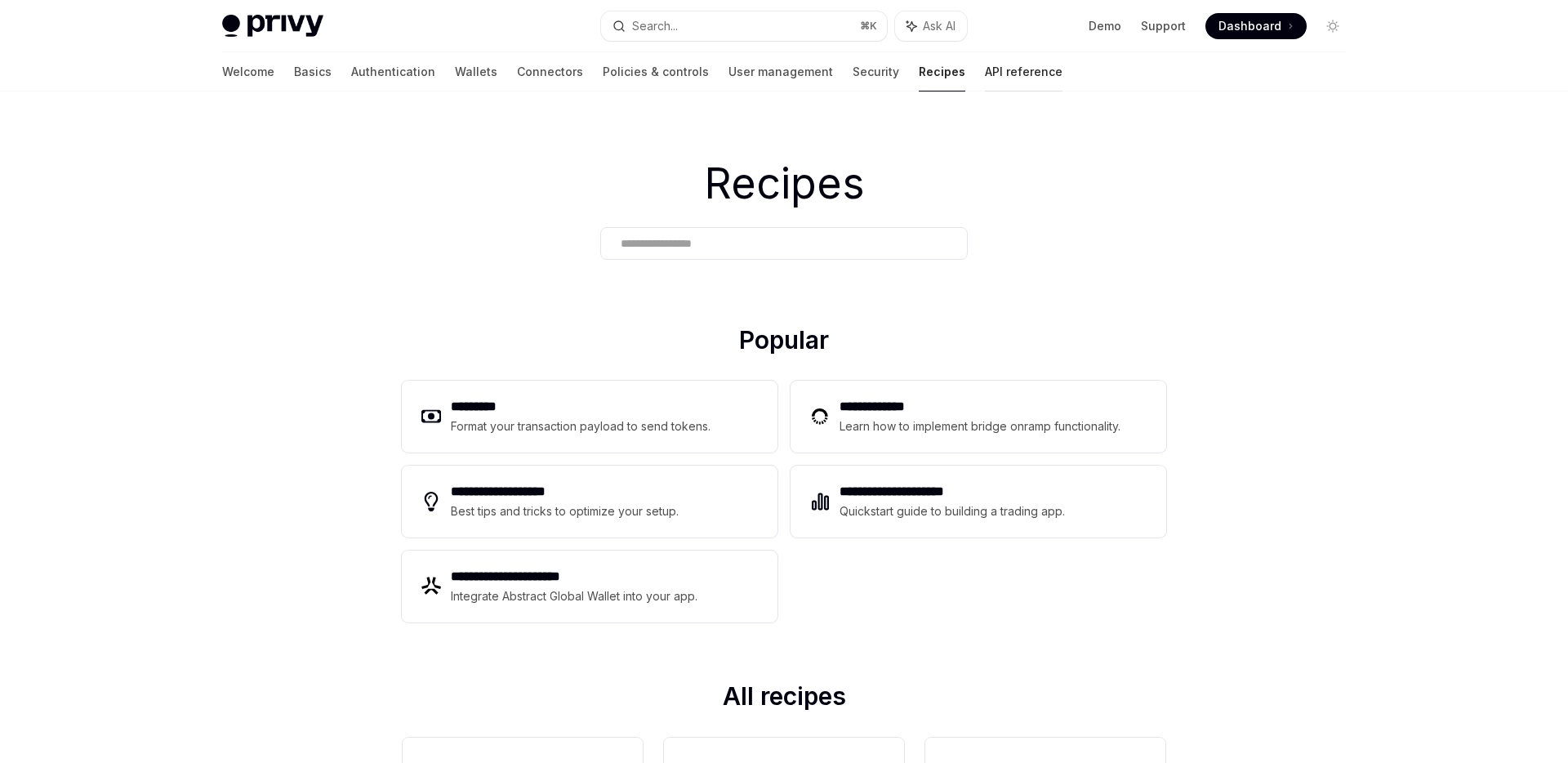
click at [985, 73] on link "API reference" at bounding box center [1024, 71] width 78 height 39
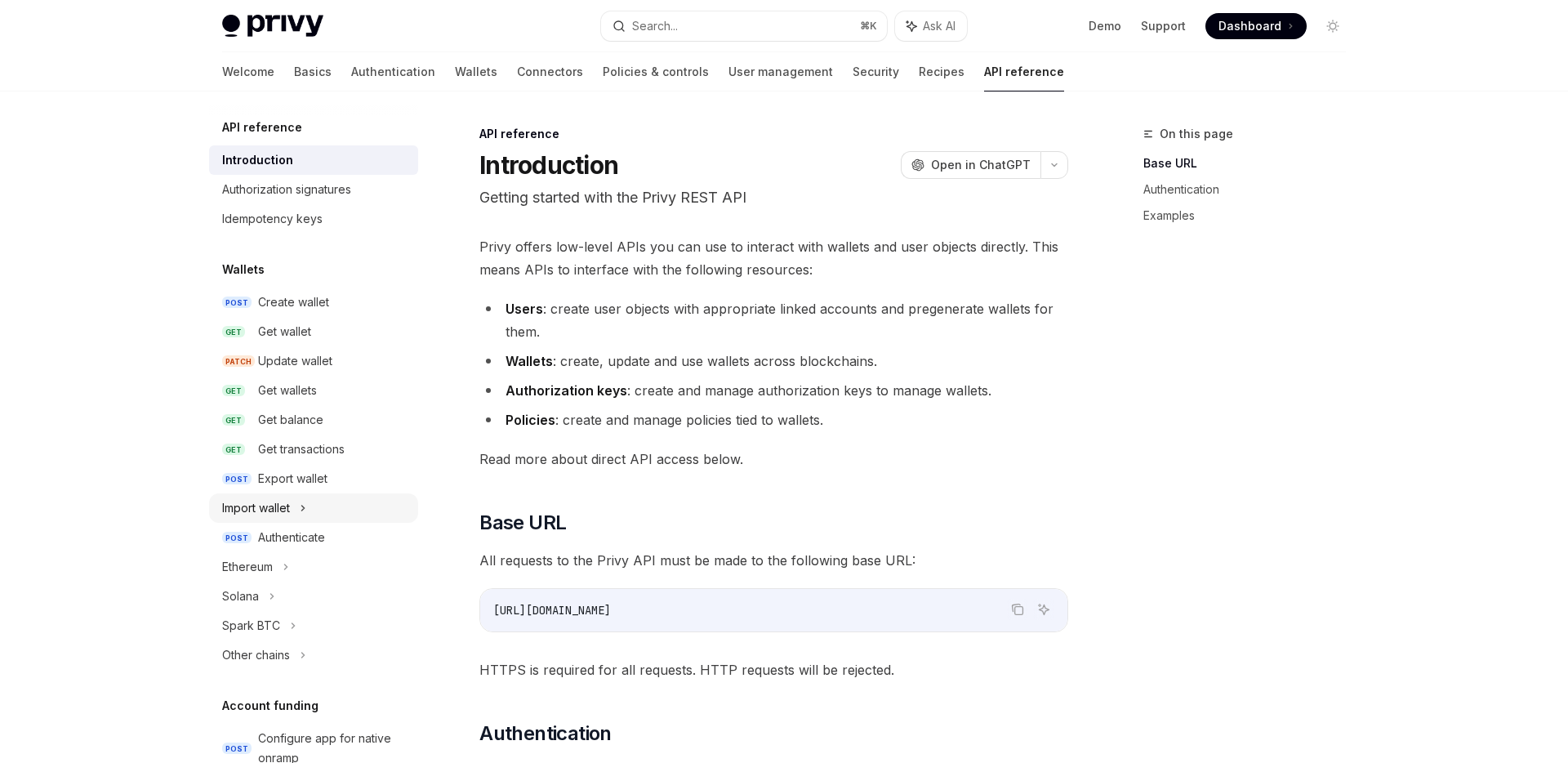
click at [355, 513] on div "Import wallet" at bounding box center [313, 508] width 209 height 30
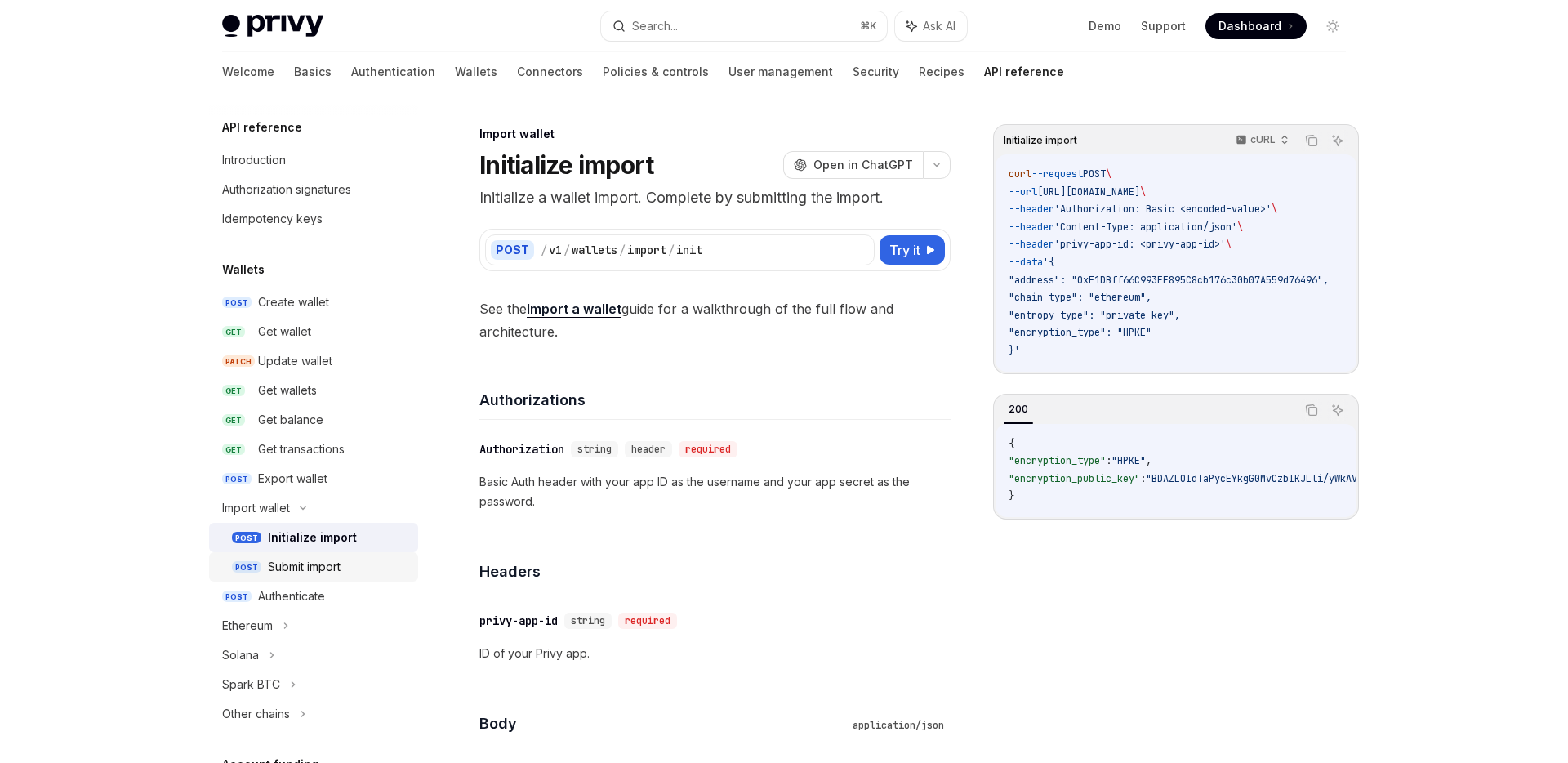
click at [385, 565] on div "Submit import" at bounding box center [338, 567] width 141 height 20
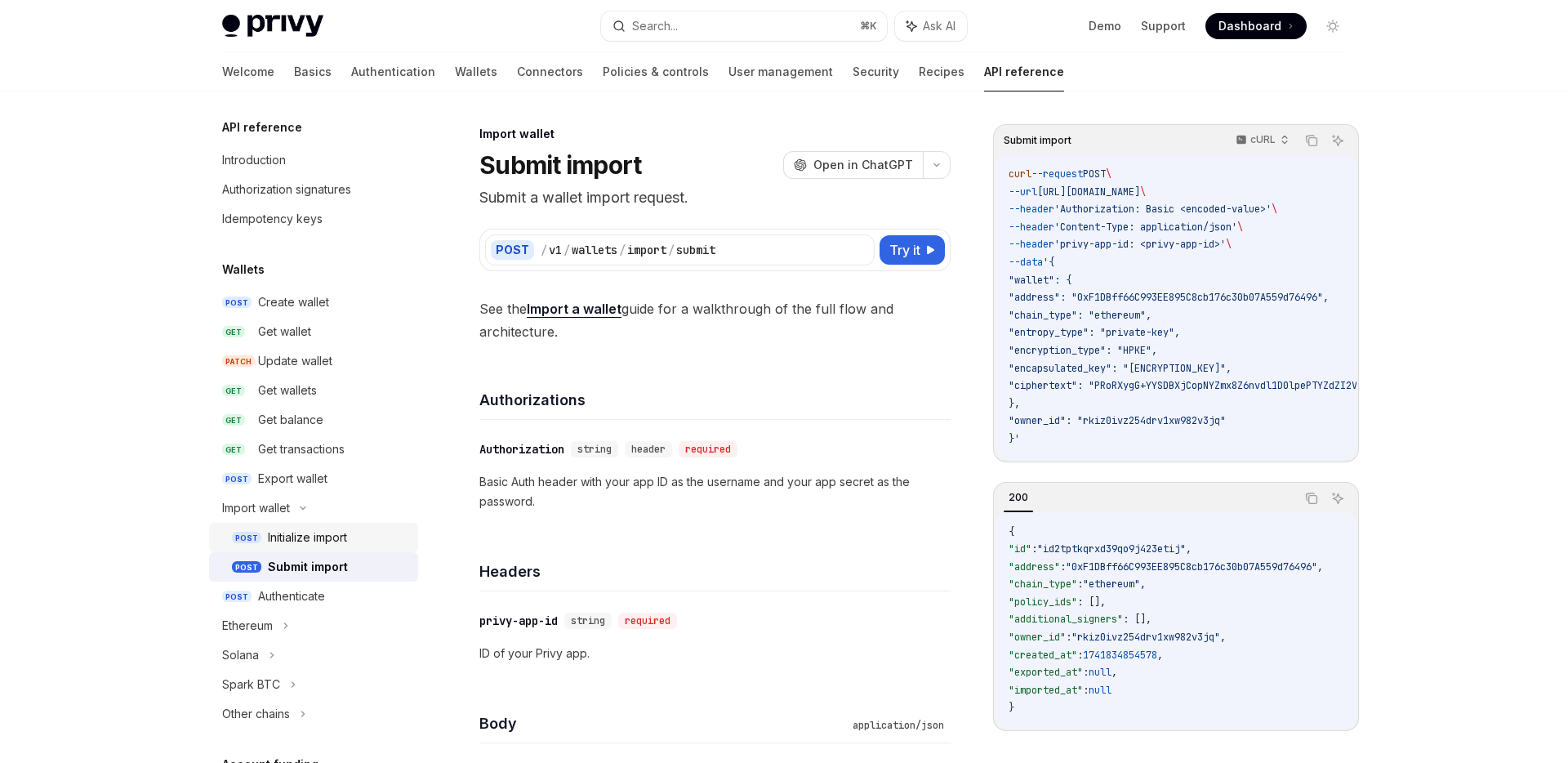
click at [370, 546] on div "Initialize import" at bounding box center [338, 537] width 141 height 20
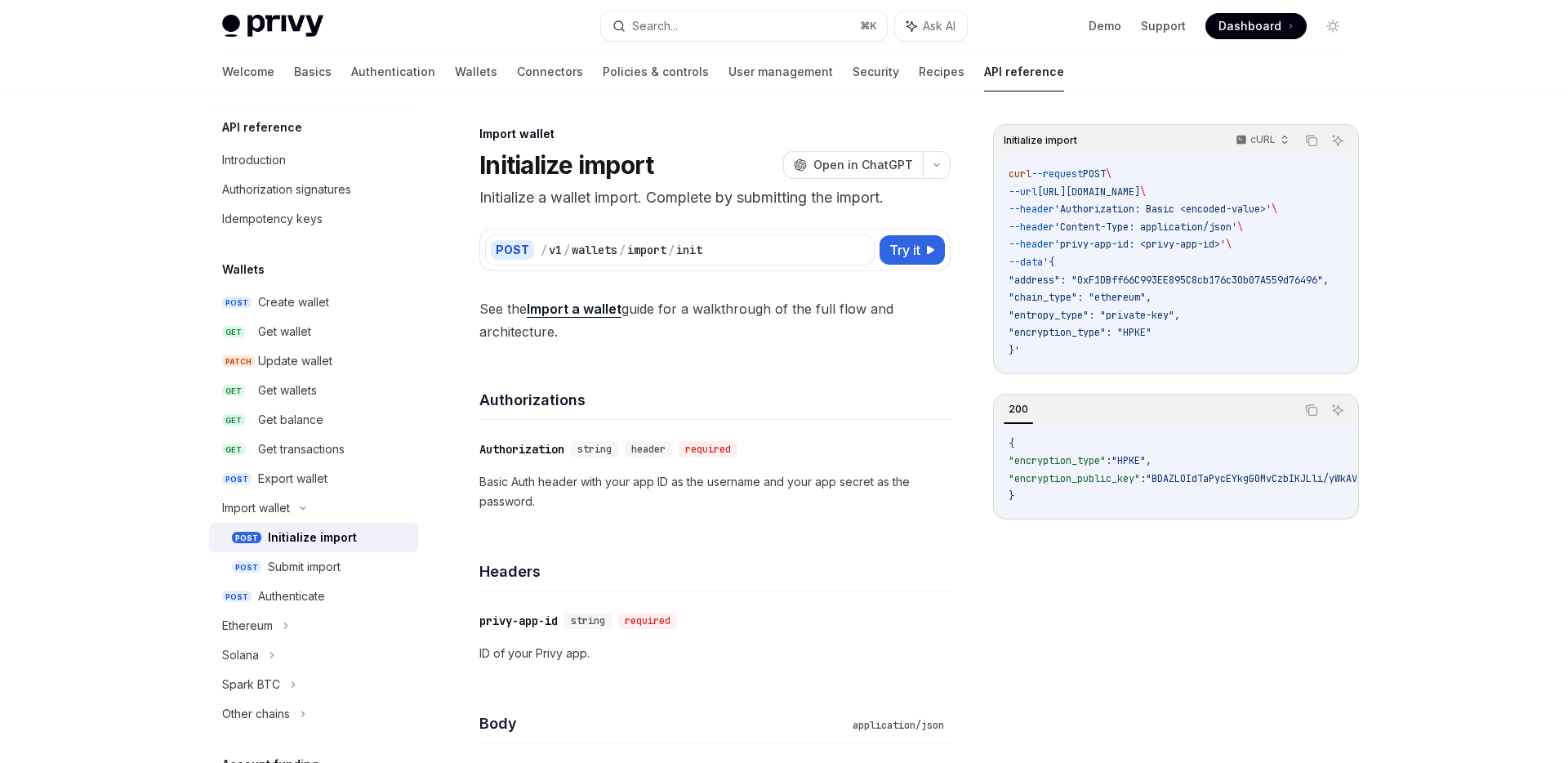
scroll to position [174, 0]
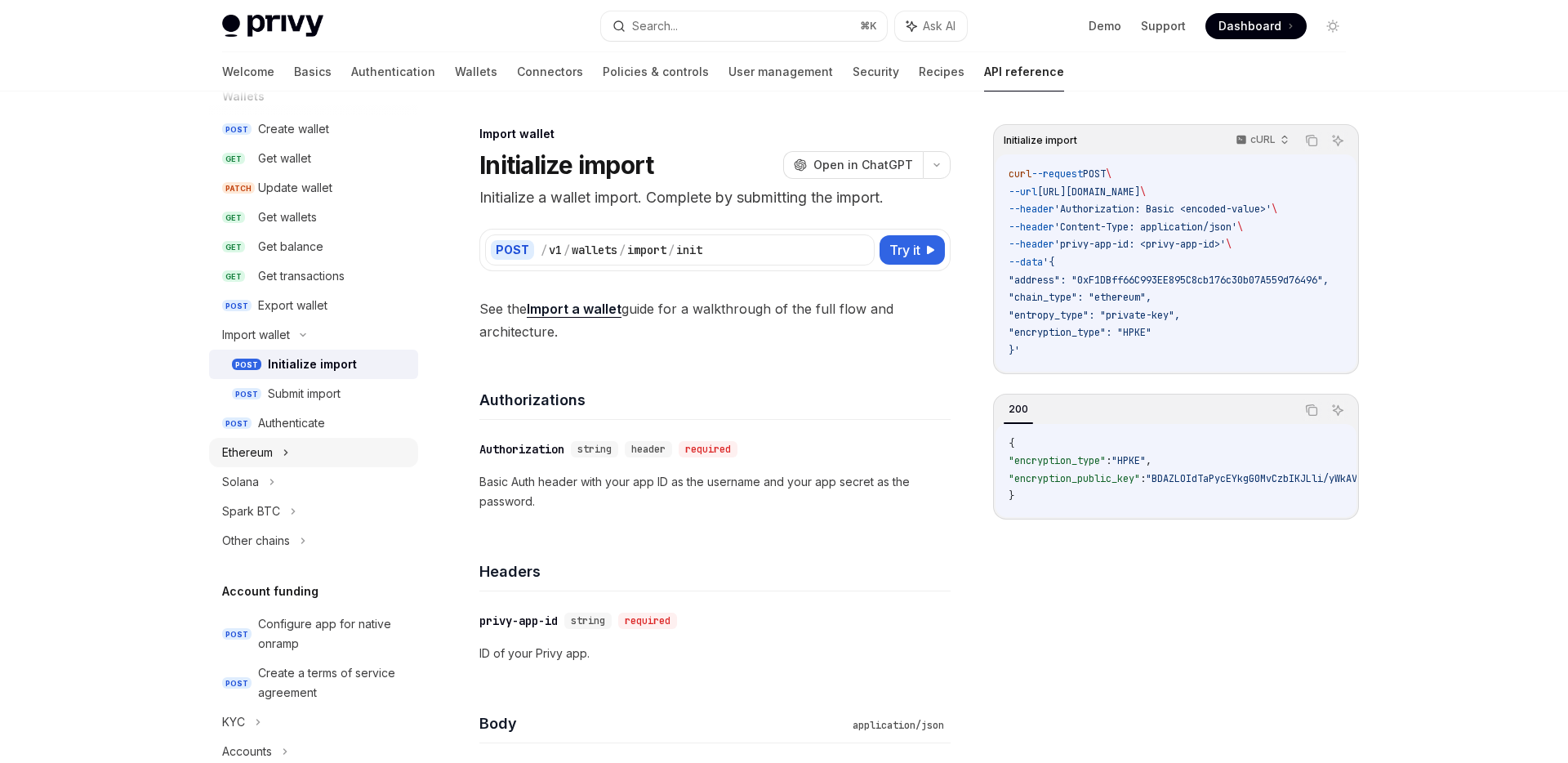
click at [322, 450] on div "Ethereum" at bounding box center [313, 453] width 209 height 30
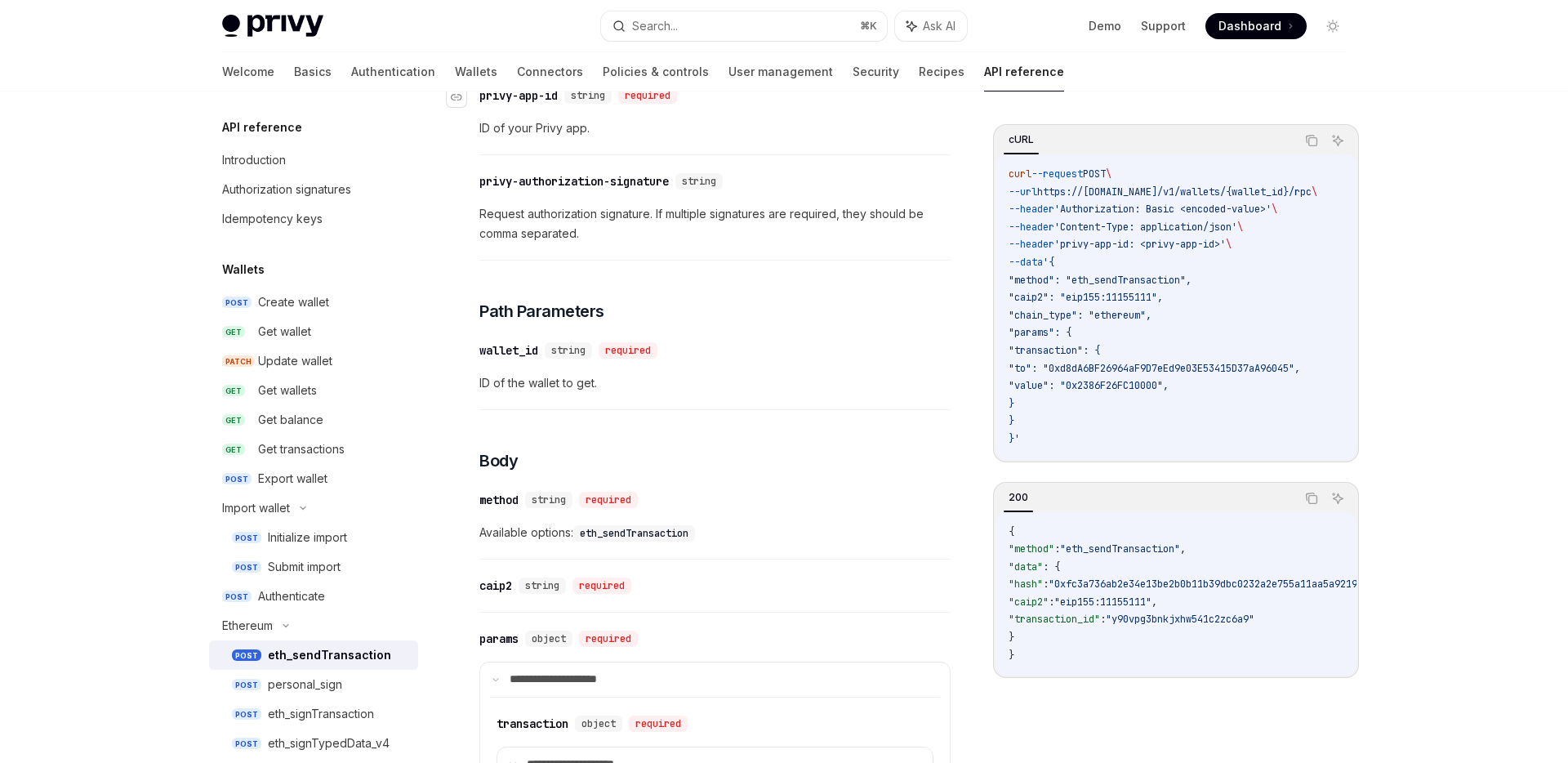
scroll to position [446, 0]
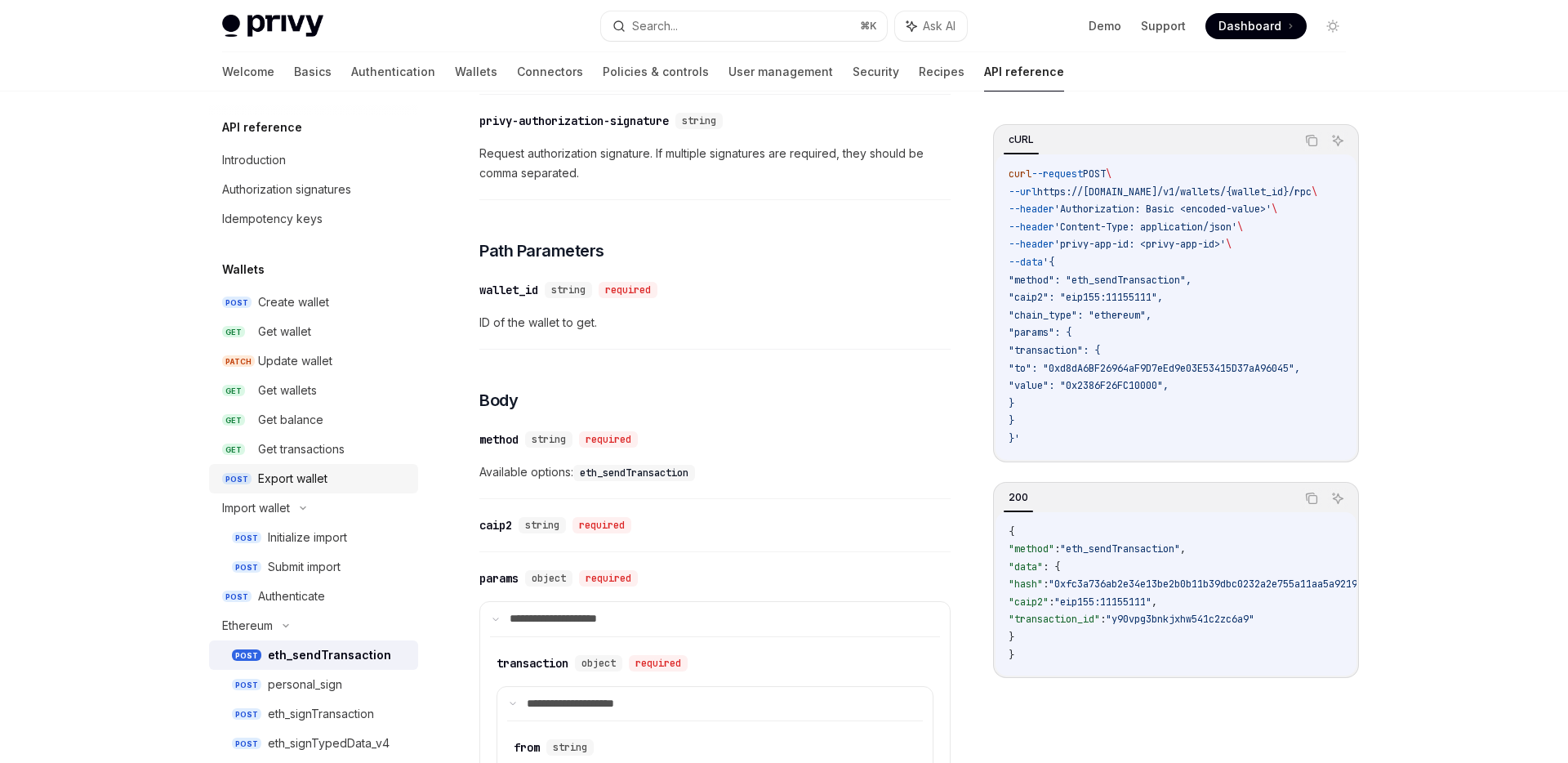
click at [335, 486] on div "Export wallet" at bounding box center [333, 479] width 150 height 20
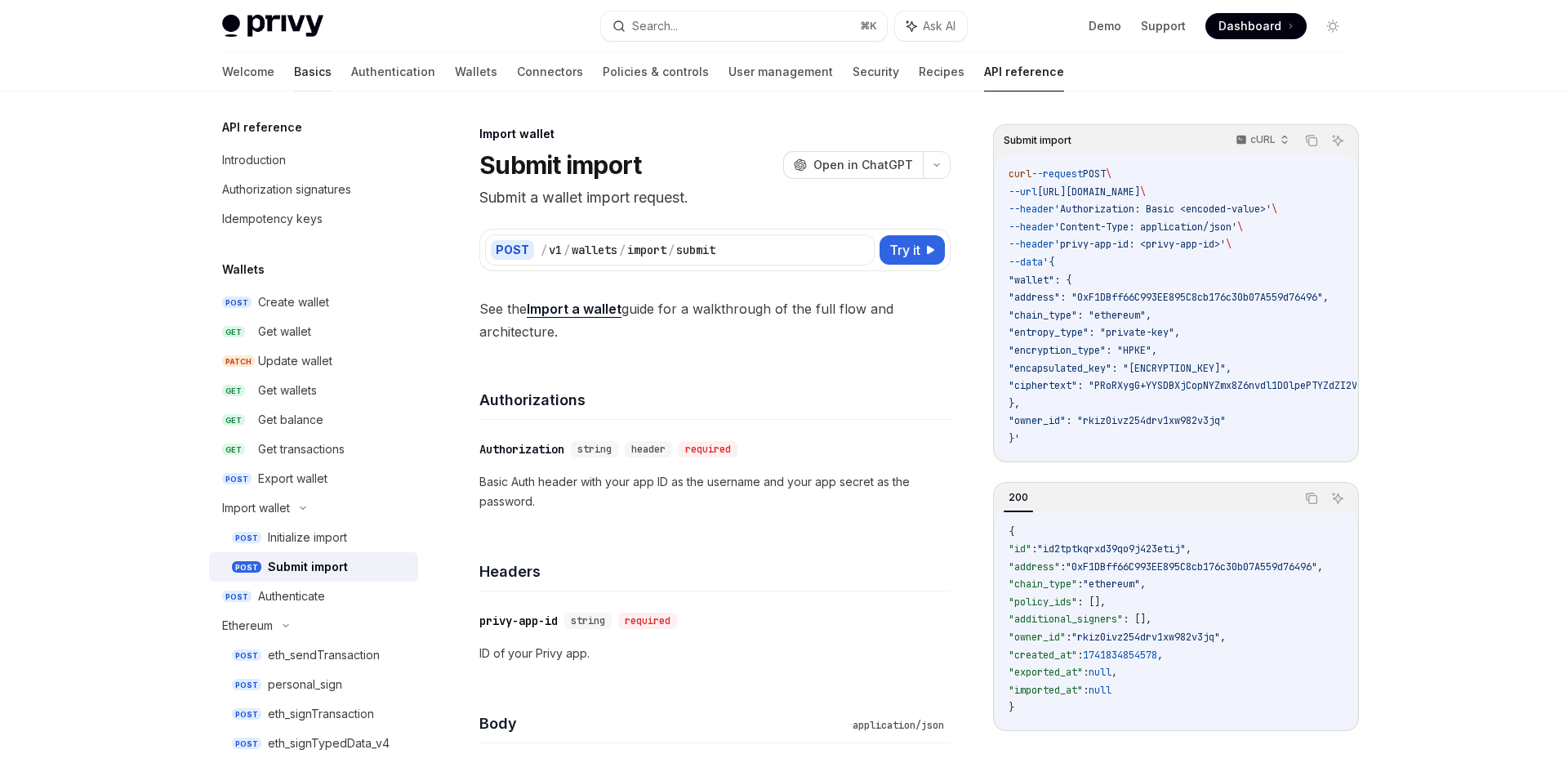
click at [294, 79] on link "Basics" at bounding box center [312, 71] width 37 height 39
type textarea "*"
